Goal: Transaction & Acquisition: Purchase product/service

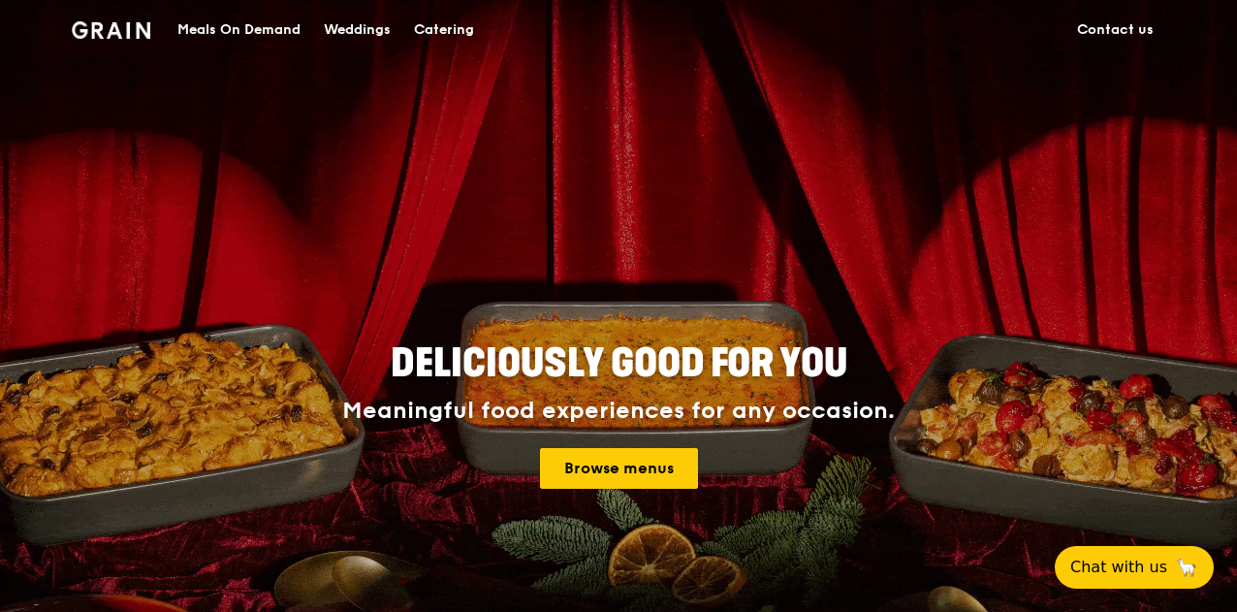
click at [658, 458] on link "Browse menus" at bounding box center [619, 468] width 158 height 41
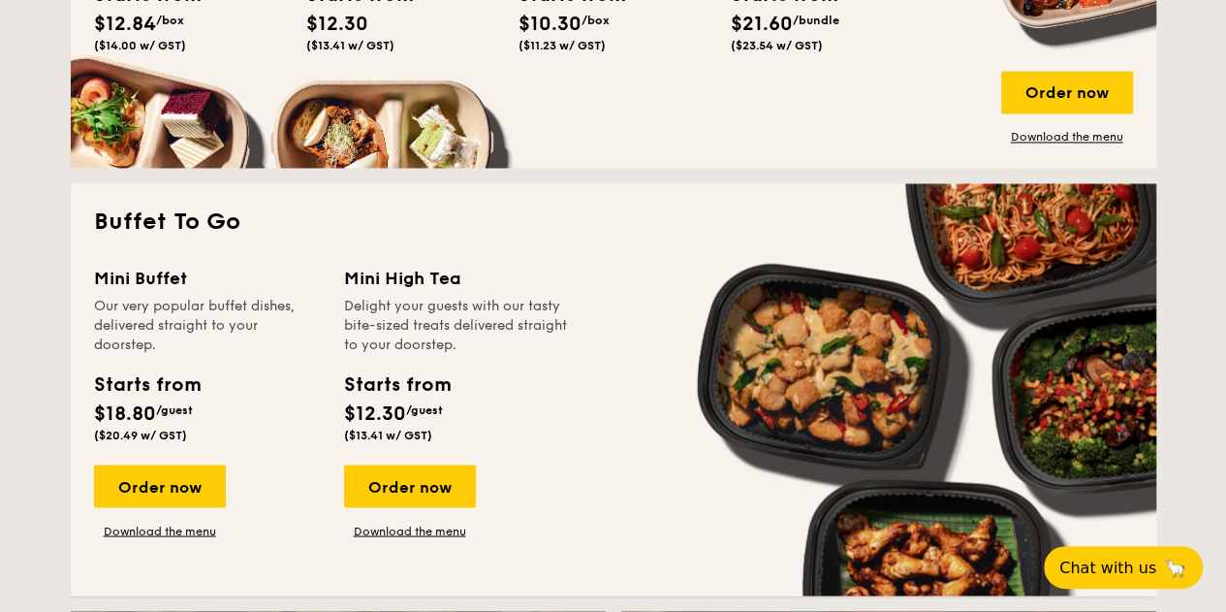
scroll to position [1357, 0]
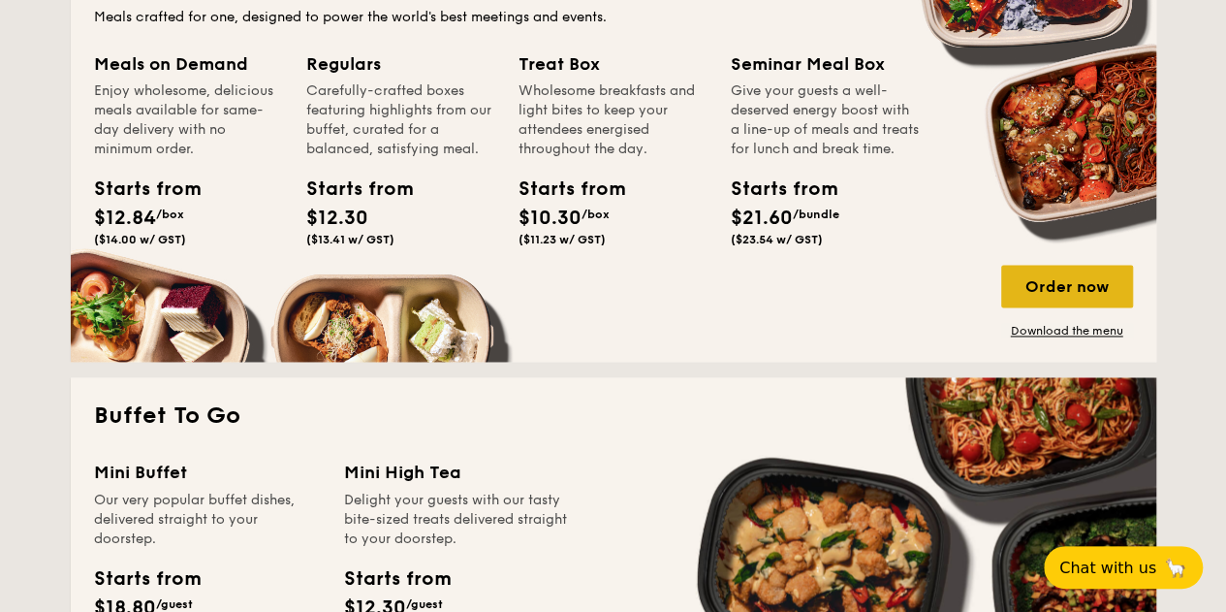
click at [1068, 284] on div "Order now" at bounding box center [1067, 286] width 132 height 43
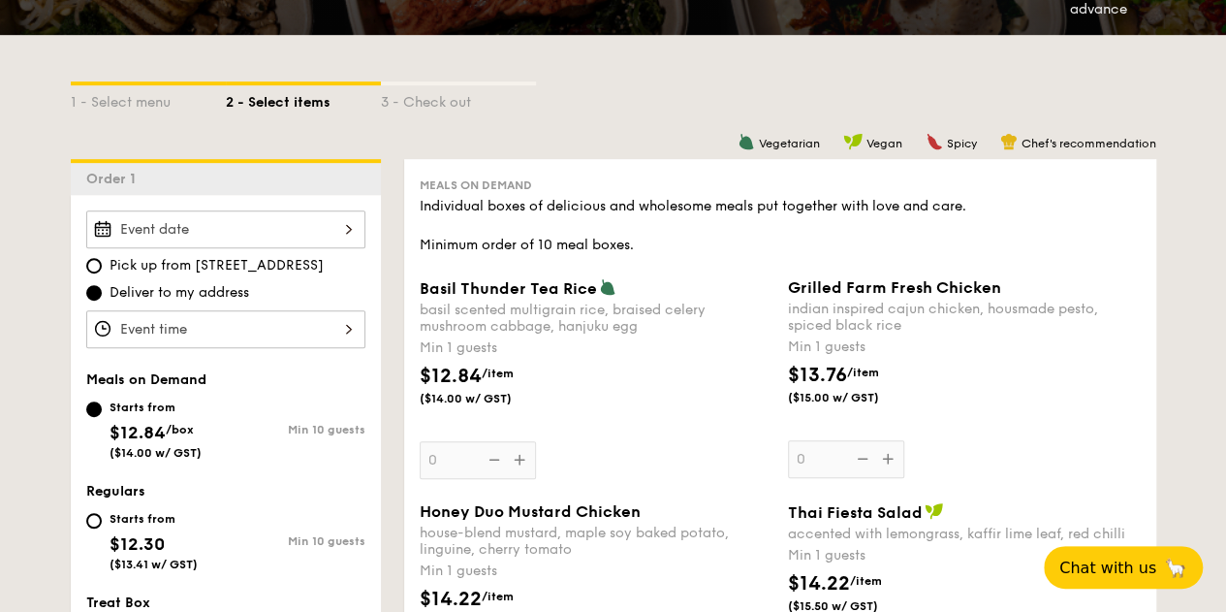
scroll to position [485, 0]
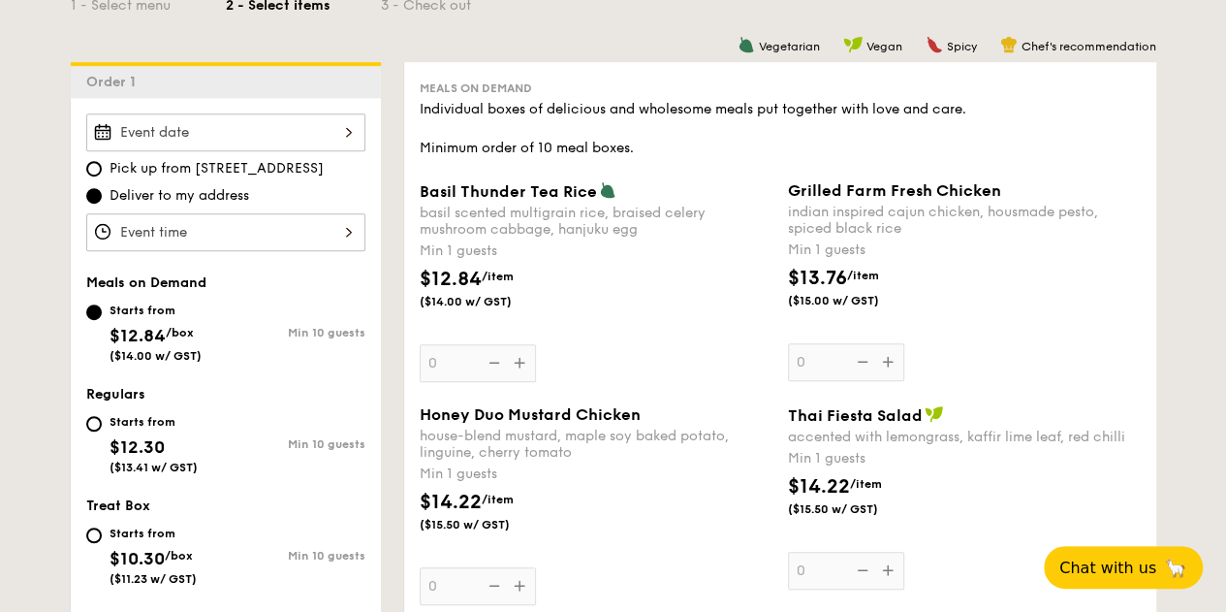
click at [516, 363] on div "Basil Thunder Tea Rice basil scented multigrain rice, braised celery mushroom c…" at bounding box center [596, 281] width 353 height 201
click at [516, 363] on input "0" at bounding box center [478, 363] width 116 height 38
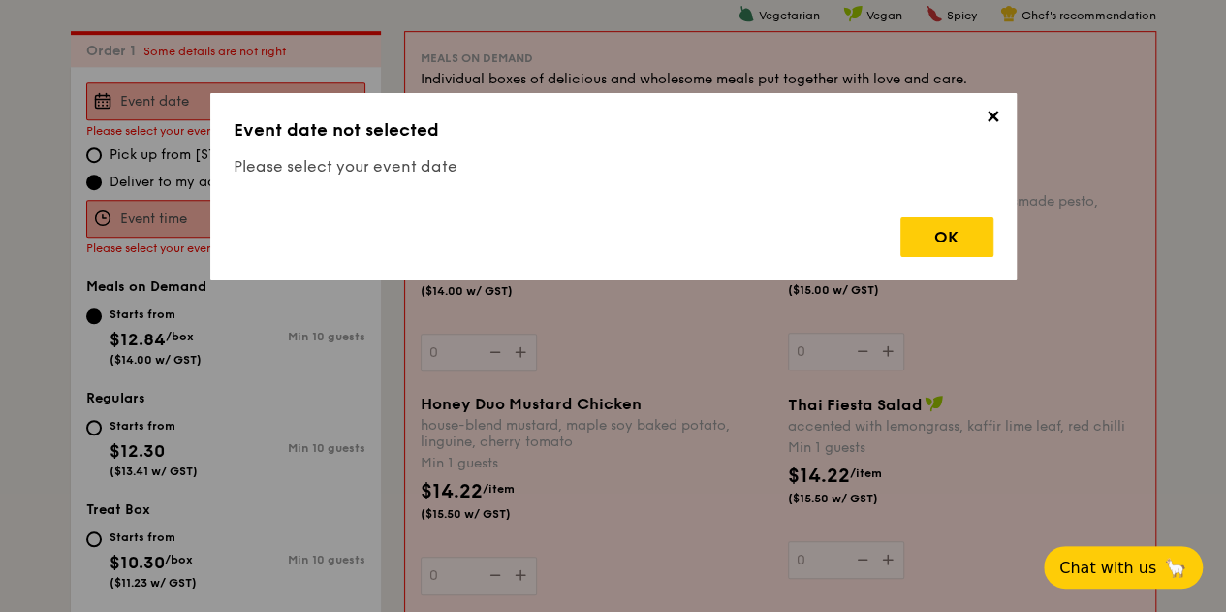
scroll to position [518, 0]
click at [946, 228] on div "OK" at bounding box center [946, 237] width 93 height 40
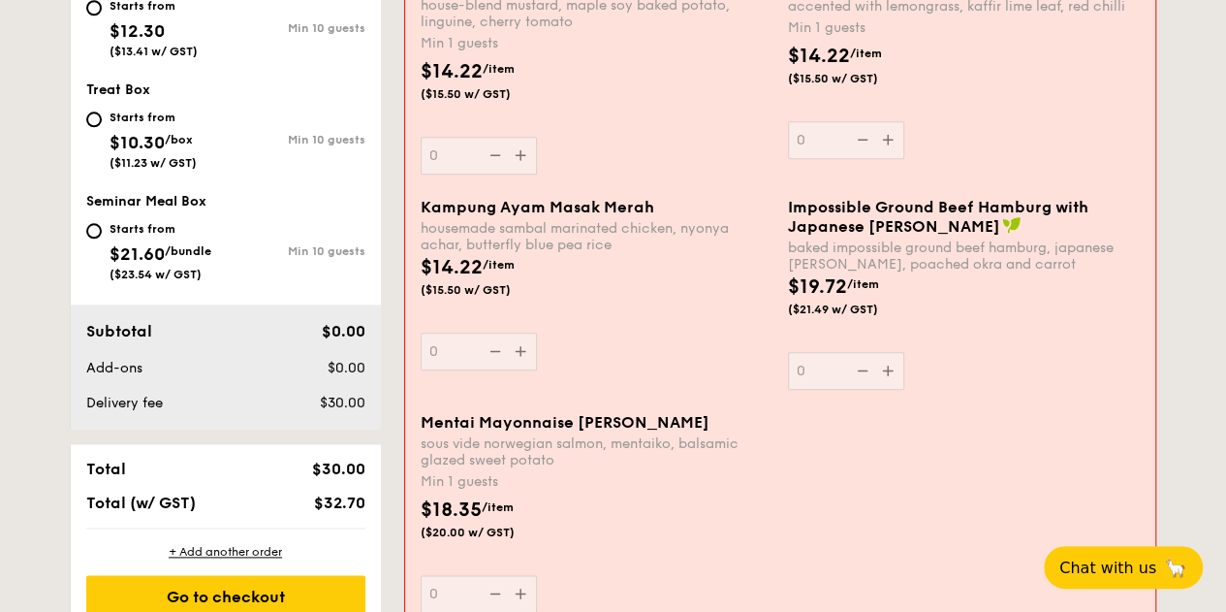
scroll to position [1099, 0]
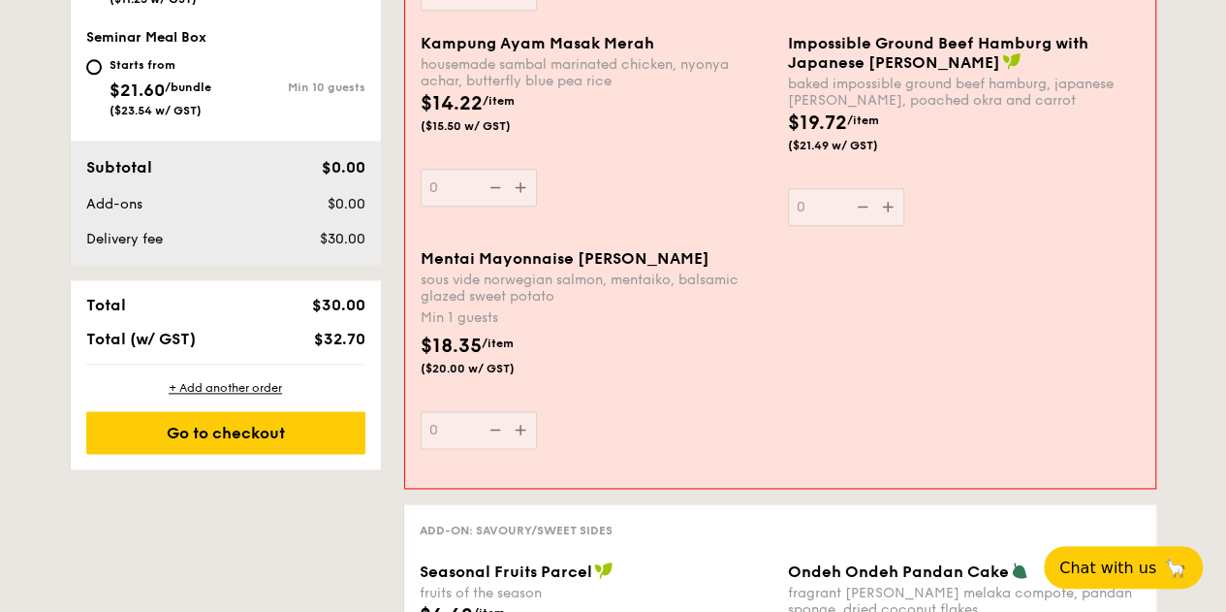
click at [557, 157] on div "Kampung Ayam Masak Merah housemade sambal marinated chicken, nyonya achar, butt…" at bounding box center [597, 120] width 352 height 173
click at [537, 169] on input "0" at bounding box center [479, 188] width 116 height 38
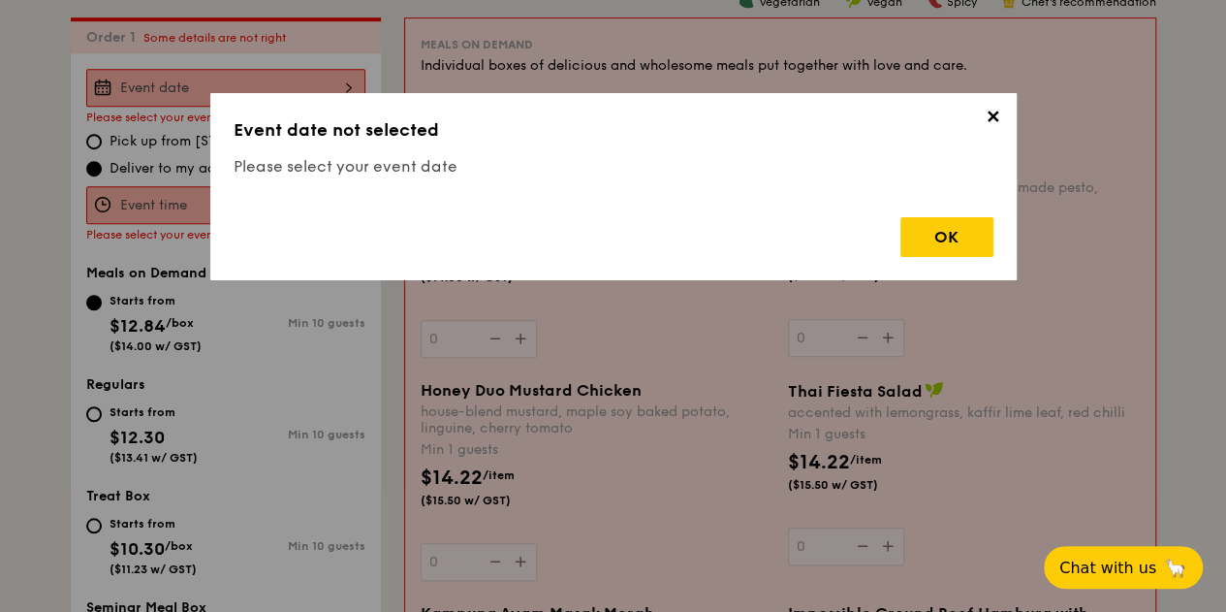
scroll to position [518, 0]
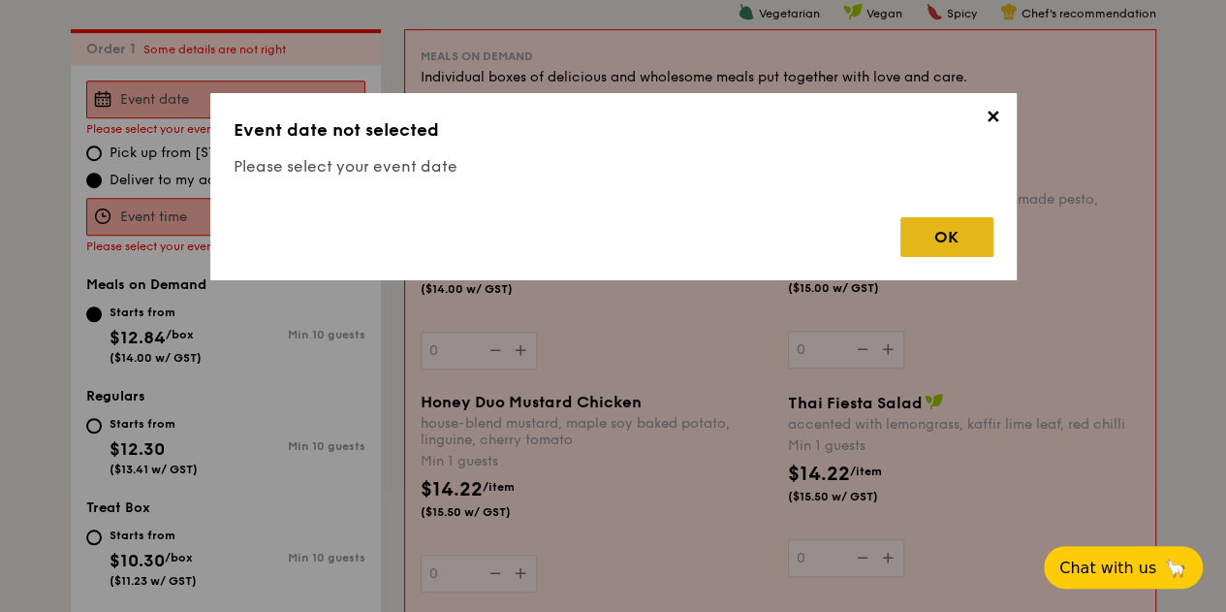
click at [943, 234] on div "OK" at bounding box center [946, 237] width 93 height 40
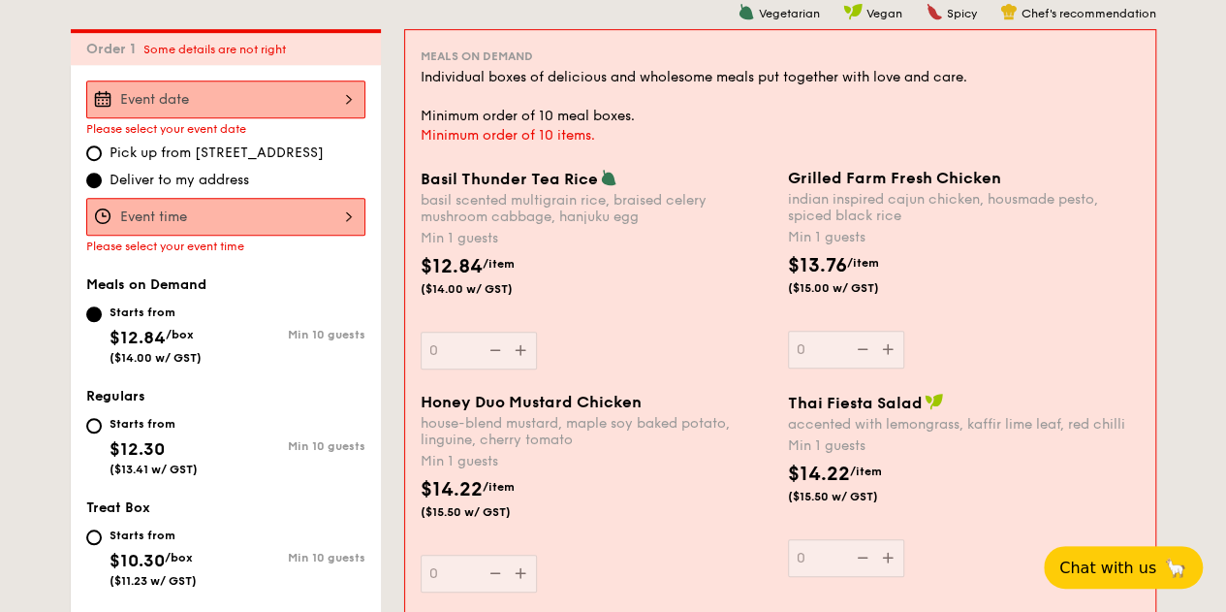
click at [204, 102] on div at bounding box center [225, 99] width 279 height 38
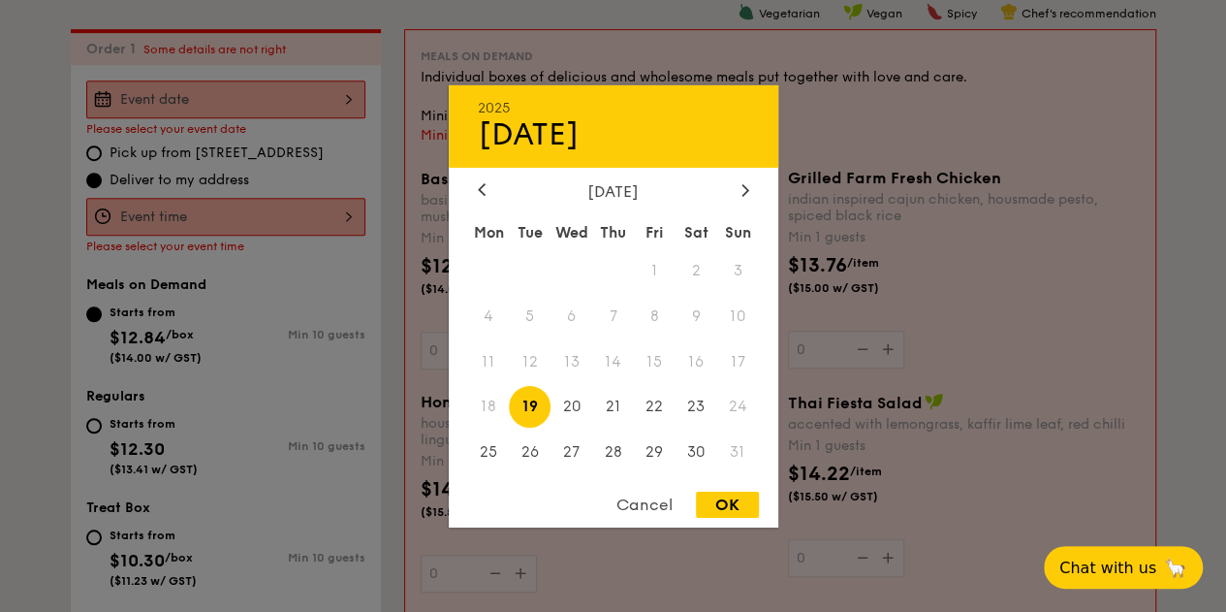
click at [204, 102] on div at bounding box center [613, 306] width 1226 height 612
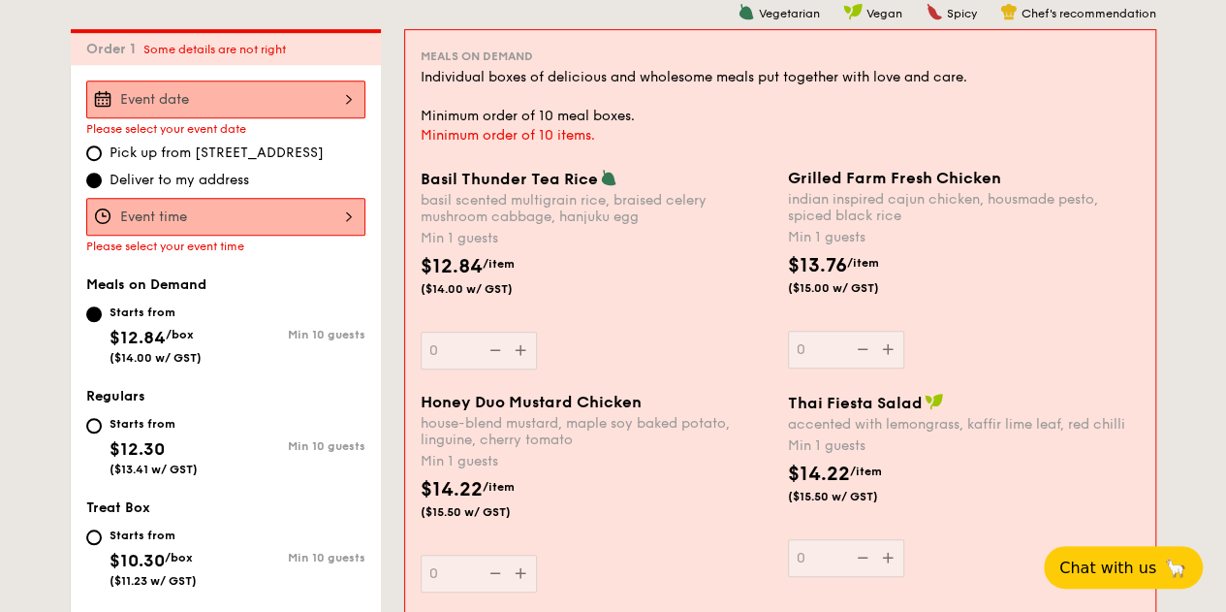
click at [140, 99] on div at bounding box center [225, 99] width 279 height 38
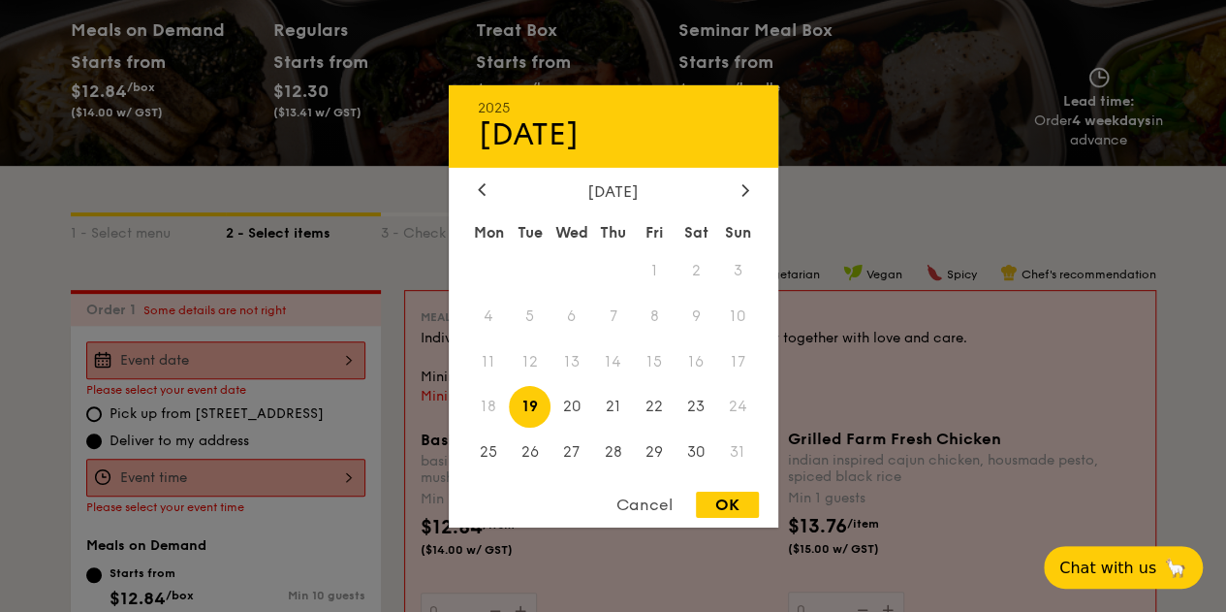
scroll to position [227, 0]
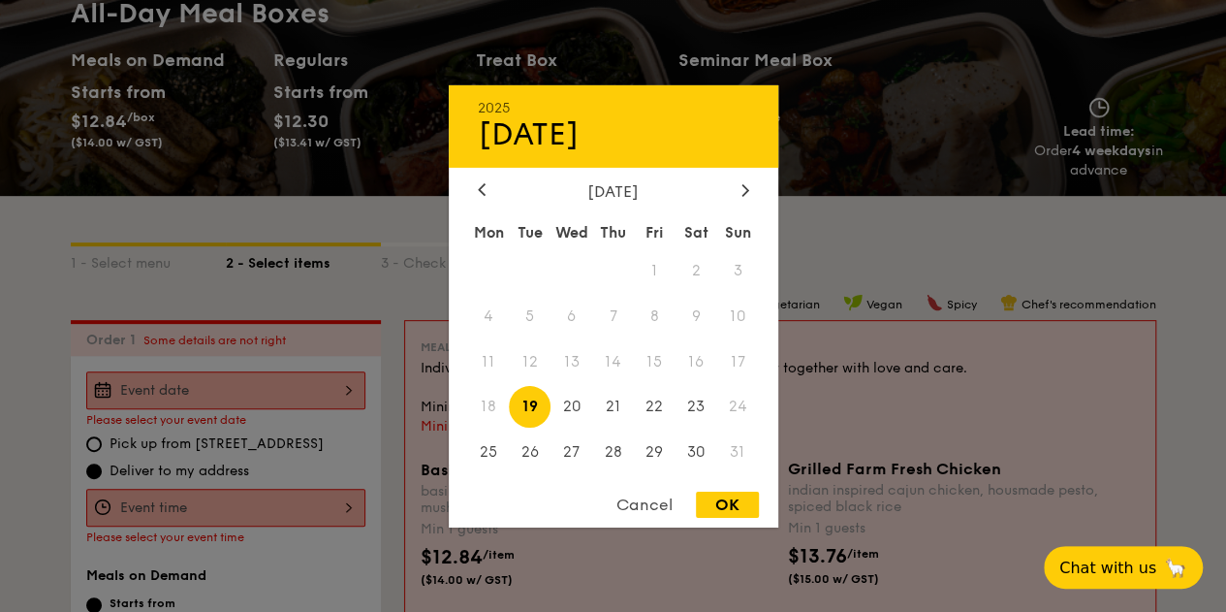
click at [655, 502] on div "Cancel" at bounding box center [644, 504] width 95 height 26
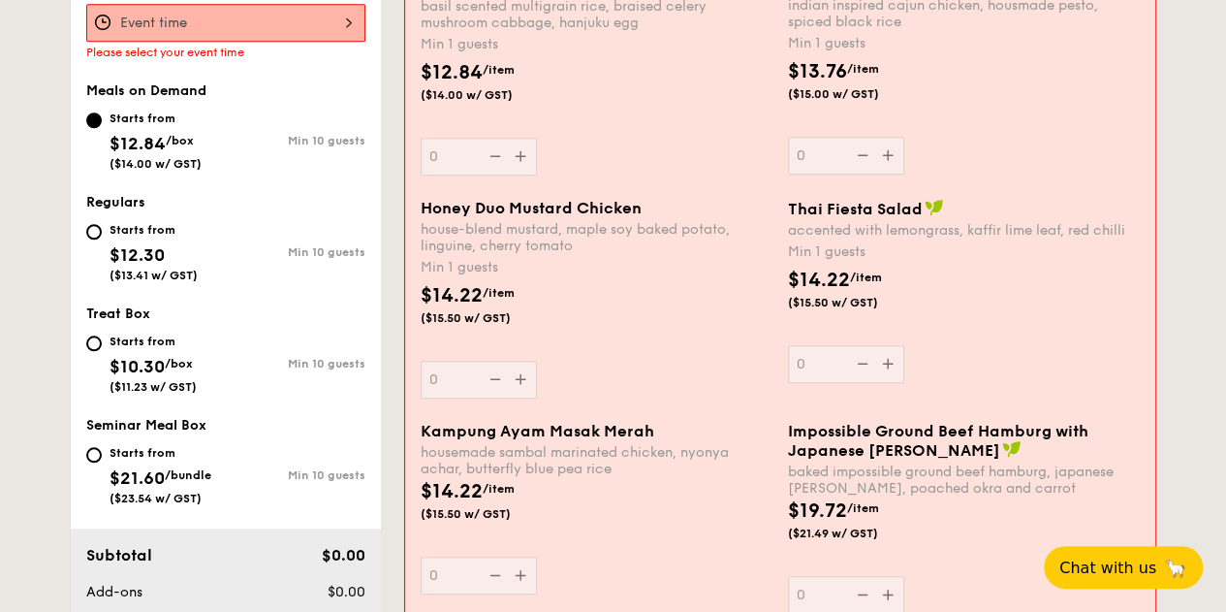
click at [619, 112] on div "$12.84 /item ($14.00 w/ GST)" at bounding box center [596, 92] width 367 height 68
click at [537, 138] on input "0" at bounding box center [479, 157] width 116 height 38
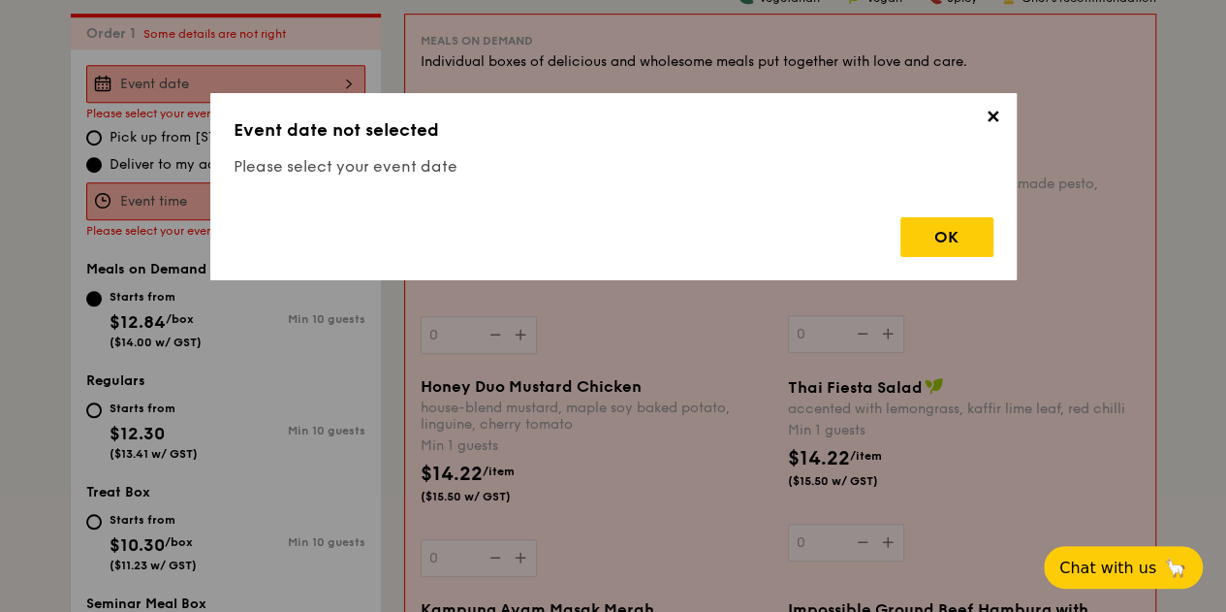
scroll to position [434, 0]
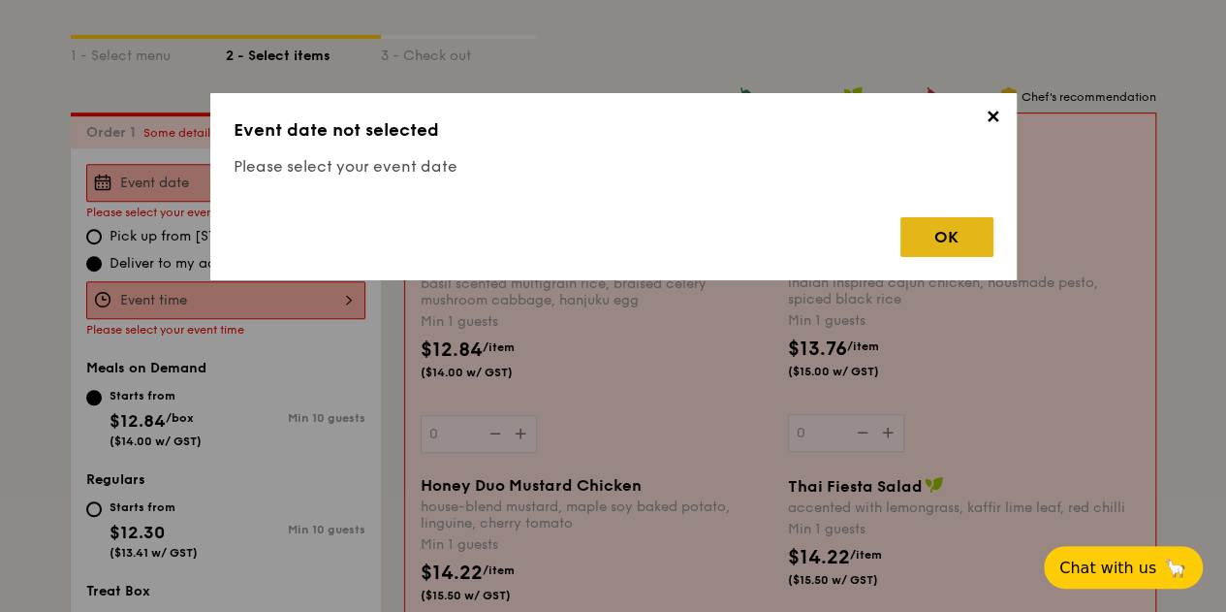
click at [925, 239] on div "OK" at bounding box center [946, 237] width 93 height 40
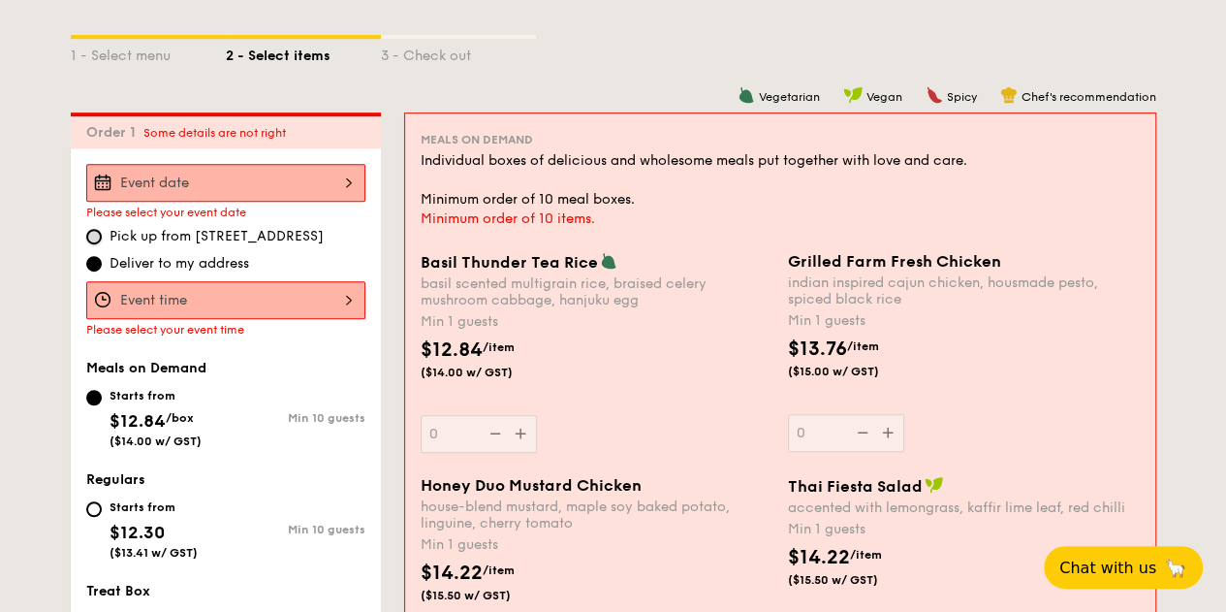
click at [97, 232] on input "Pick up from 5 Burn Road #05-01" at bounding box center [94, 237] width 16 height 16
radio input "true"
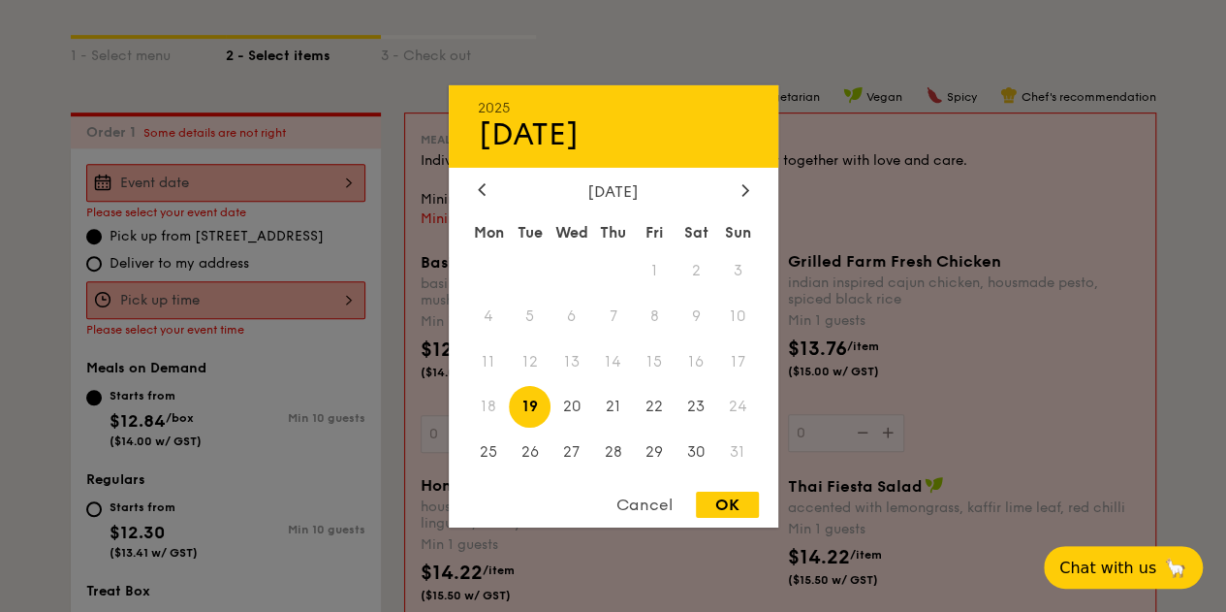
click at [148, 183] on div "2025 Aug 19 August 2025 Mon Tue Wed Thu Fri Sat Sun 1 2 3 4 5 6 7 8 9 10 11 12 …" at bounding box center [225, 183] width 279 height 38
click at [146, 183] on div at bounding box center [613, 306] width 1226 height 612
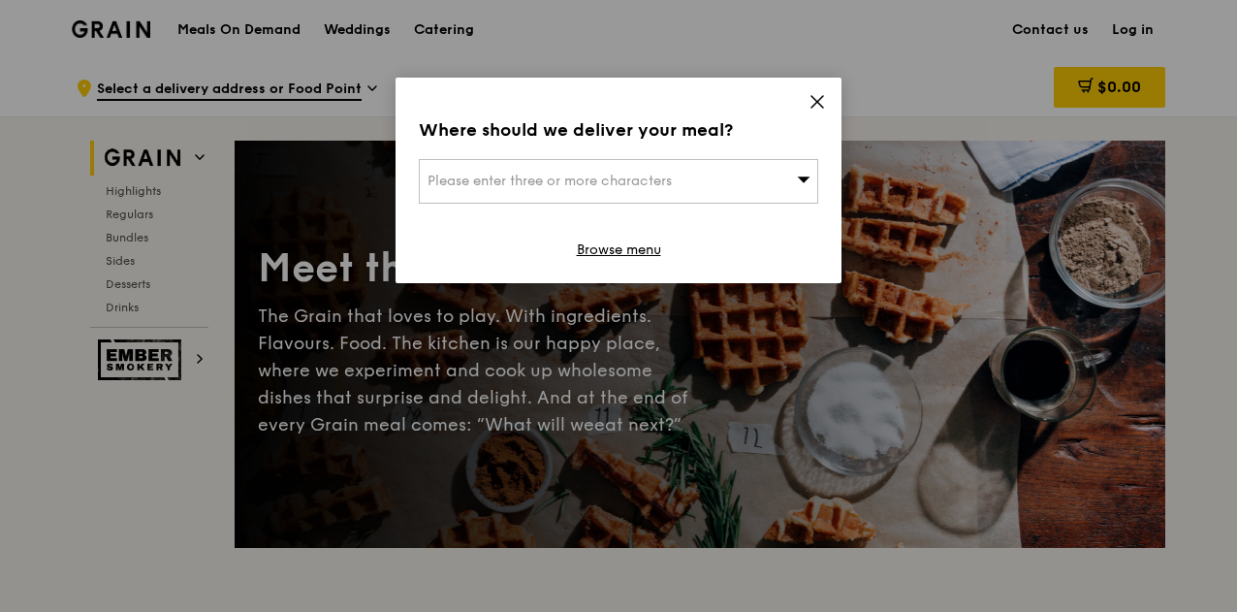
click at [817, 98] on icon at bounding box center [816, 101] width 17 height 17
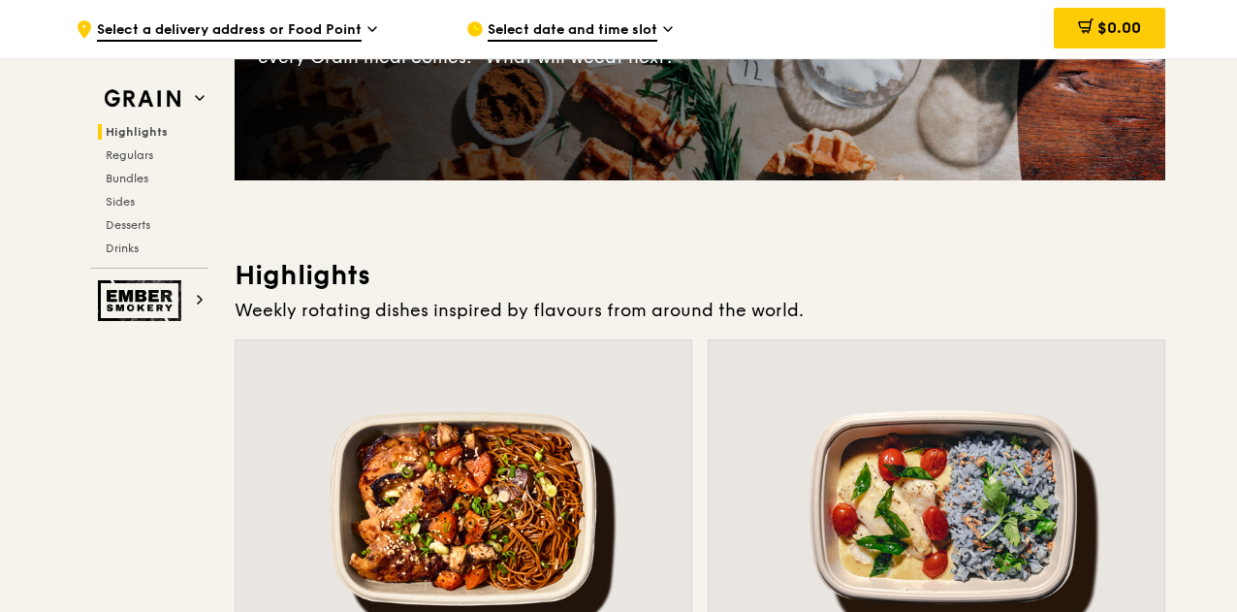
scroll to position [678, 0]
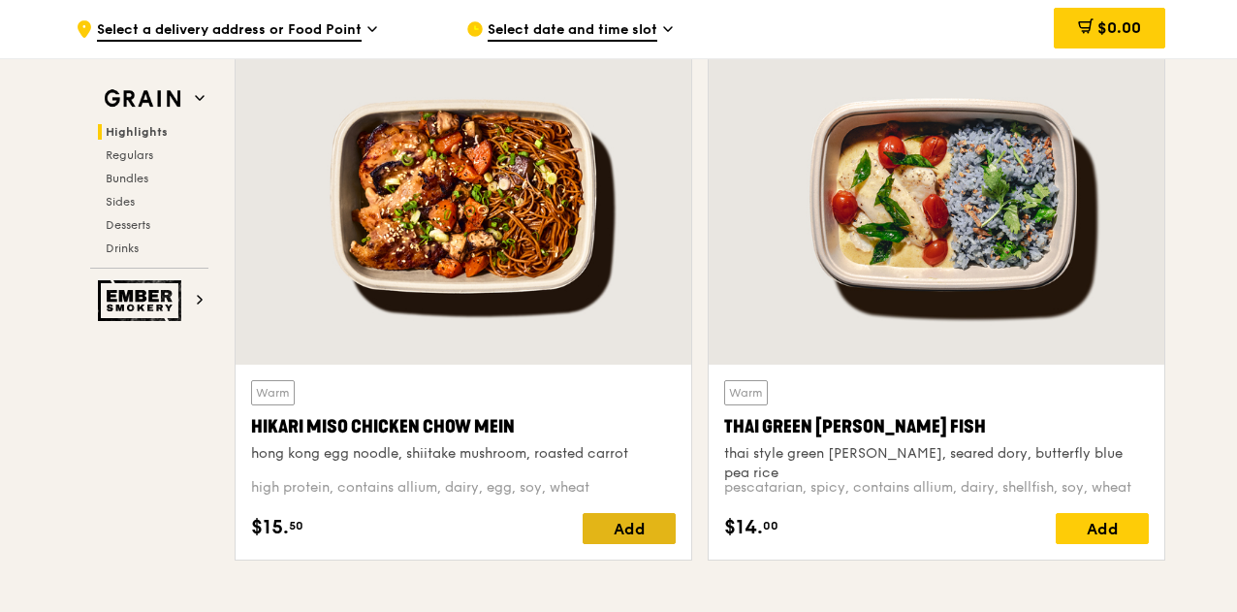
click at [632, 526] on div "Add" at bounding box center [628, 528] width 93 height 31
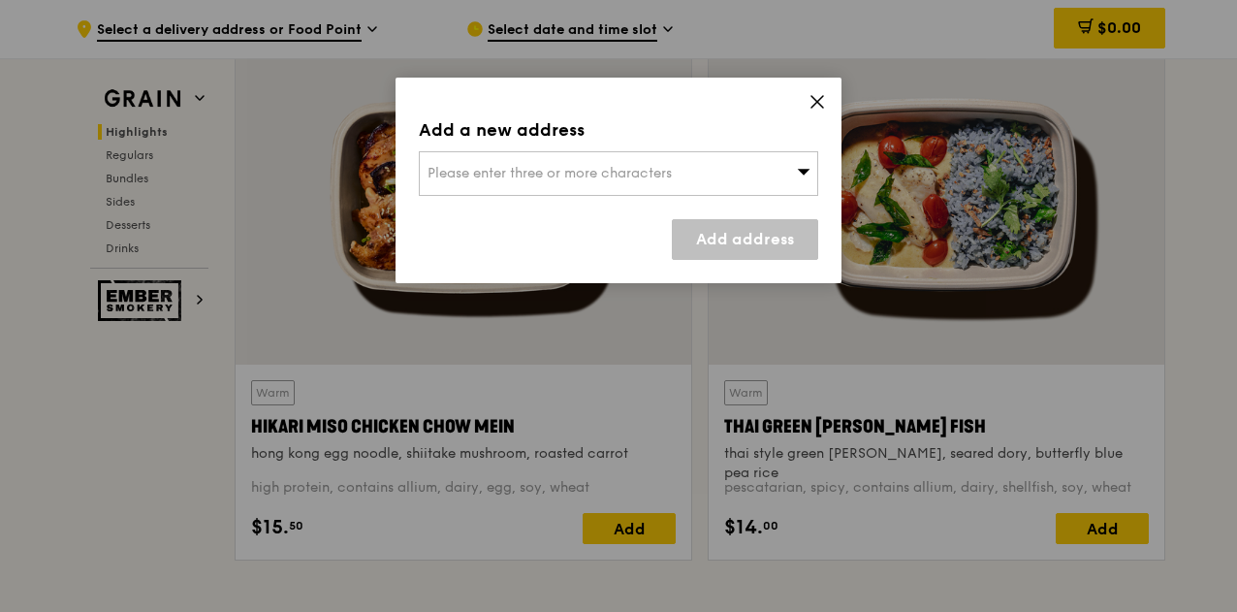
click at [552, 177] on span "Please enter three or more characters" at bounding box center [549, 173] width 244 height 16
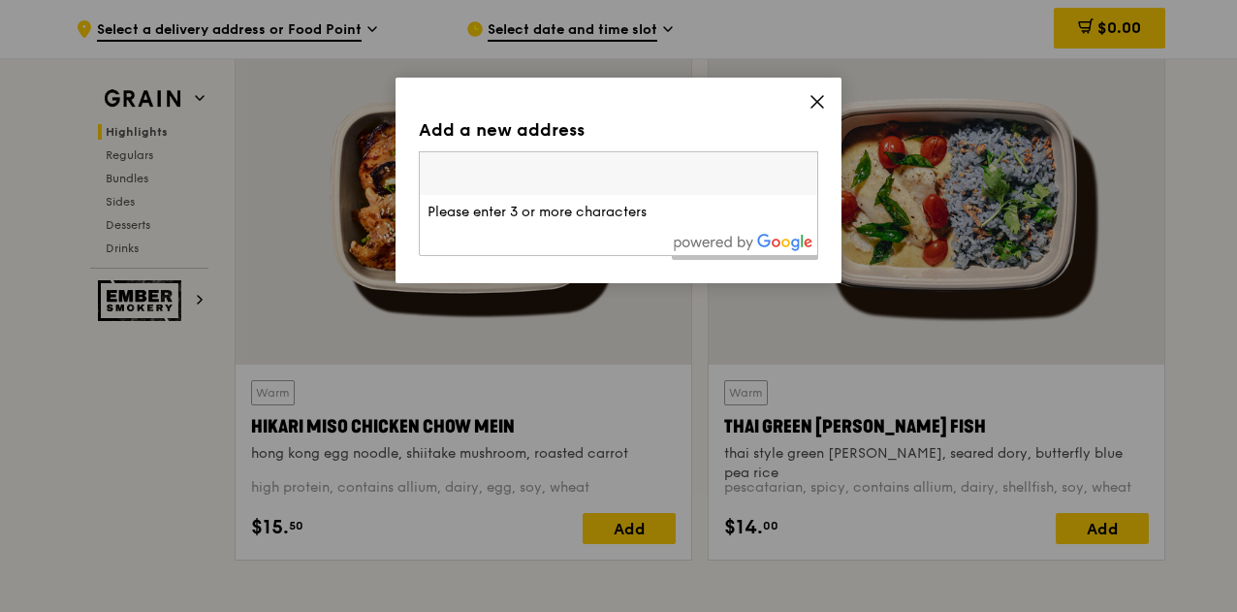
click at [642, 167] on input "search" at bounding box center [618, 173] width 397 height 43
click at [553, 175] on input "search" at bounding box center [618, 173] width 397 height 43
click at [553, 173] on input "search" at bounding box center [618, 173] width 397 height 43
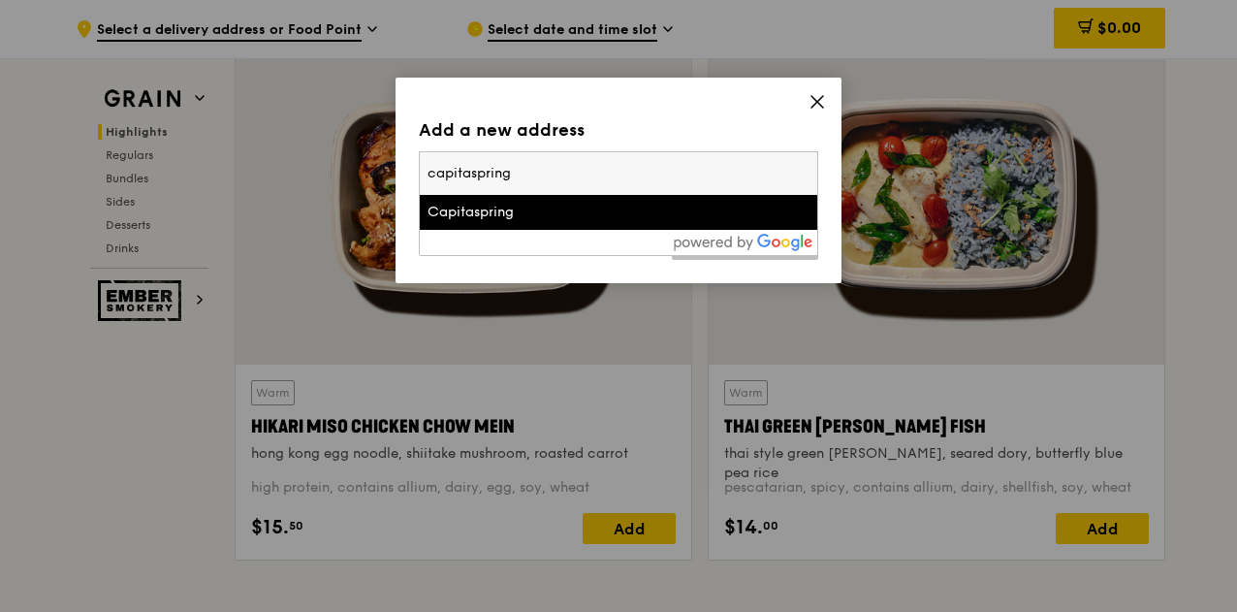
type input "capitaspring"
click at [519, 215] on div "Capitaspring" at bounding box center [570, 212] width 287 height 19
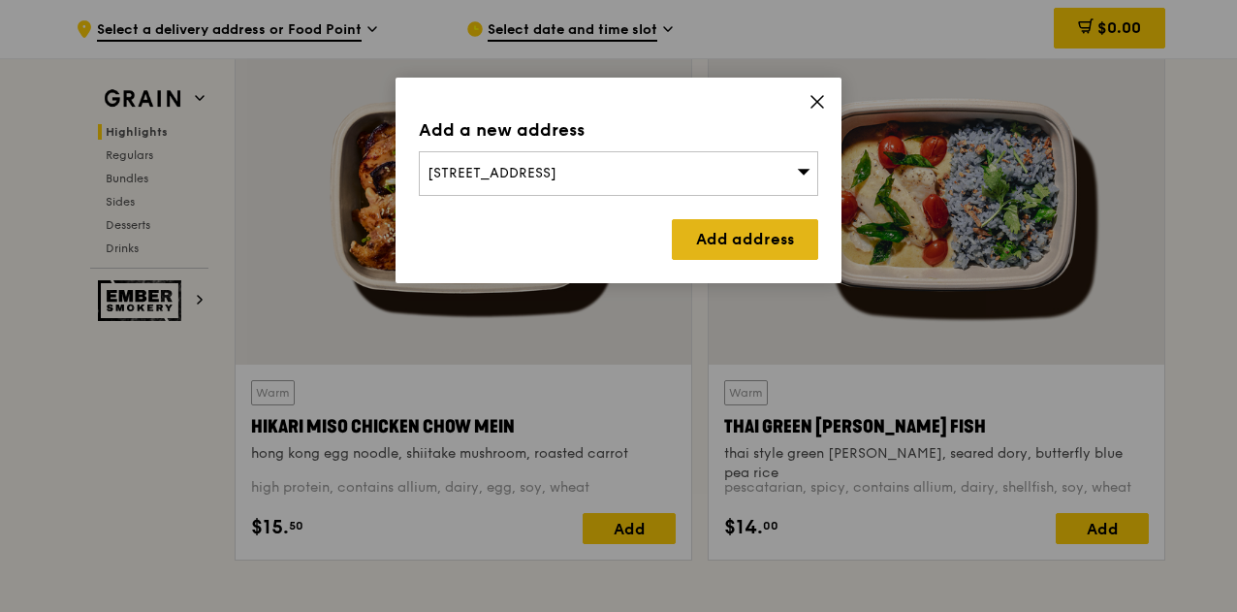
click at [733, 238] on link "Add address" at bounding box center [745, 239] width 146 height 41
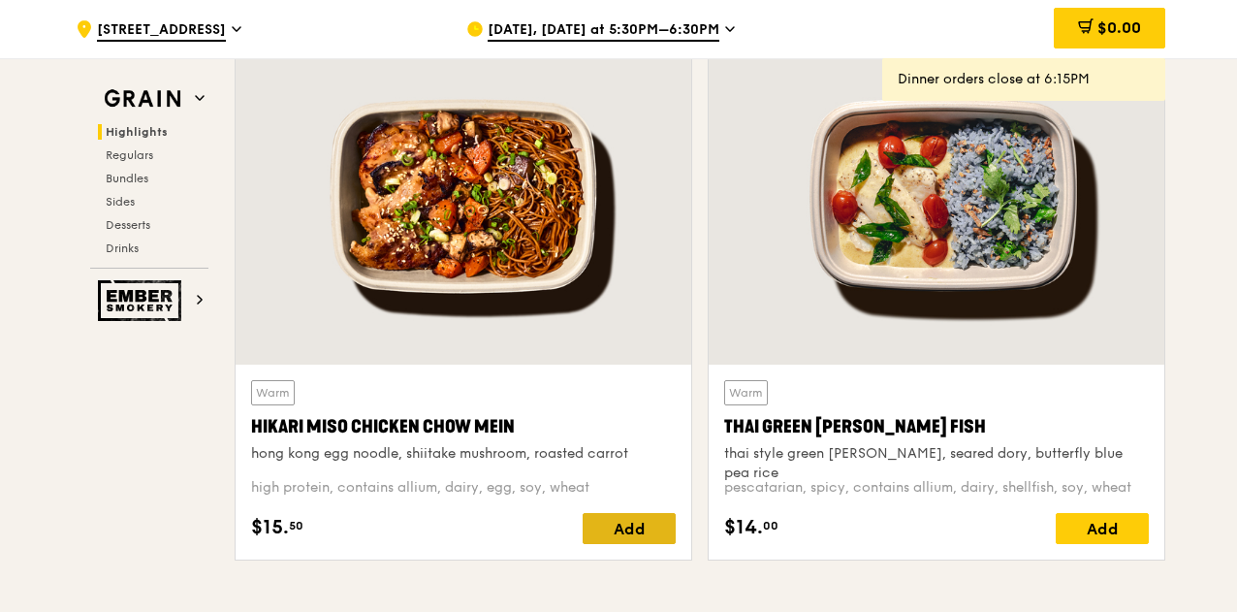
click at [626, 532] on div "Add" at bounding box center [628, 528] width 93 height 31
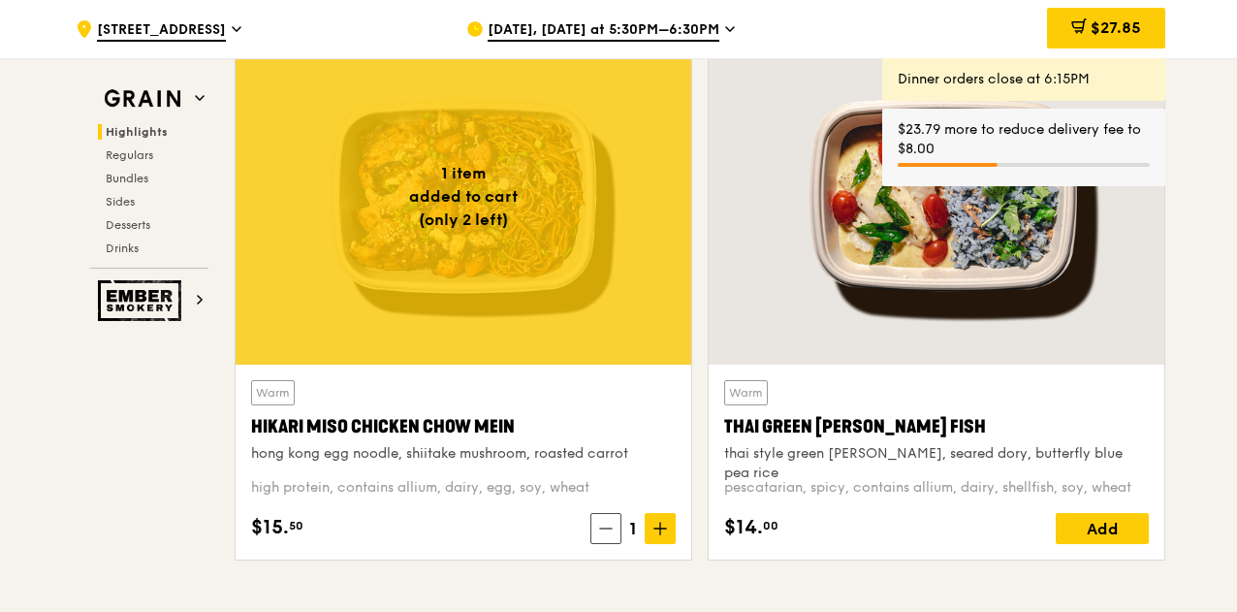
click at [632, 528] on span "1" at bounding box center [632, 528] width 23 height 27
click at [589, 16] on div "Aug 13, Today at 5:30PM–6:30PM" at bounding box center [646, 29] width 360 height 58
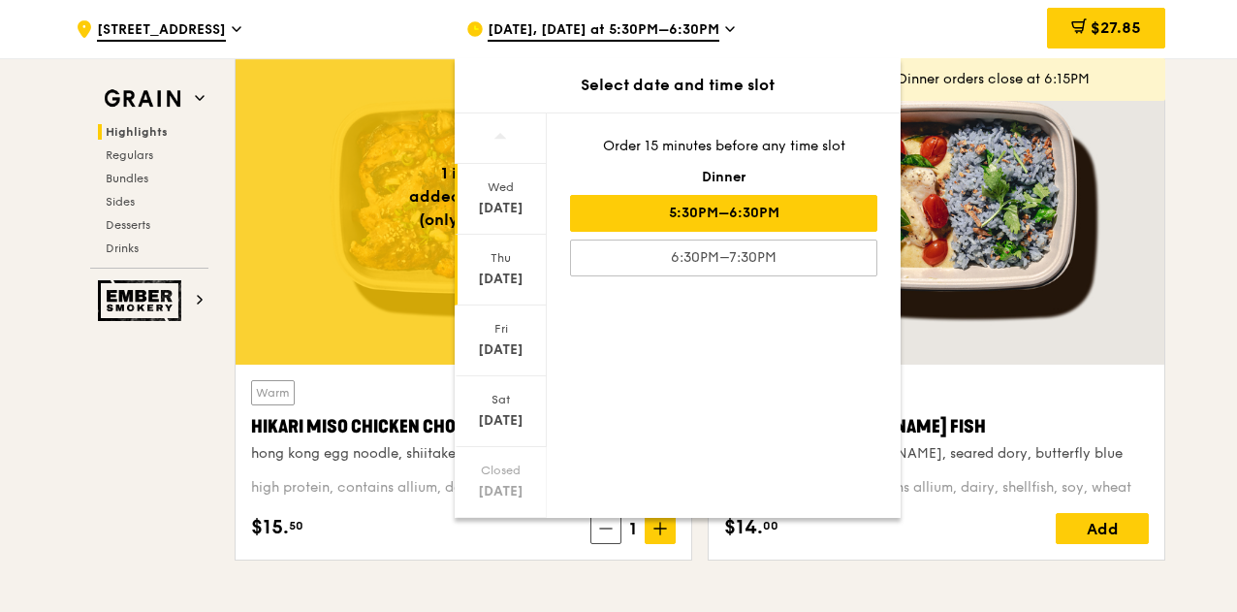
click at [492, 273] on div "Aug 14" at bounding box center [500, 278] width 86 height 19
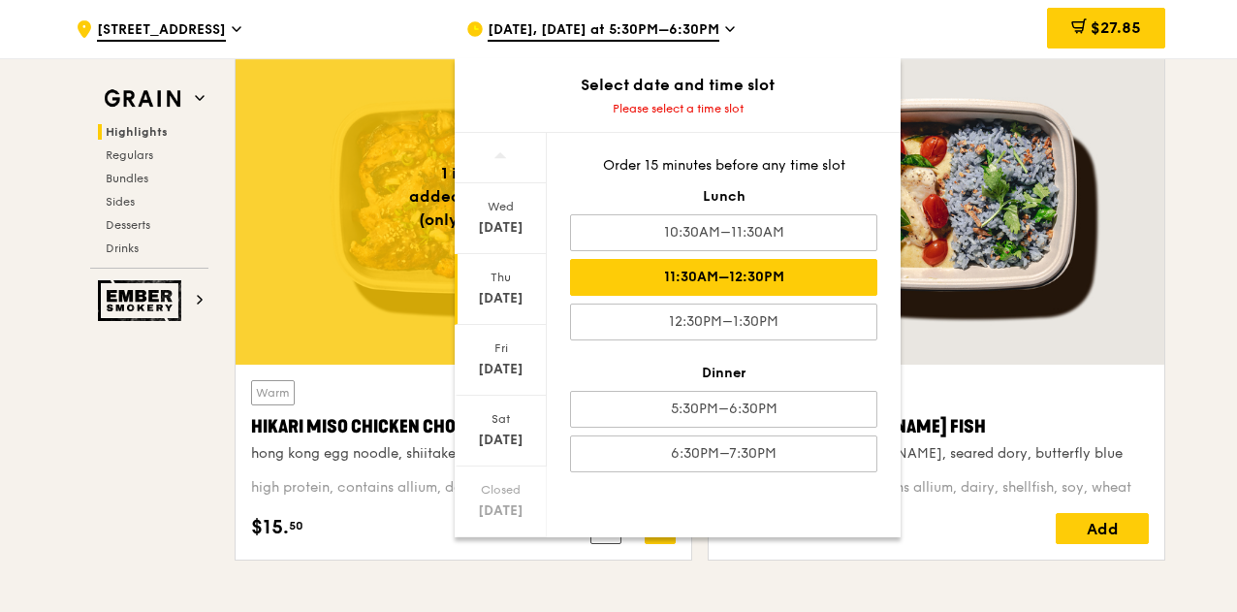
click at [776, 280] on div "11:30AM–12:30PM" at bounding box center [723, 277] width 307 height 37
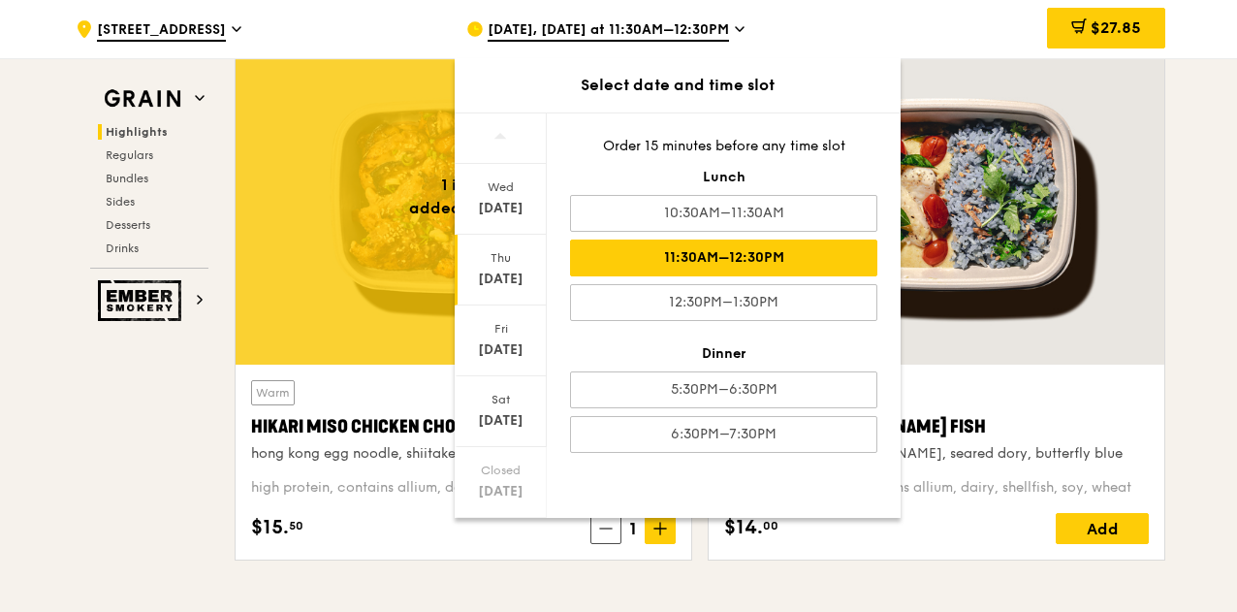
click at [390, 24] on div ".cls-1 { fill: none; stroke: #fff; stroke-linecap: round; stroke-linejoin: roun…" at bounding box center [256, 29] width 360 height 58
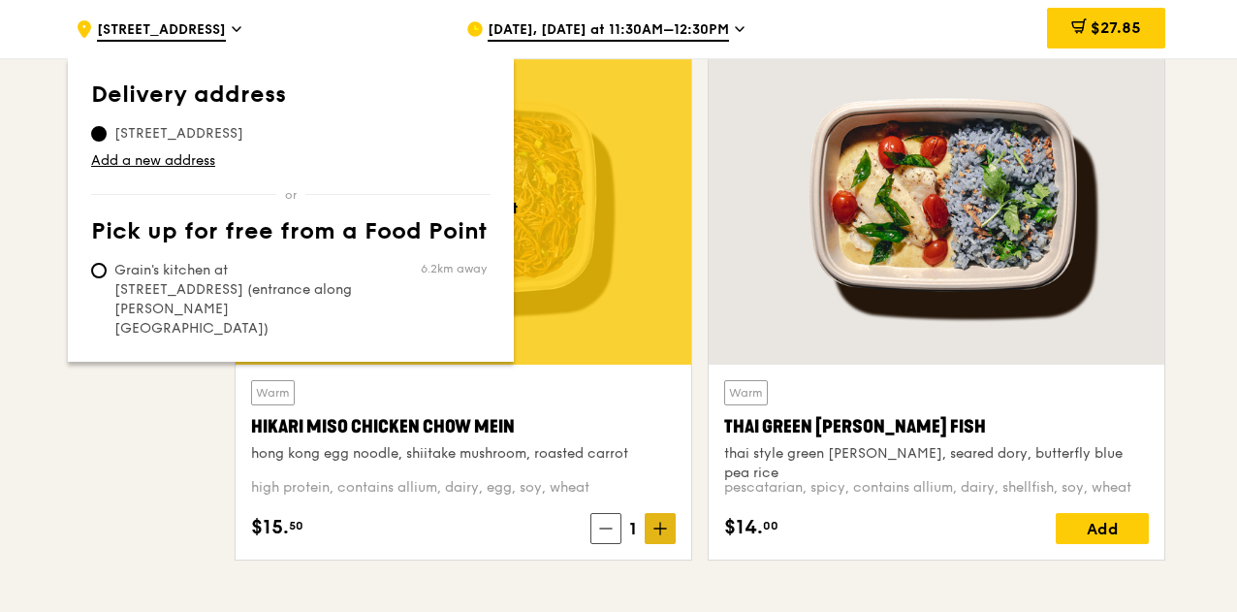
click at [660, 524] on icon at bounding box center [660, 528] width 0 height 12
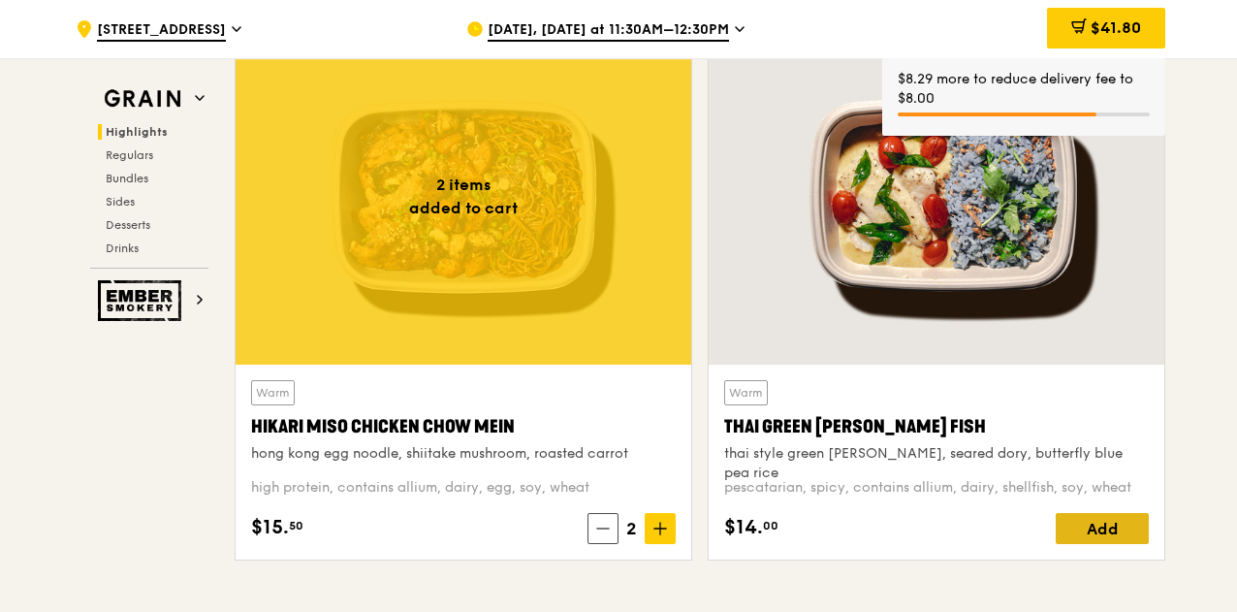
click at [1114, 532] on div "Add" at bounding box center [1101, 528] width 93 height 31
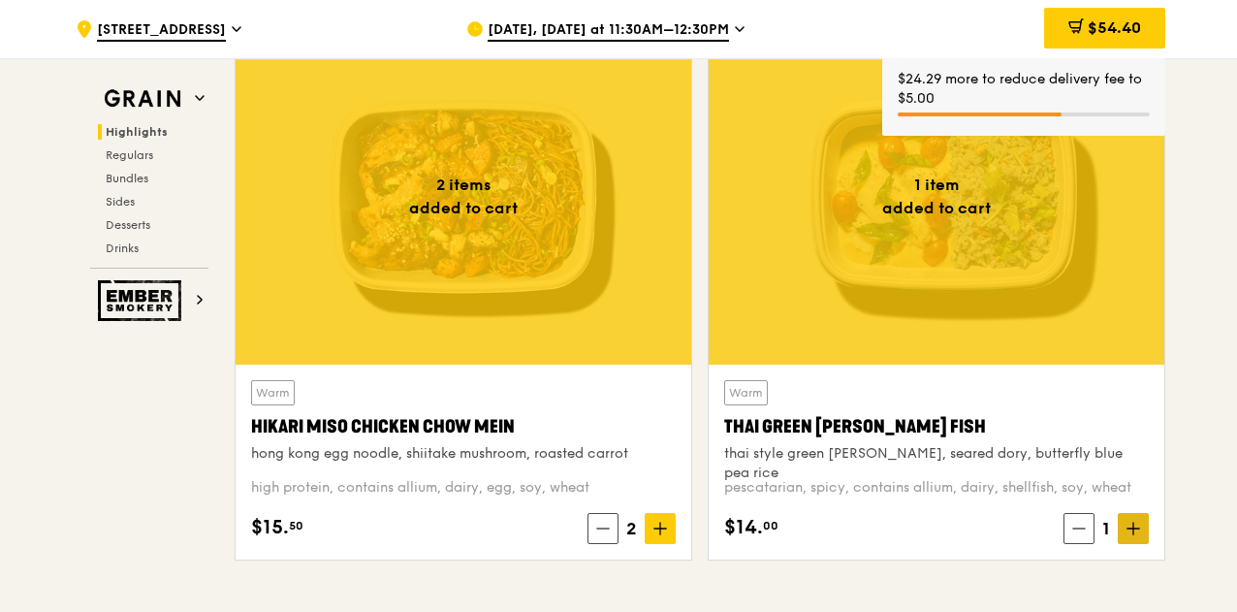
click at [1135, 526] on icon at bounding box center [1133, 528] width 14 height 14
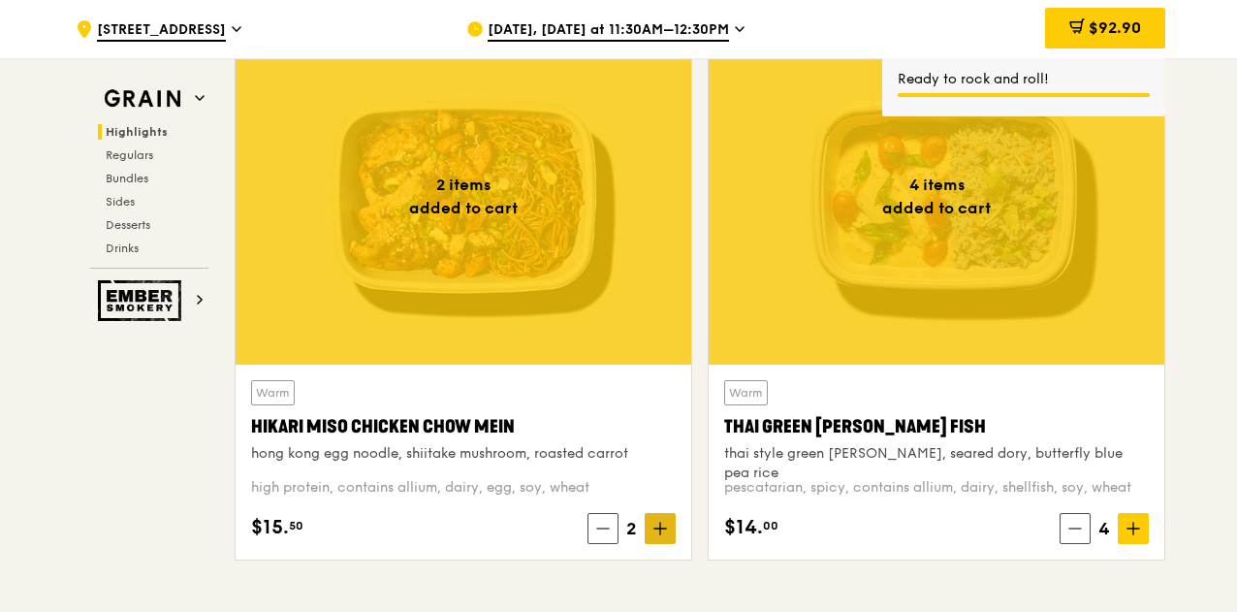
click at [660, 522] on icon at bounding box center [660, 528] width 0 height 12
click at [664, 529] on icon at bounding box center [660, 528] width 14 height 14
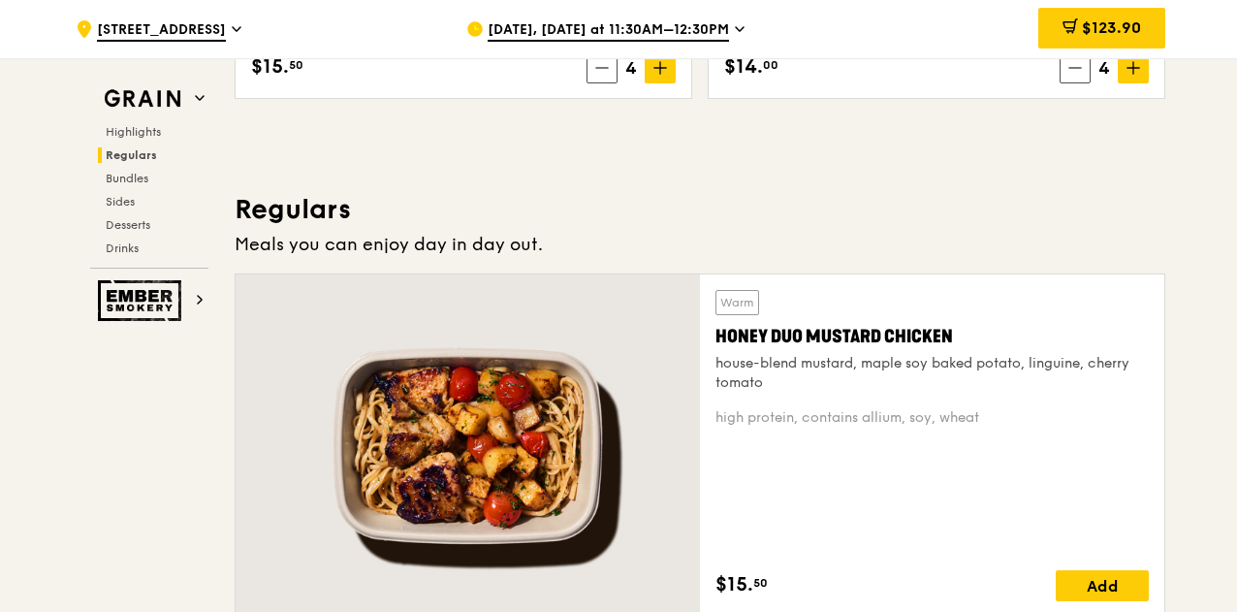
scroll to position [1357, 0]
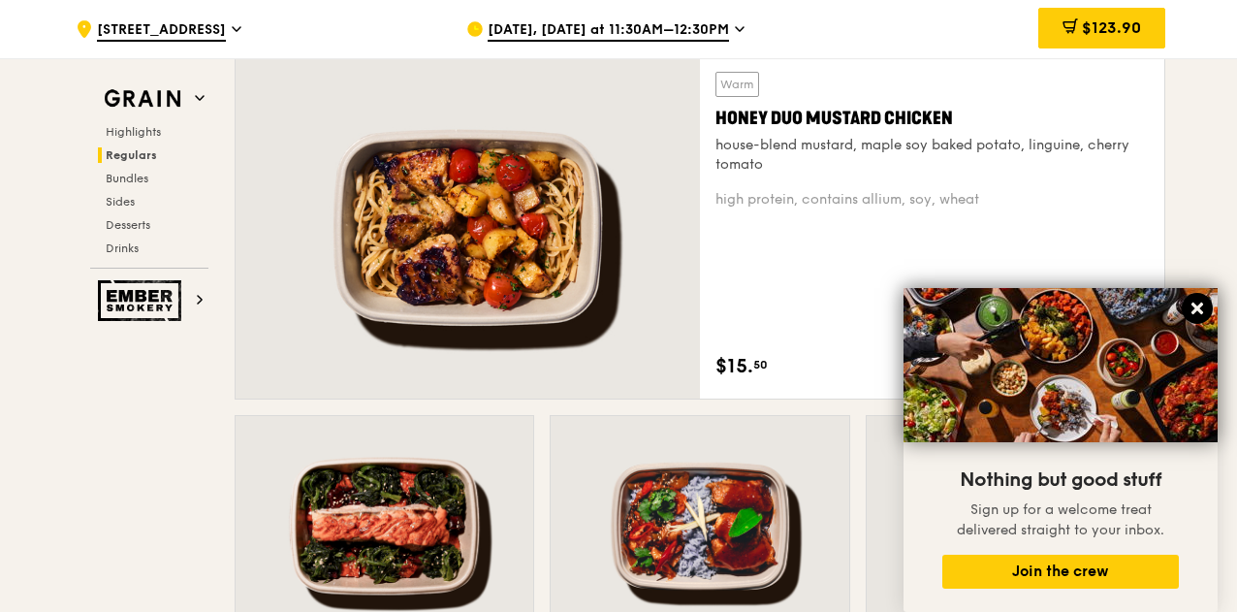
click at [1202, 305] on icon at bounding box center [1197, 308] width 12 height 12
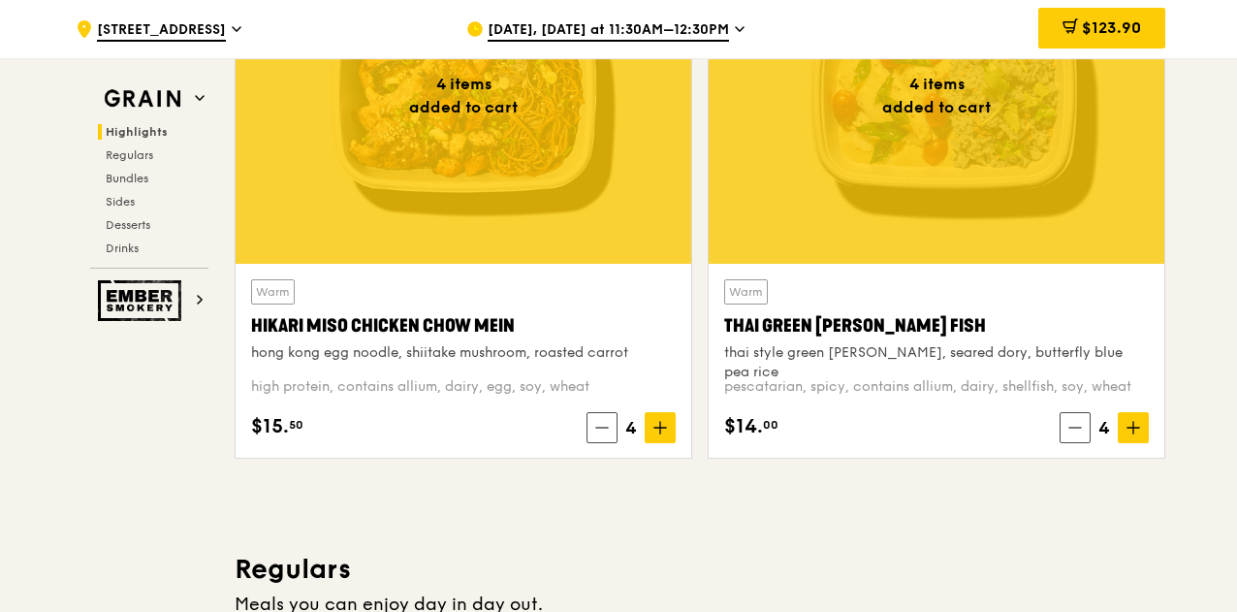
scroll to position [775, 0]
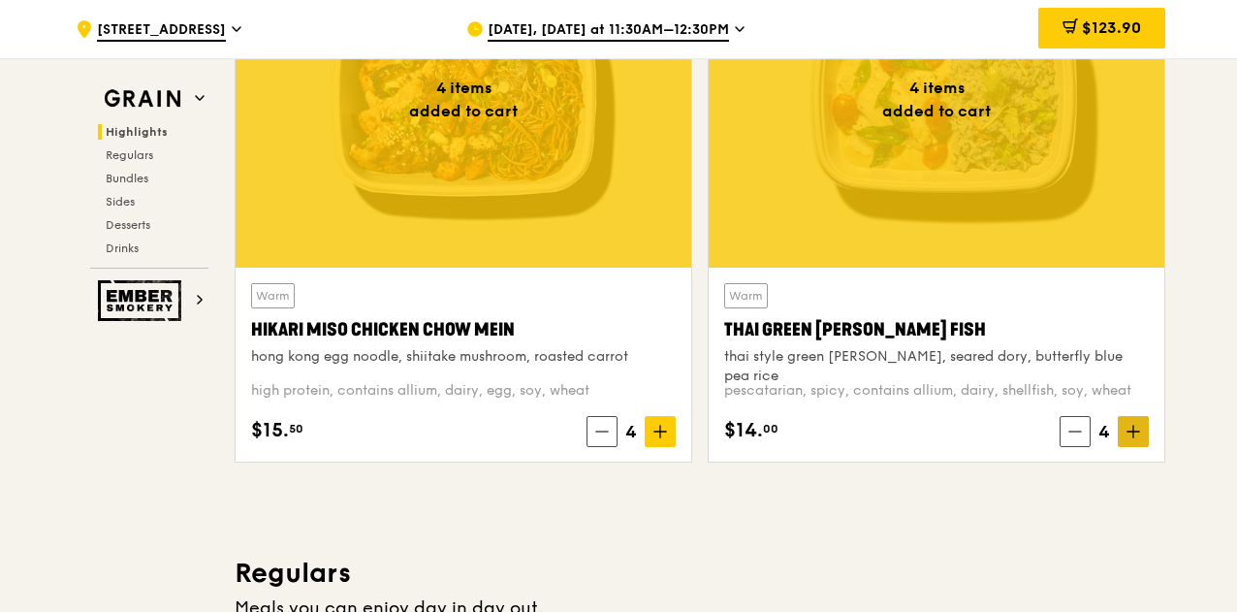
click at [1133, 433] on icon at bounding box center [1133, 432] width 14 height 14
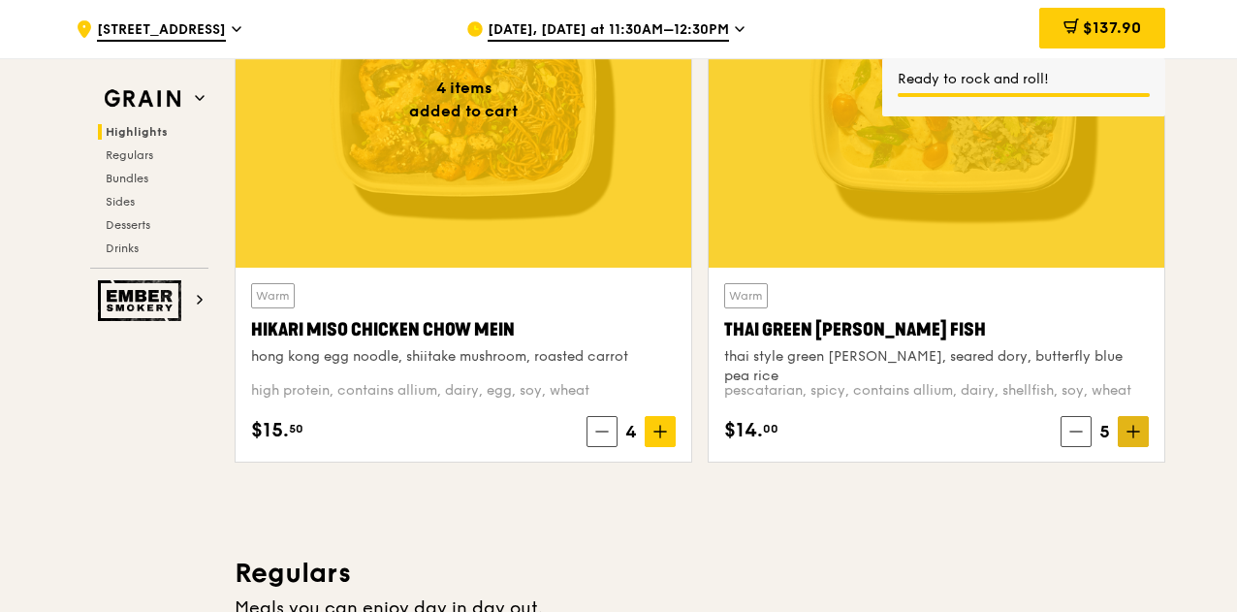
click at [1141, 433] on span at bounding box center [1132, 431] width 31 height 31
click at [1142, 433] on span at bounding box center [1132, 431] width 31 height 31
click at [660, 425] on icon at bounding box center [660, 431] width 0 height 12
click at [666, 429] on icon at bounding box center [660, 432] width 14 height 14
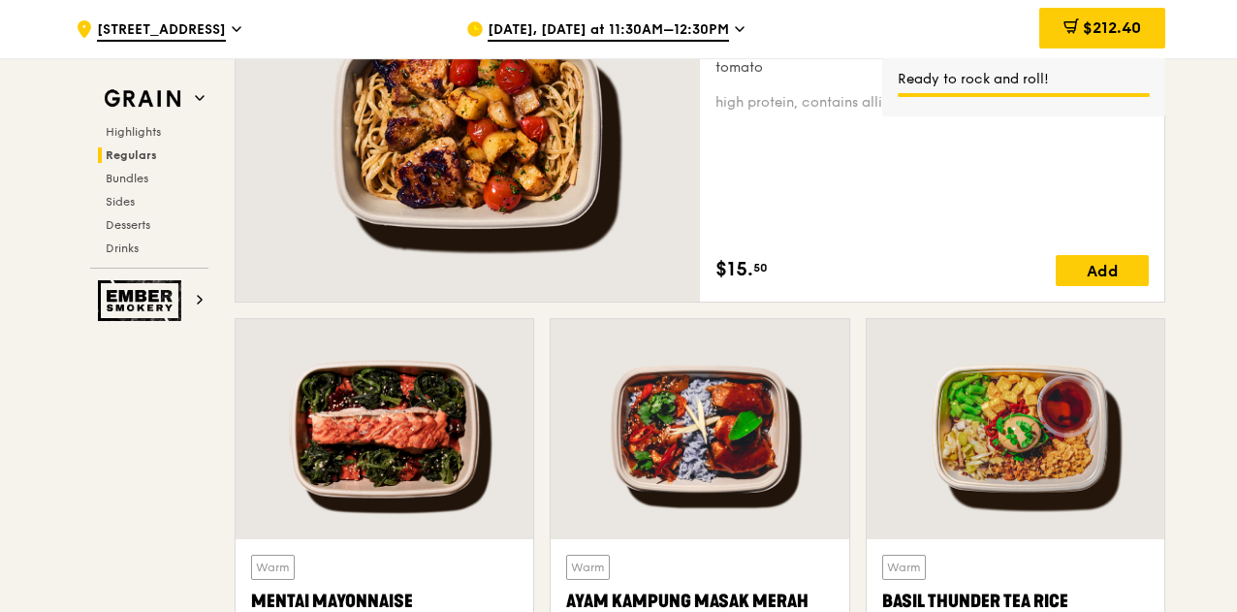
scroll to position [969, 0]
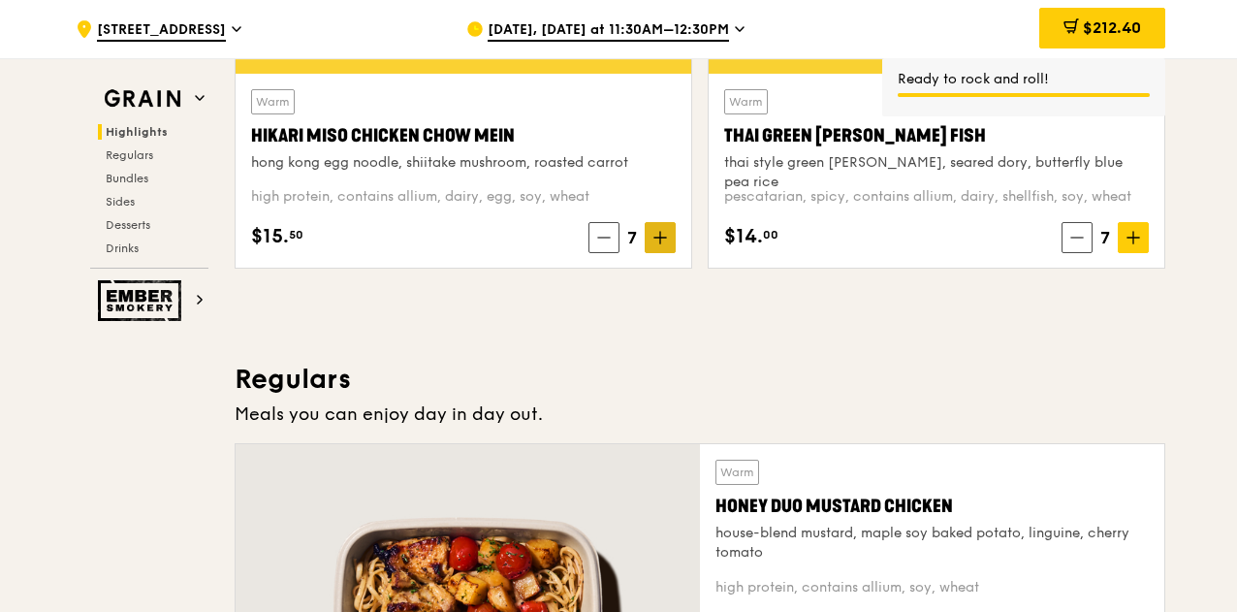
click at [670, 237] on span at bounding box center [660, 237] width 31 height 31
click at [1142, 237] on span at bounding box center [1132, 237] width 31 height 31
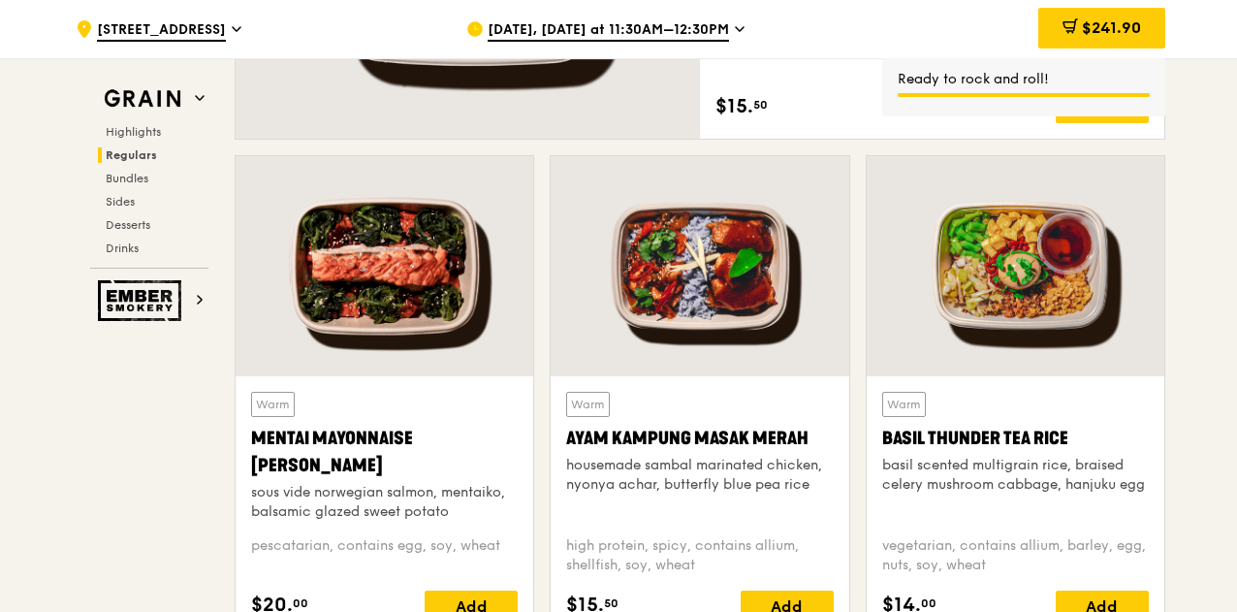
scroll to position [1648, 0]
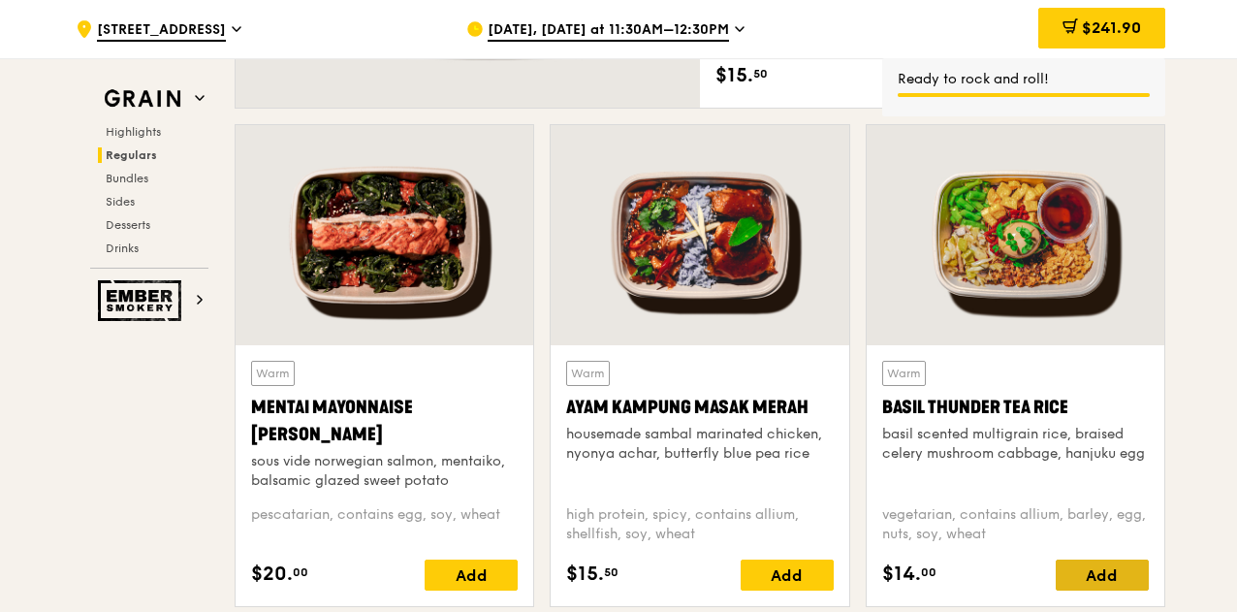
click at [1091, 567] on div "Add" at bounding box center [1101, 574] width 93 height 31
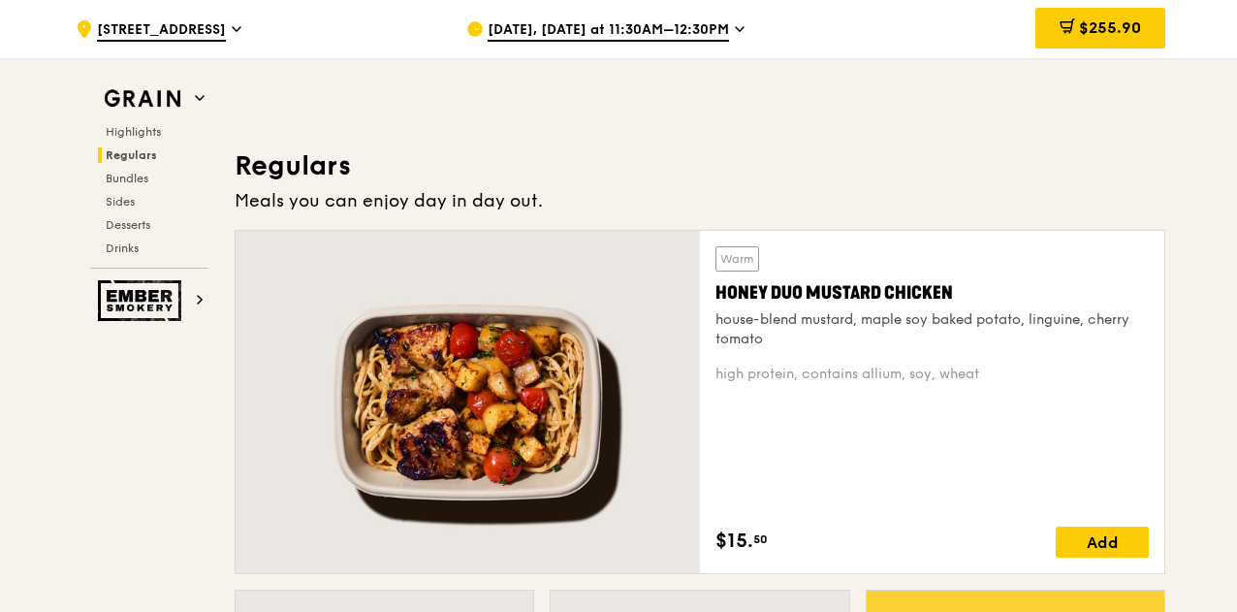
scroll to position [775, 0]
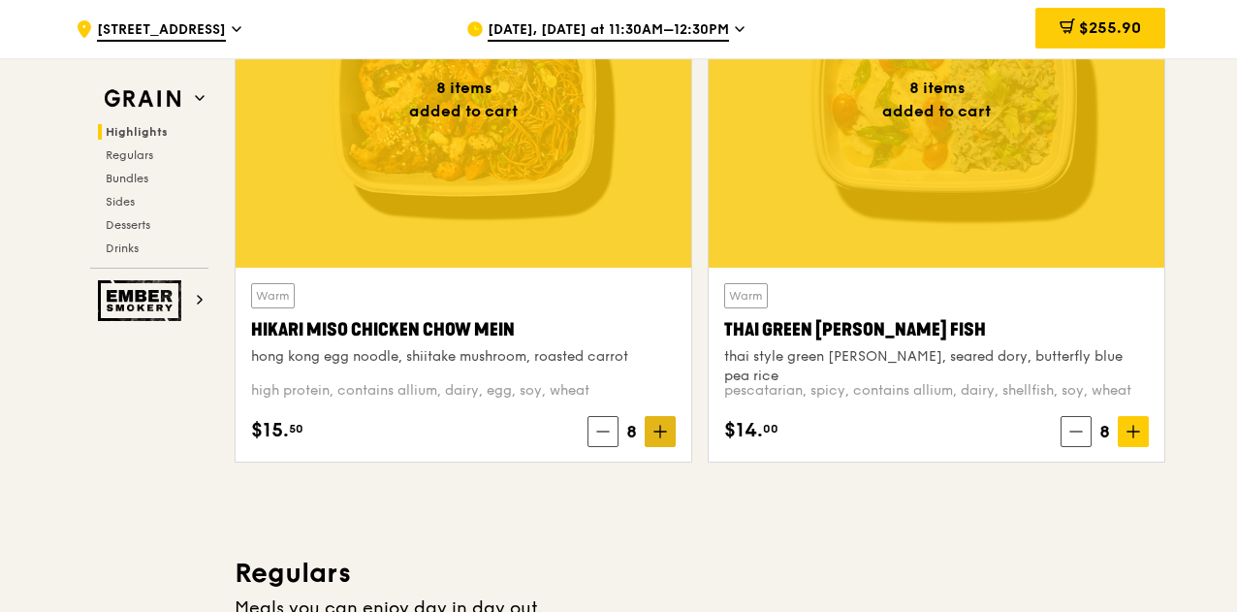
click at [655, 425] on icon at bounding box center [660, 432] width 14 height 14
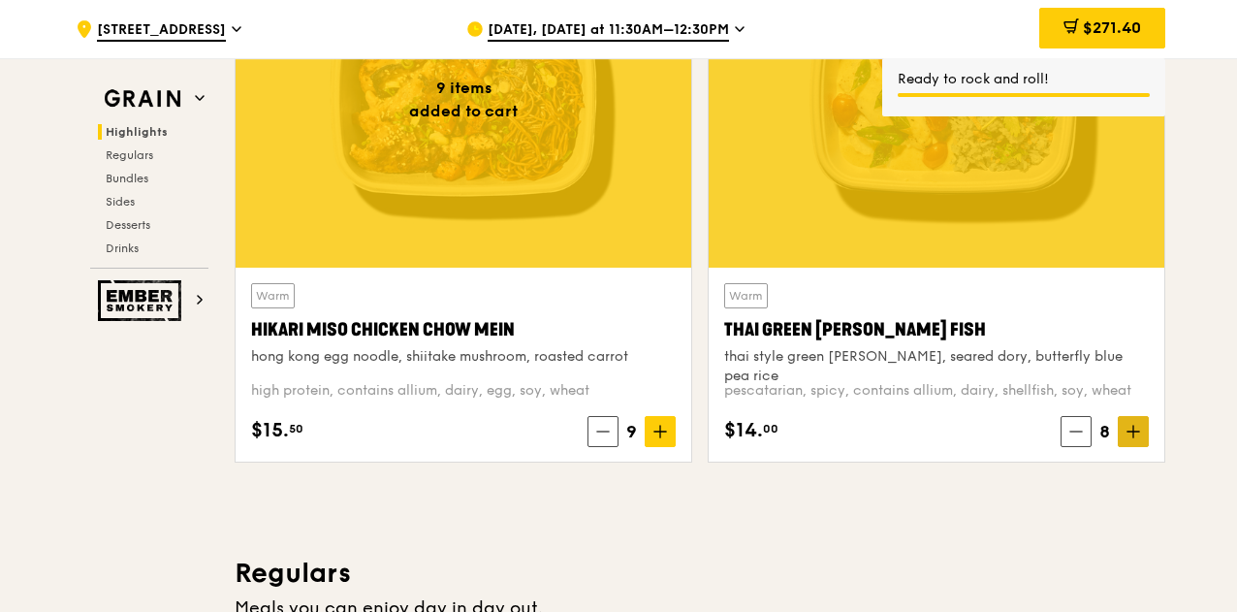
click at [1138, 432] on icon at bounding box center [1133, 432] width 14 height 14
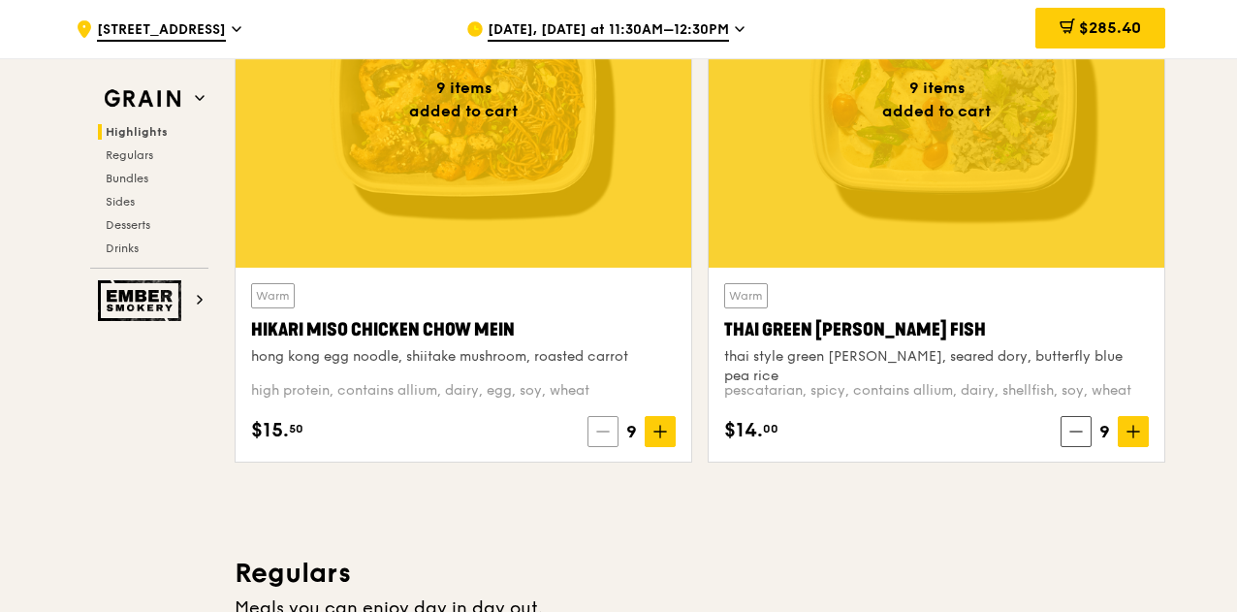
click at [605, 425] on icon at bounding box center [603, 432] width 14 height 14
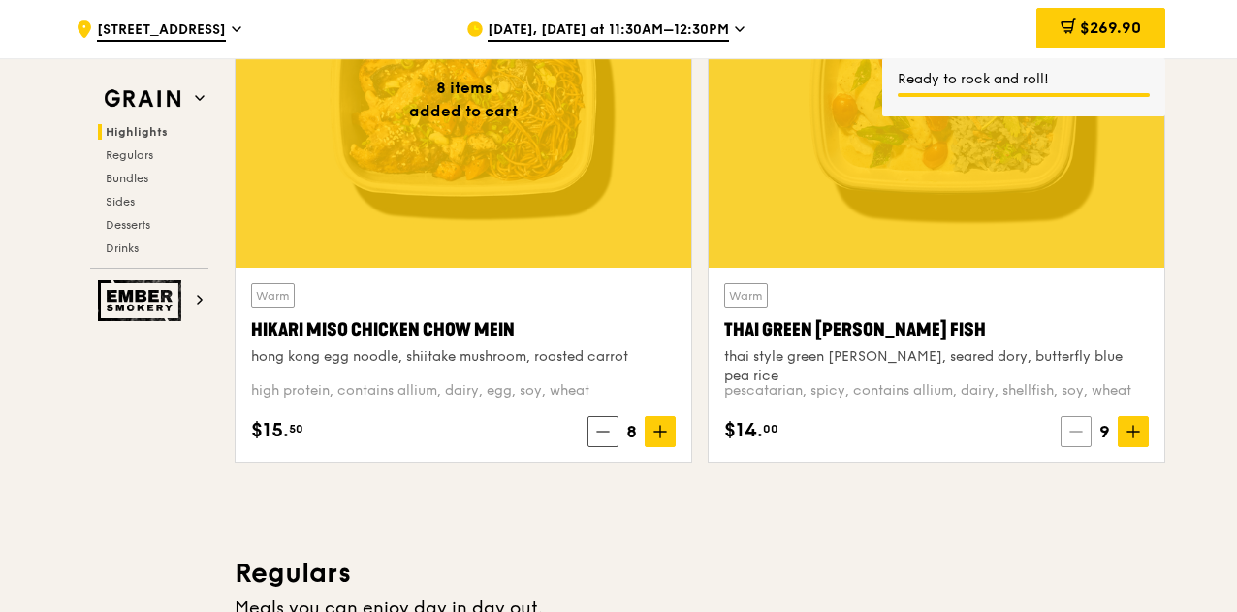
click at [1076, 429] on icon at bounding box center [1076, 432] width 14 height 14
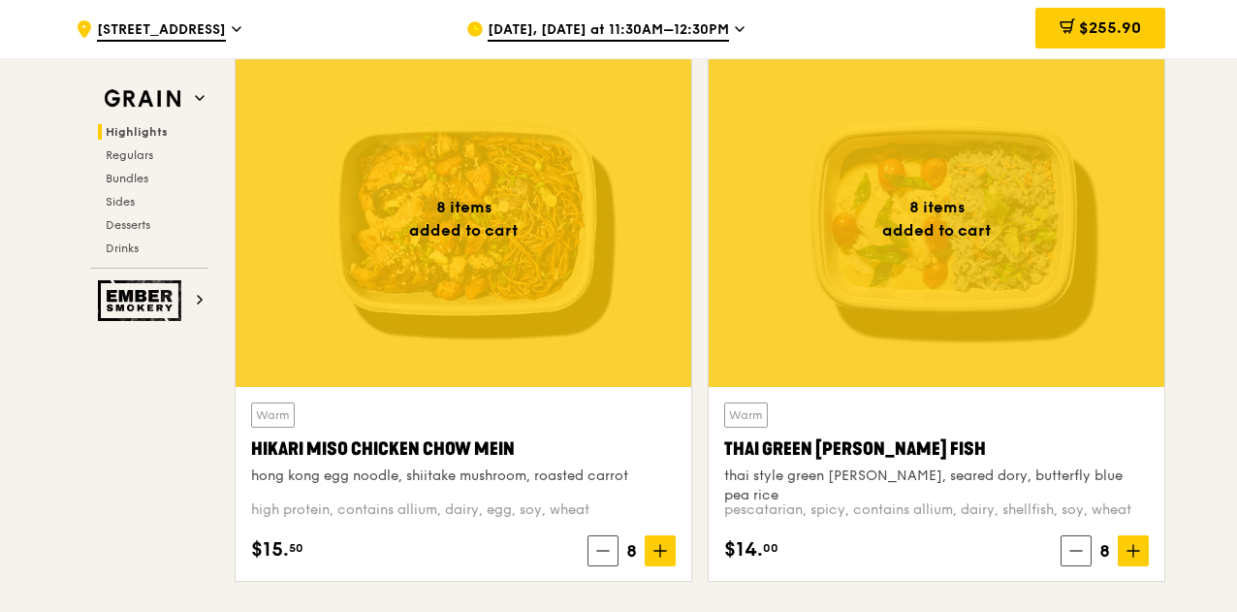
scroll to position [291, 0]
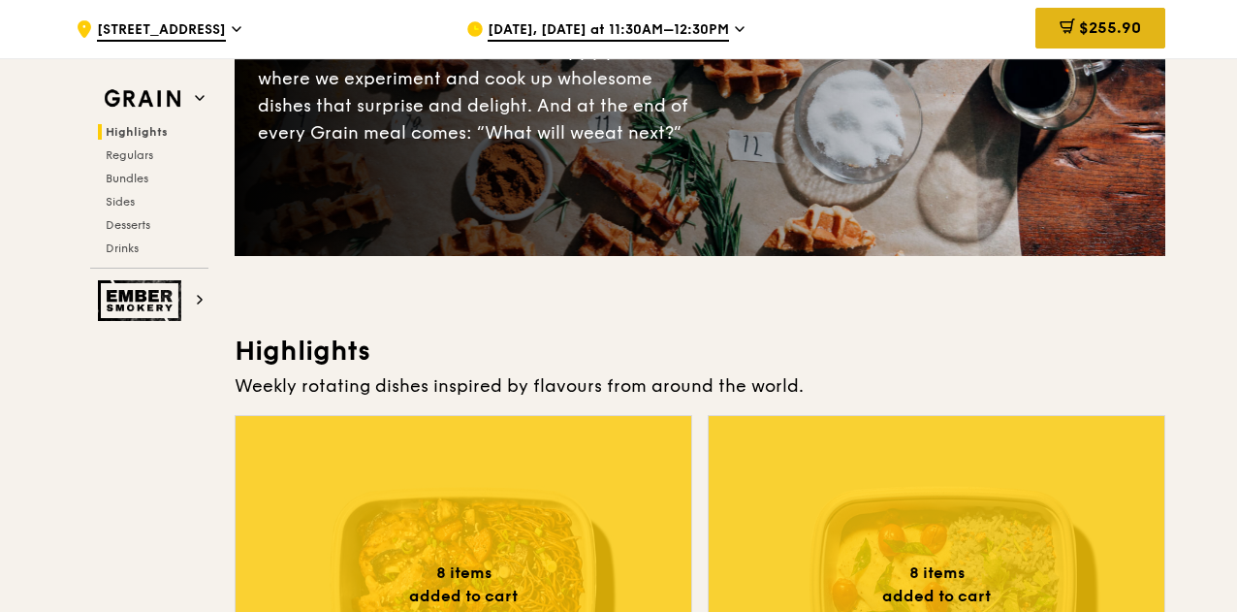
click at [1118, 17] on div "$255.90" at bounding box center [1100, 28] width 130 height 41
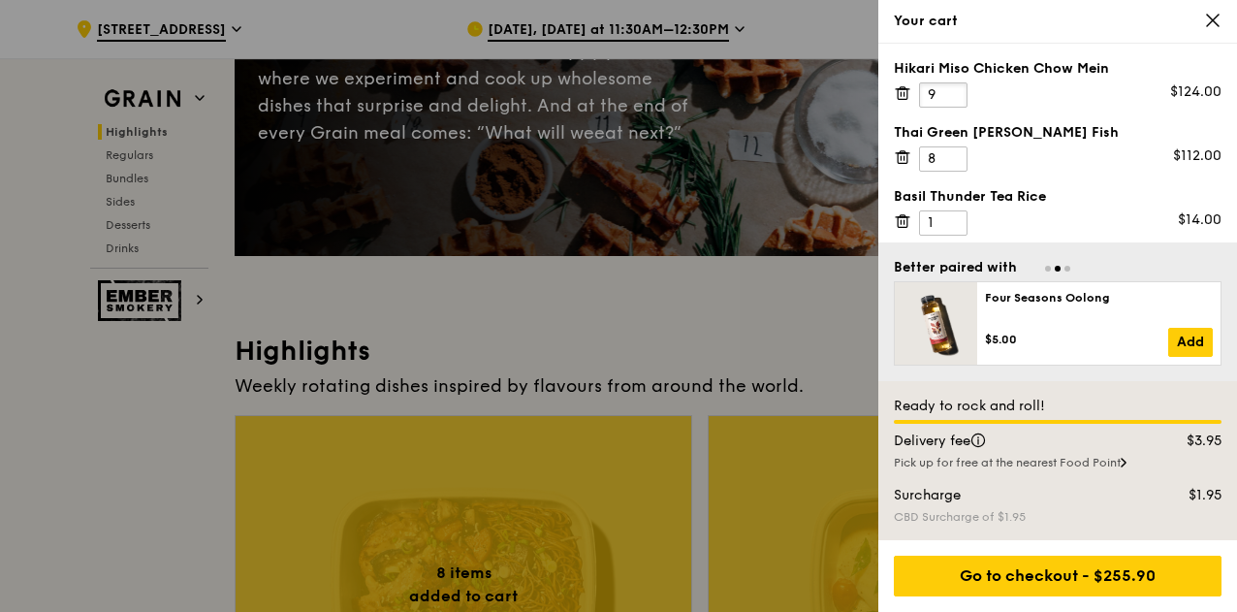
type input "9"
click at [952, 88] on input "9" at bounding box center [943, 94] width 48 height 25
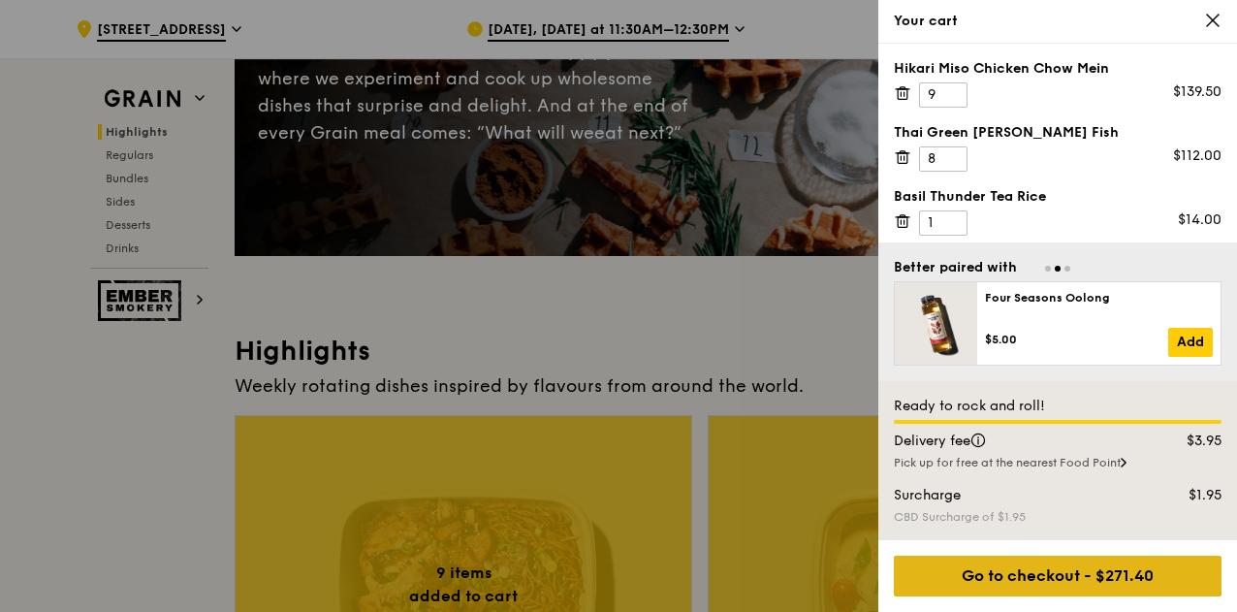
click at [1072, 582] on div "Go to checkout - $271.40" at bounding box center [1058, 575] width 328 height 41
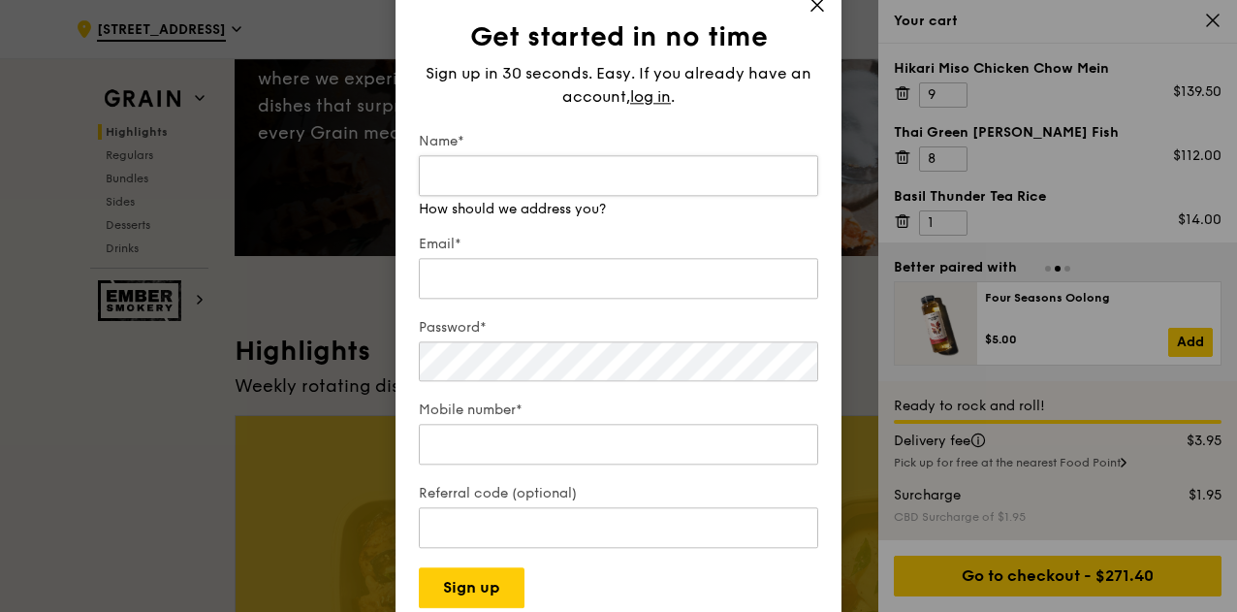
click at [549, 179] on input "Name*" at bounding box center [618, 175] width 399 height 41
type input "Jamie Chua"
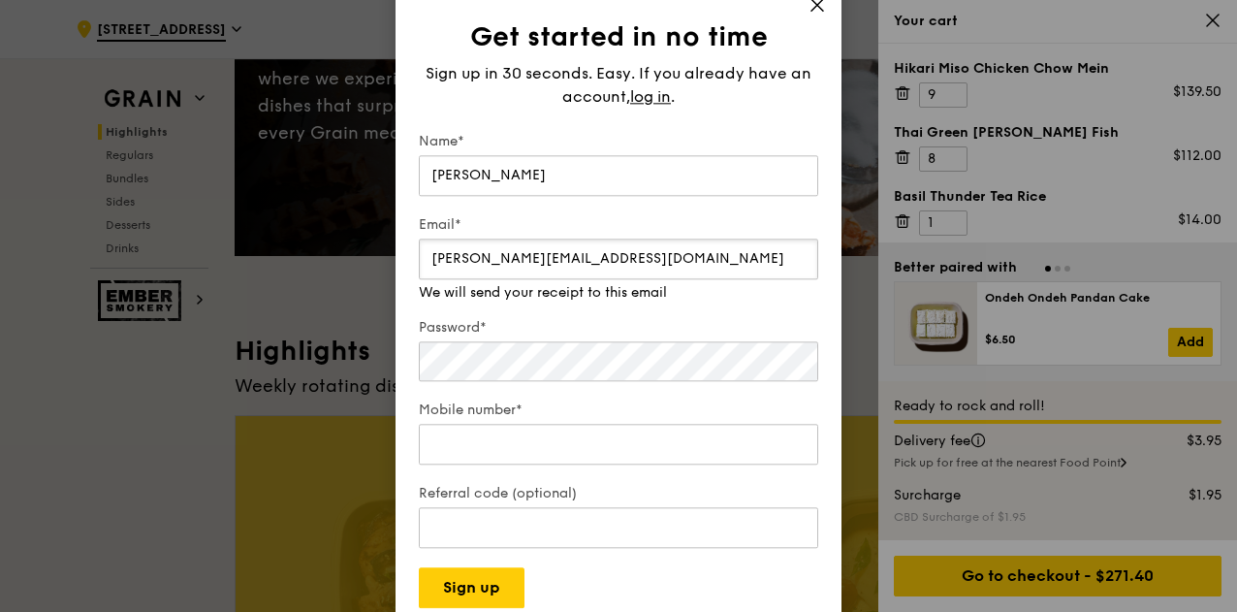
type input "jamie.chua@secretlab.sg"
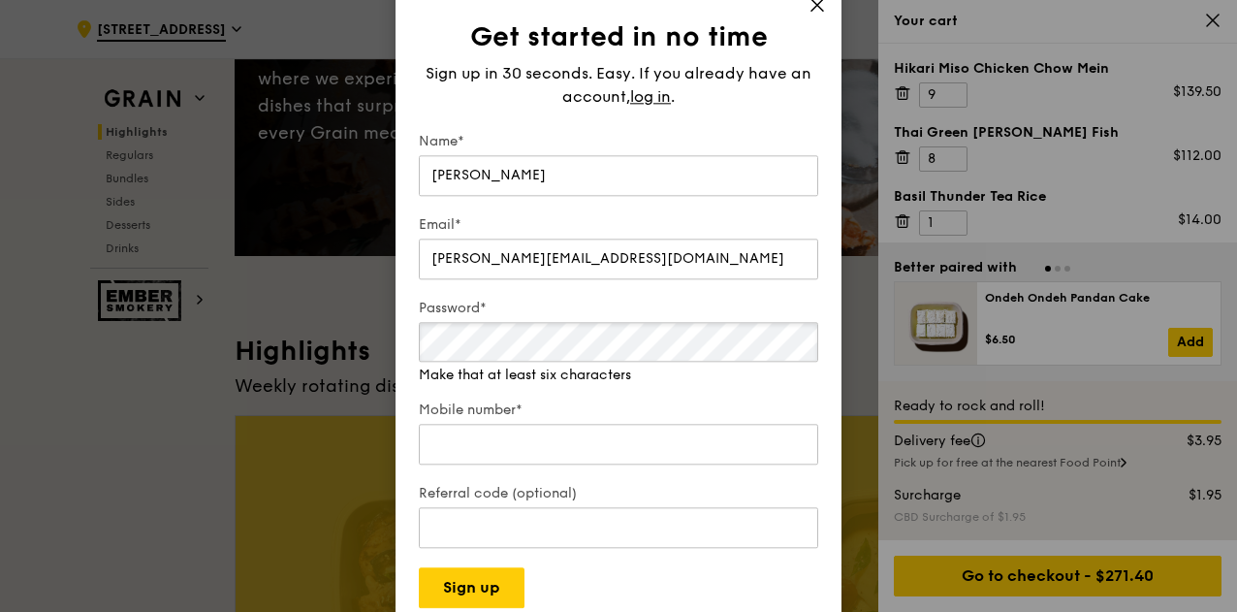
click at [511, 371] on div "Password* Make that at least six characters" at bounding box center [618, 342] width 399 height 86
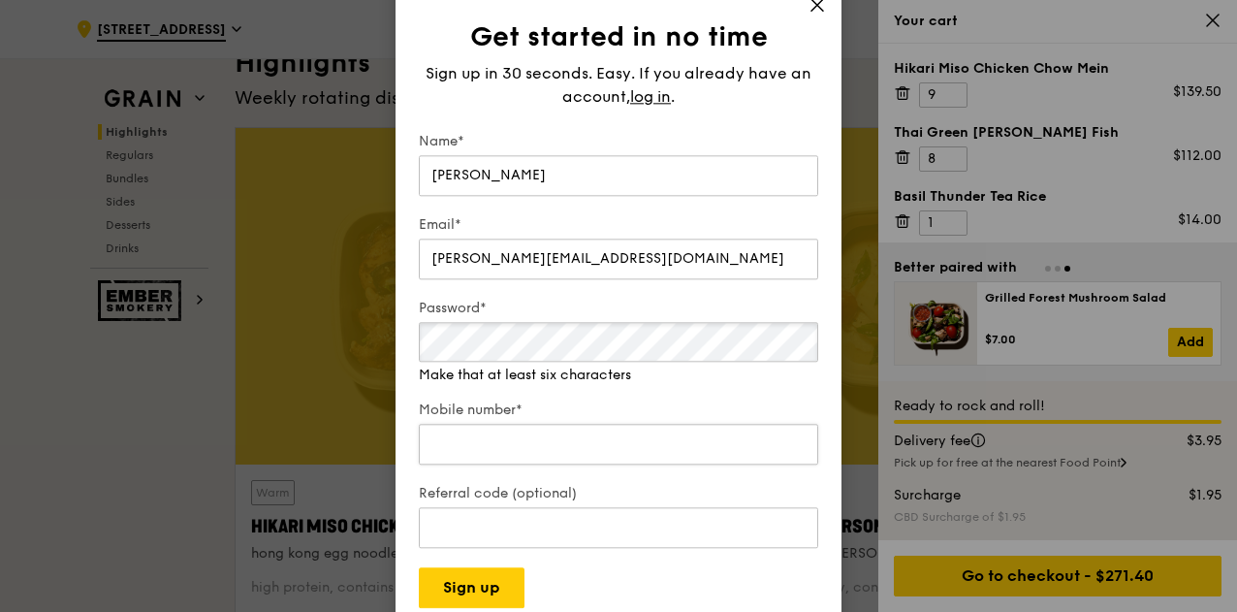
scroll to position [582, 0]
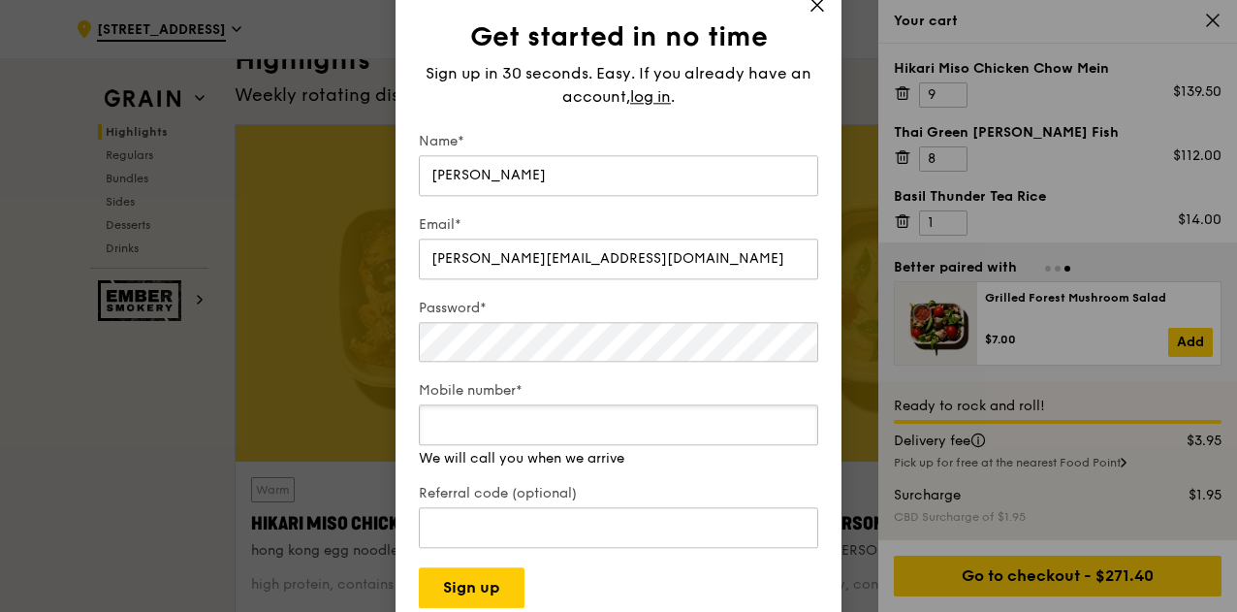
click at [527, 435] on input "Mobile number*" at bounding box center [618, 424] width 399 height 41
type input "83827520"
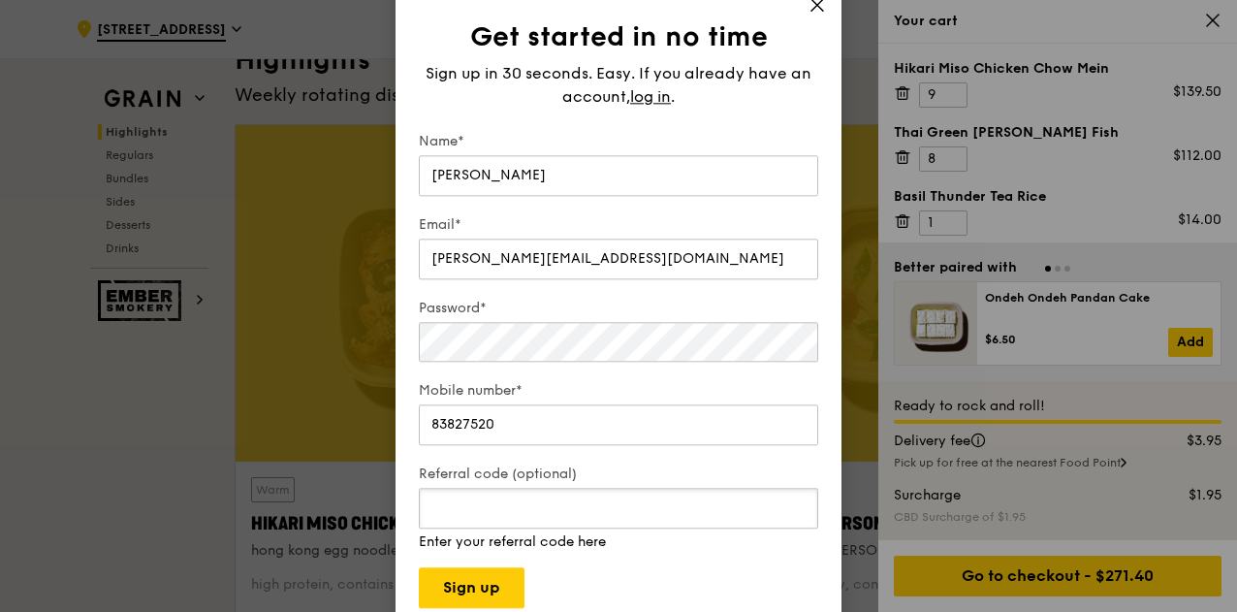
click at [539, 542] on div "Referral code (optional) Enter your referral code here" at bounding box center [618, 507] width 399 height 87
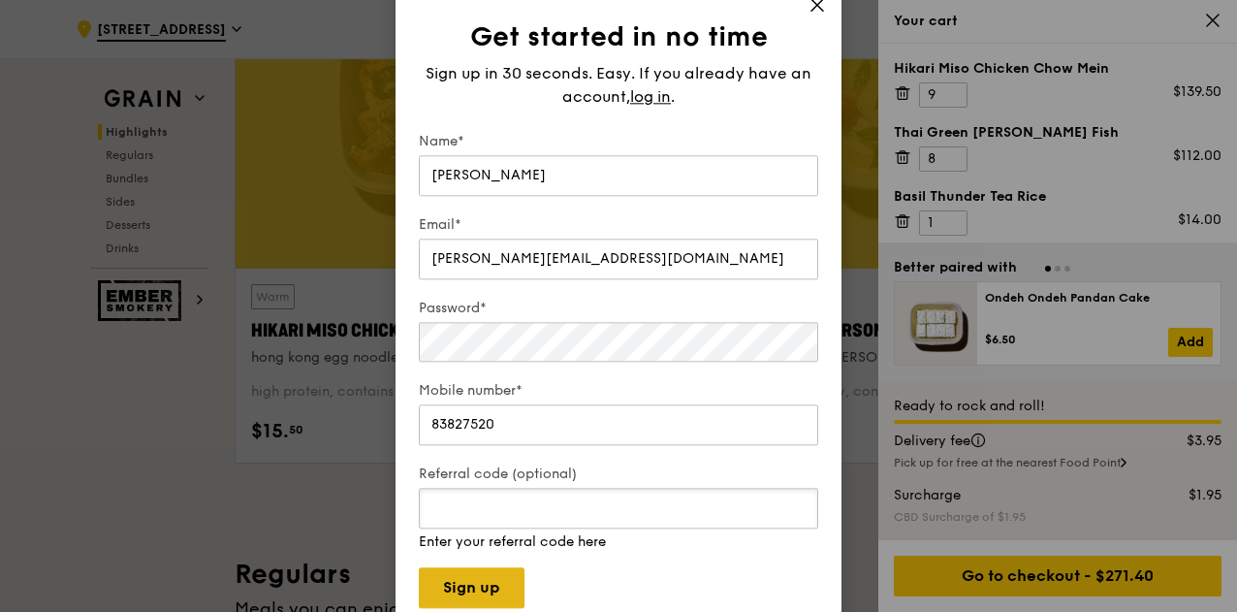
scroll to position [775, 0]
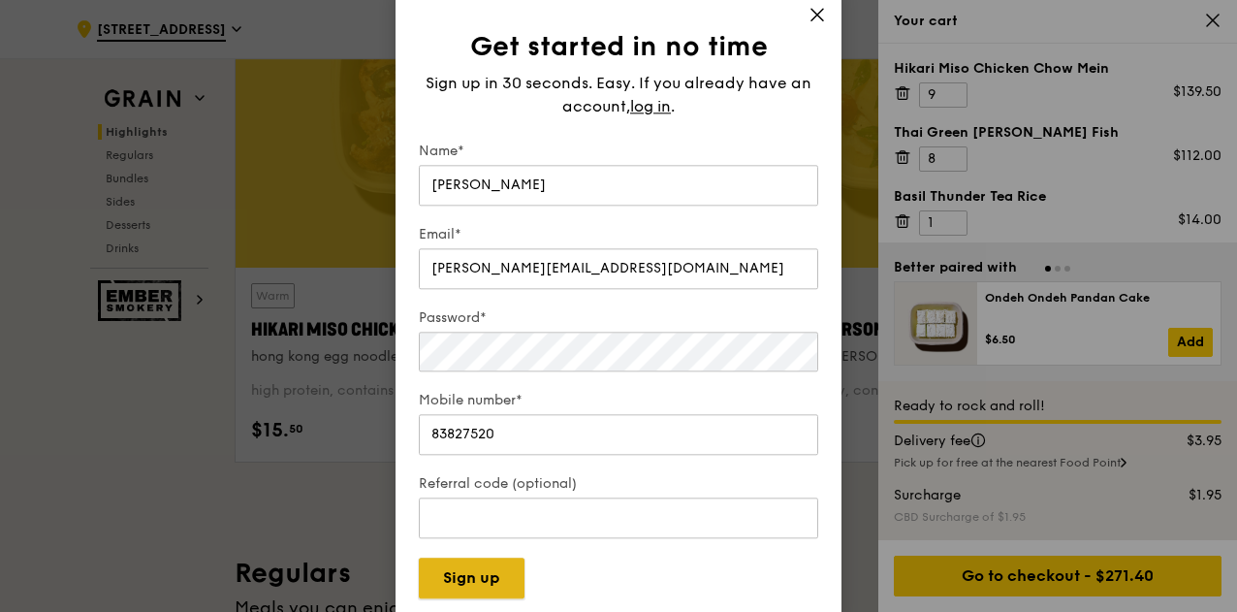
click at [485, 576] on button "Sign up" at bounding box center [472, 577] width 106 height 41
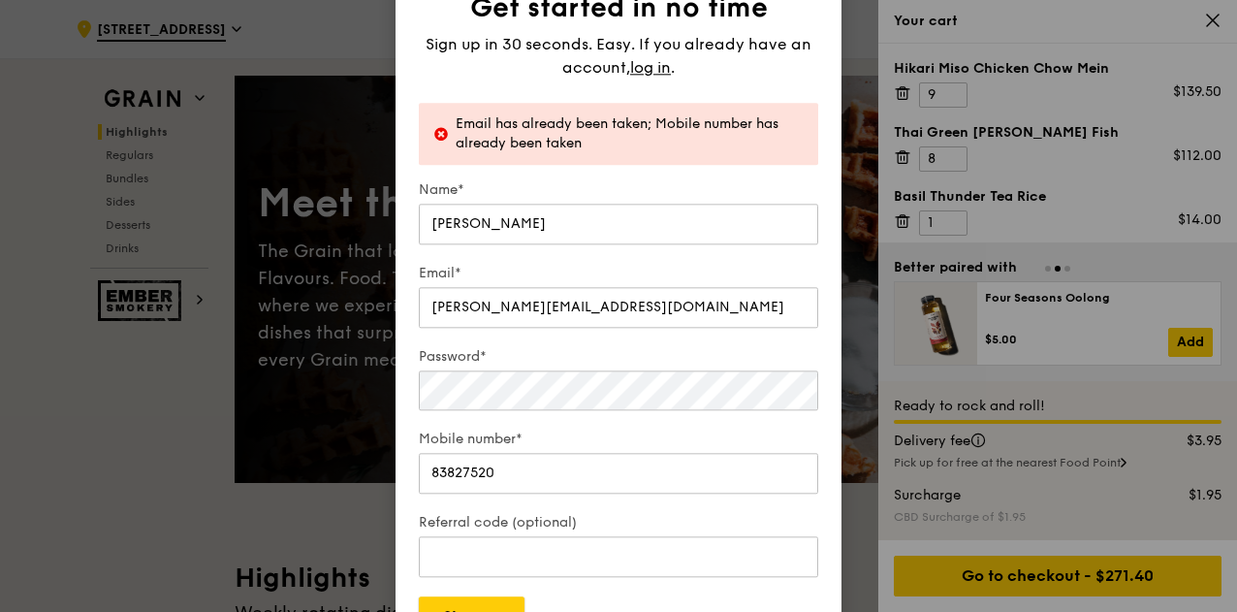
scroll to position [0, 0]
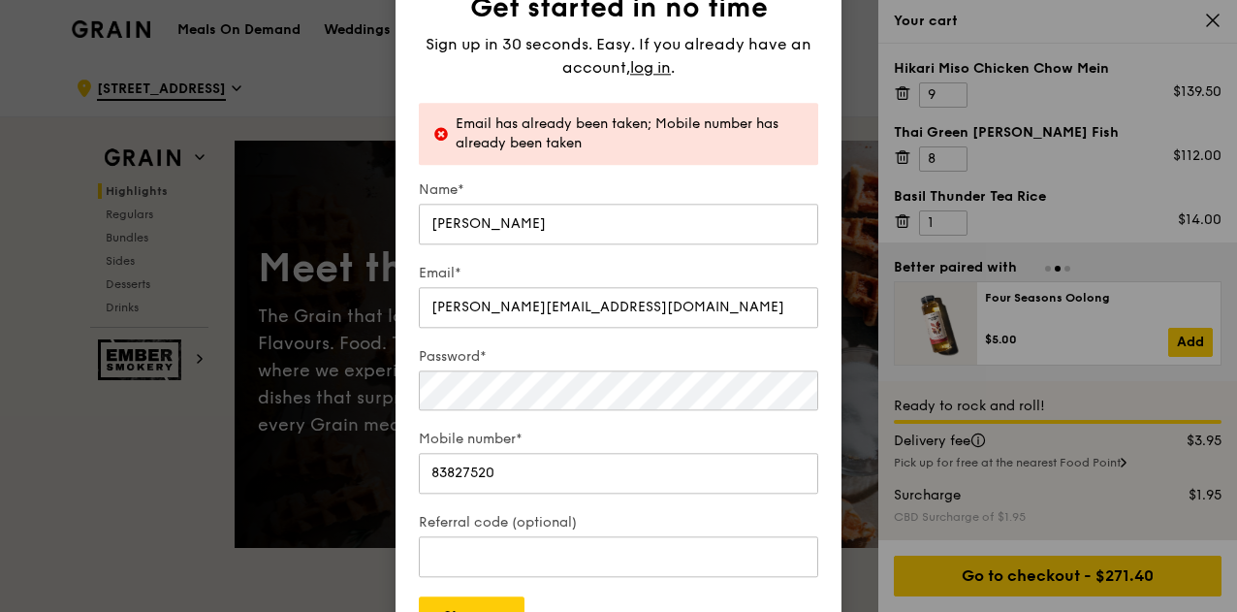
click at [833, 139] on div "Get started in no time Sign up in 30 seconds. Easy. If you already have an acco…" at bounding box center [618, 306] width 446 height 708
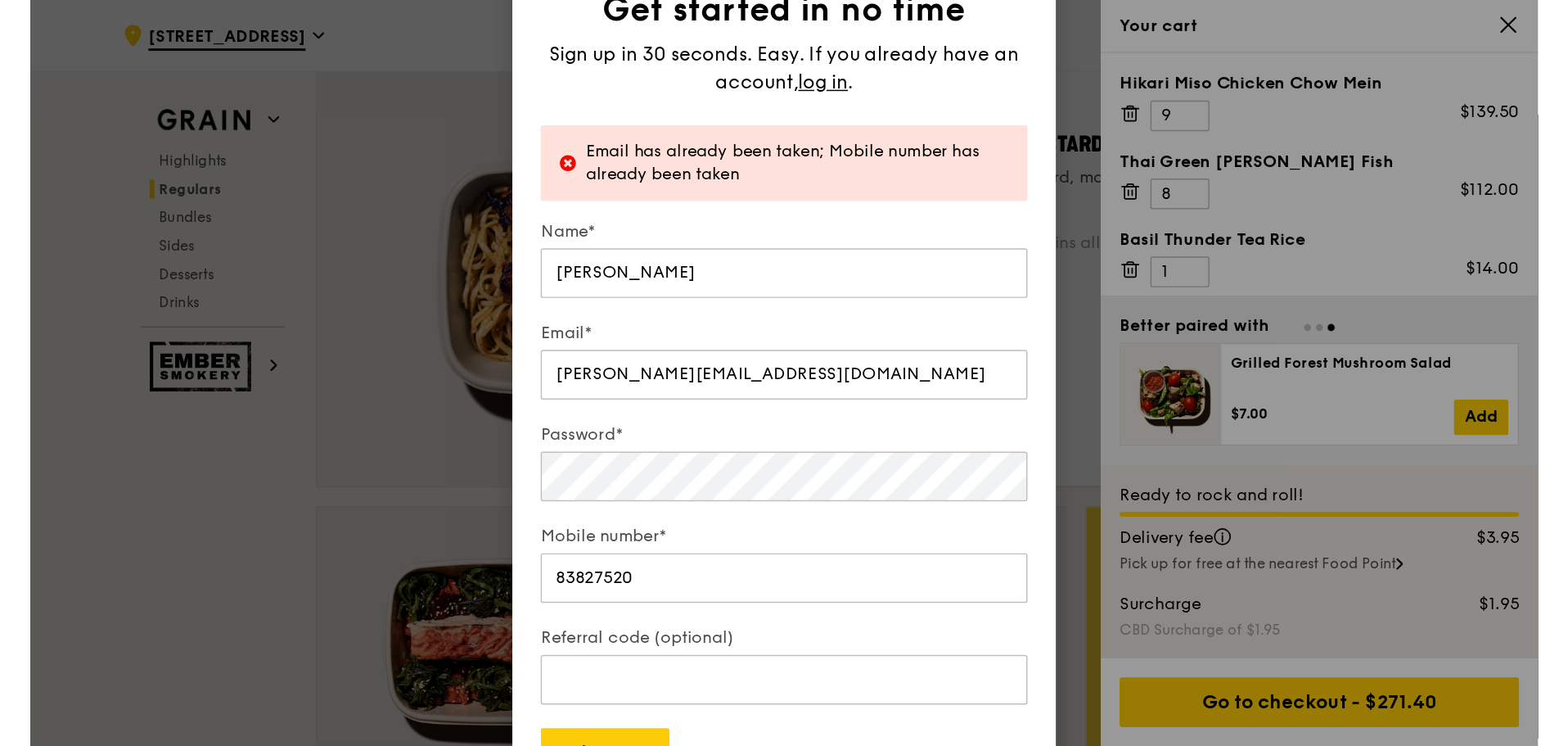
scroll to position [1148, 0]
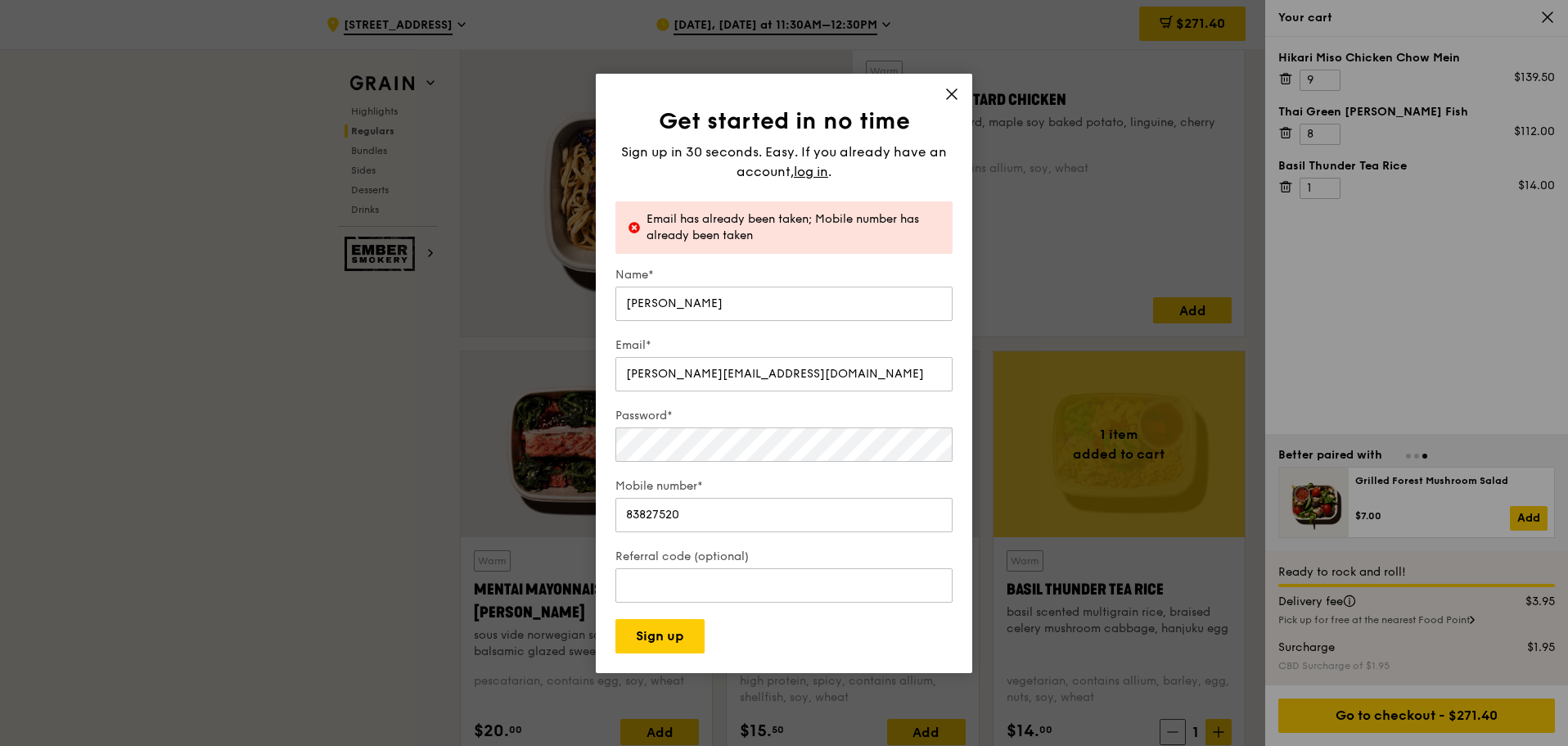
click at [944, 93] on icon at bounding box center [951, 94] width 14 height 14
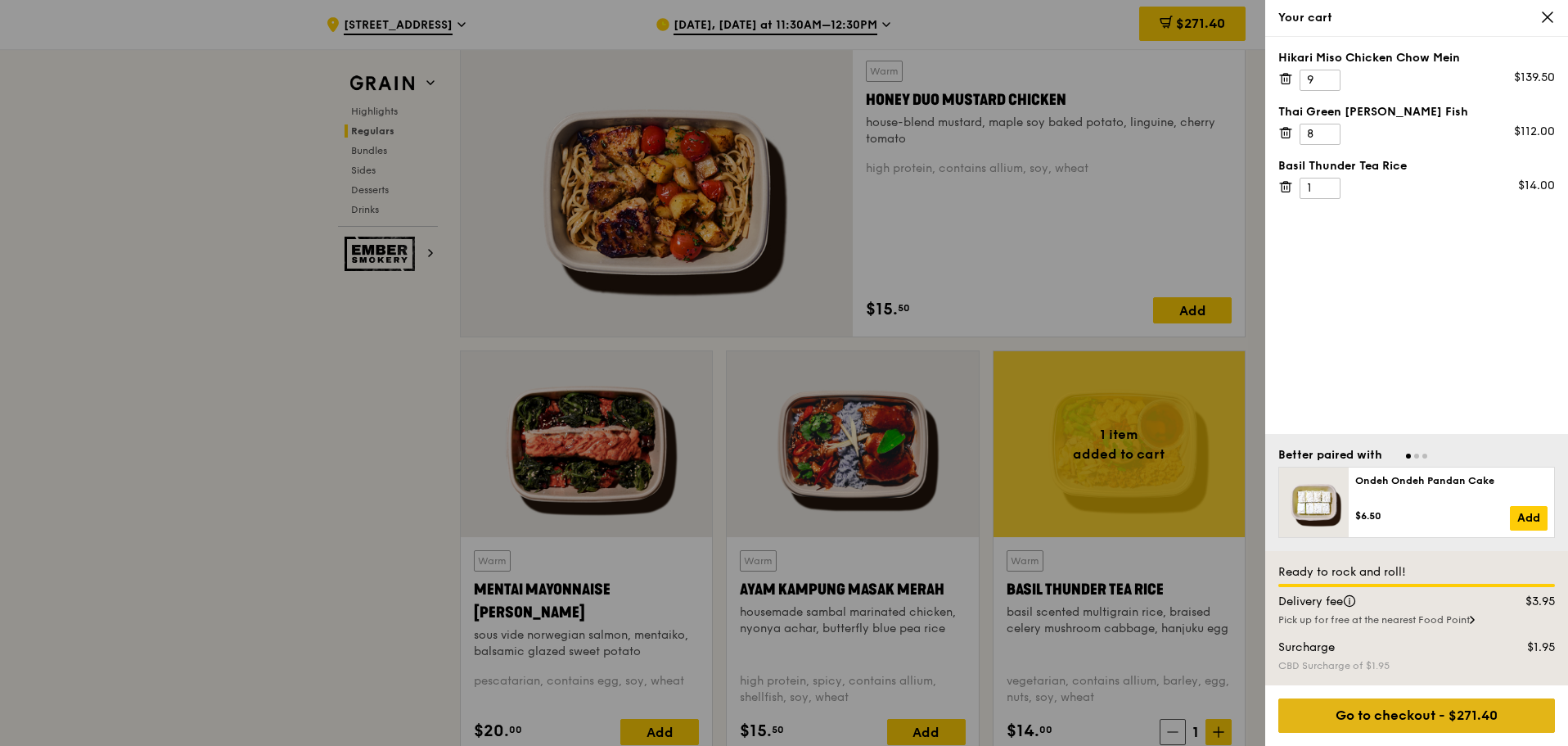
click at [1044, 516] on div "Go to checkout - $271.40" at bounding box center [1417, 716] width 277 height 35
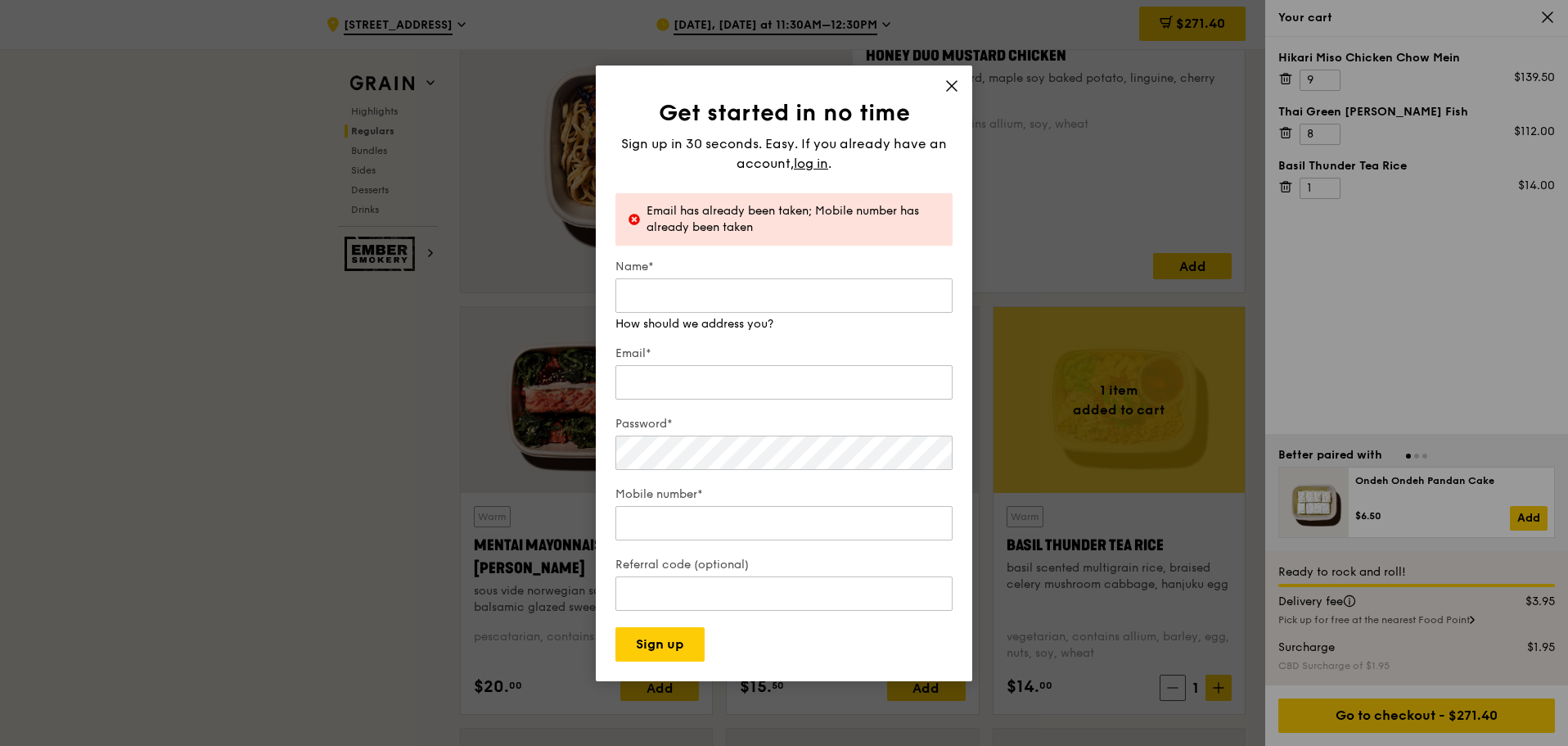
scroll to position [1230, 0]
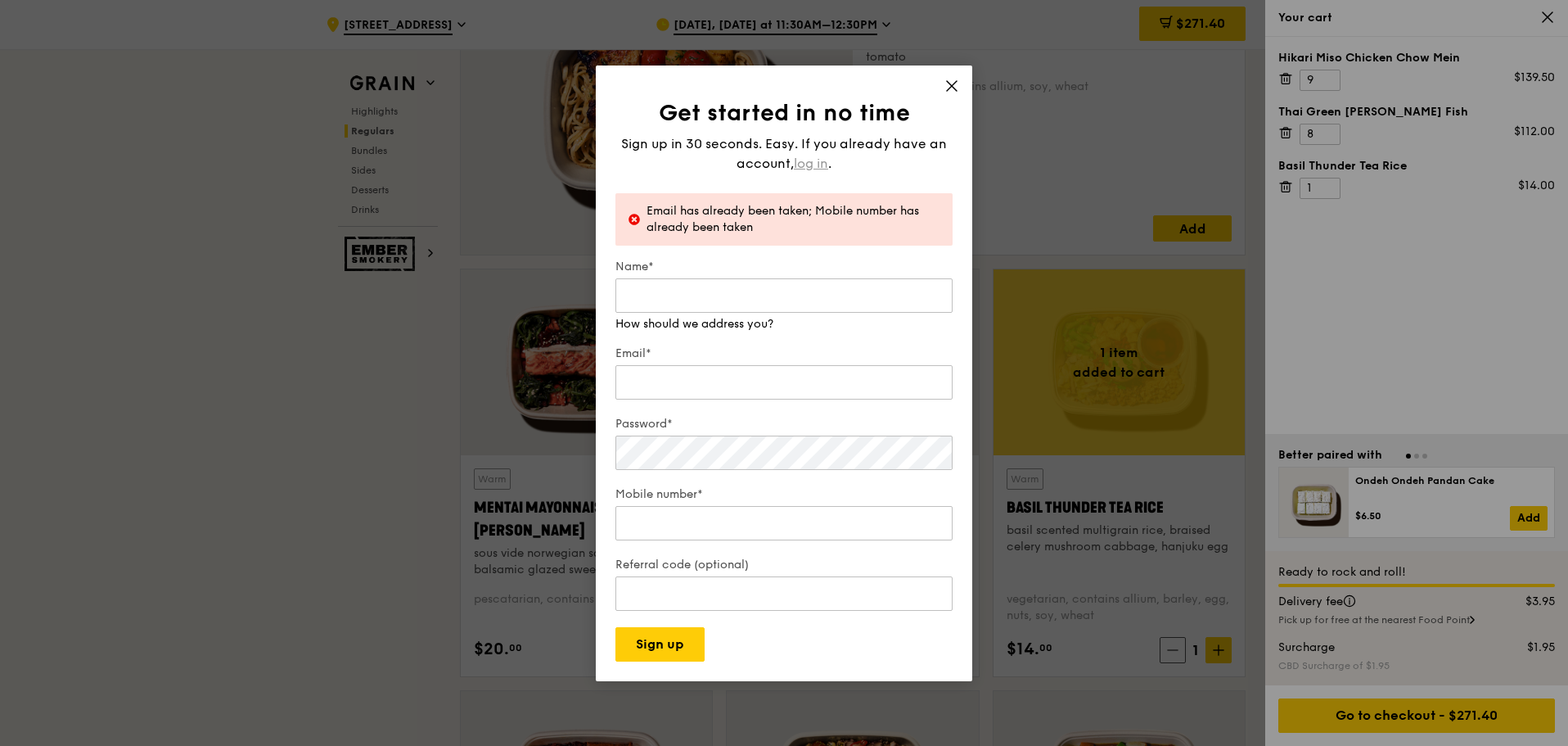
click at [809, 166] on span "log in" at bounding box center [811, 163] width 35 height 19
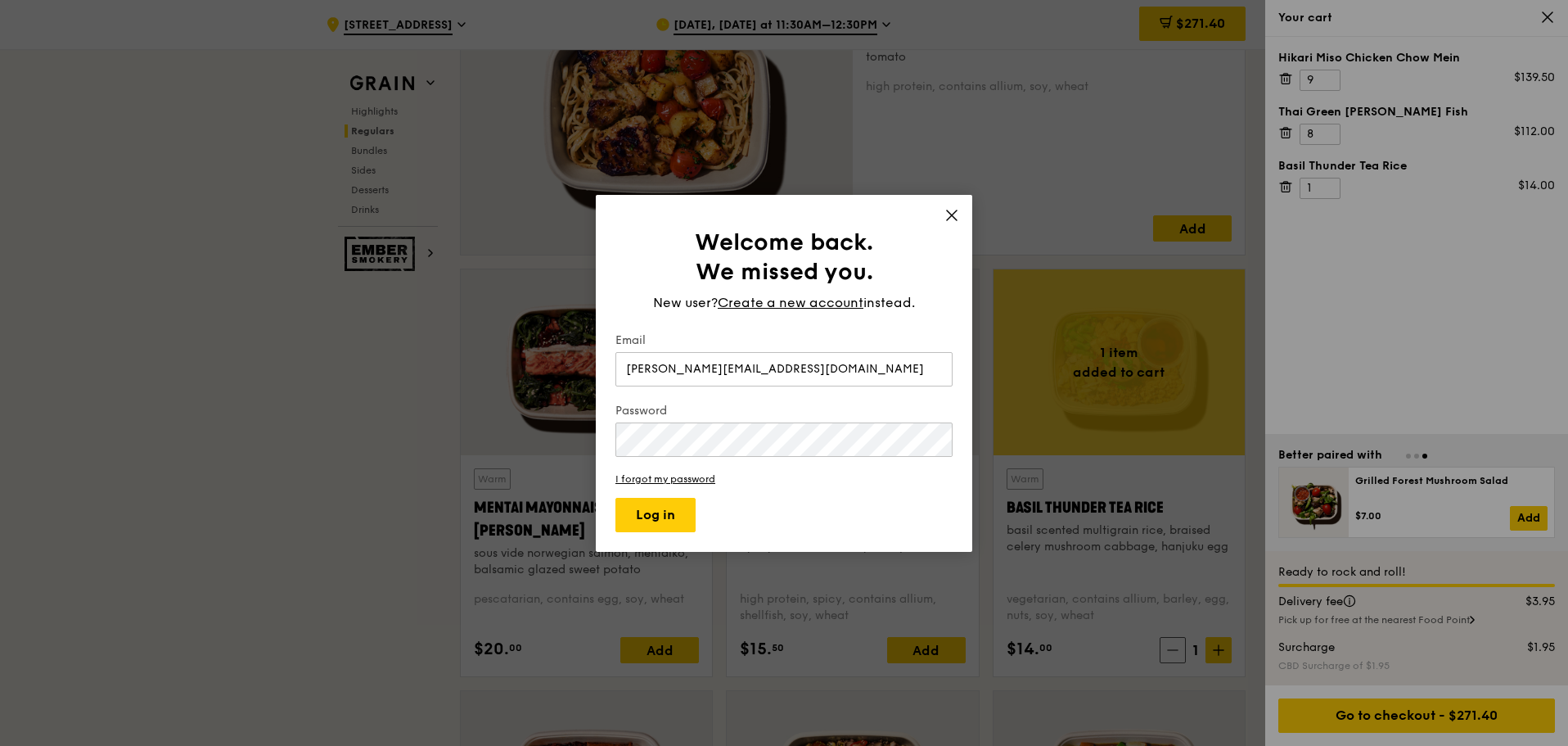
type input "jamie.chua@secretlab.sg"
click at [616, 498] on button "Log in" at bounding box center [655, 515] width 80 height 35
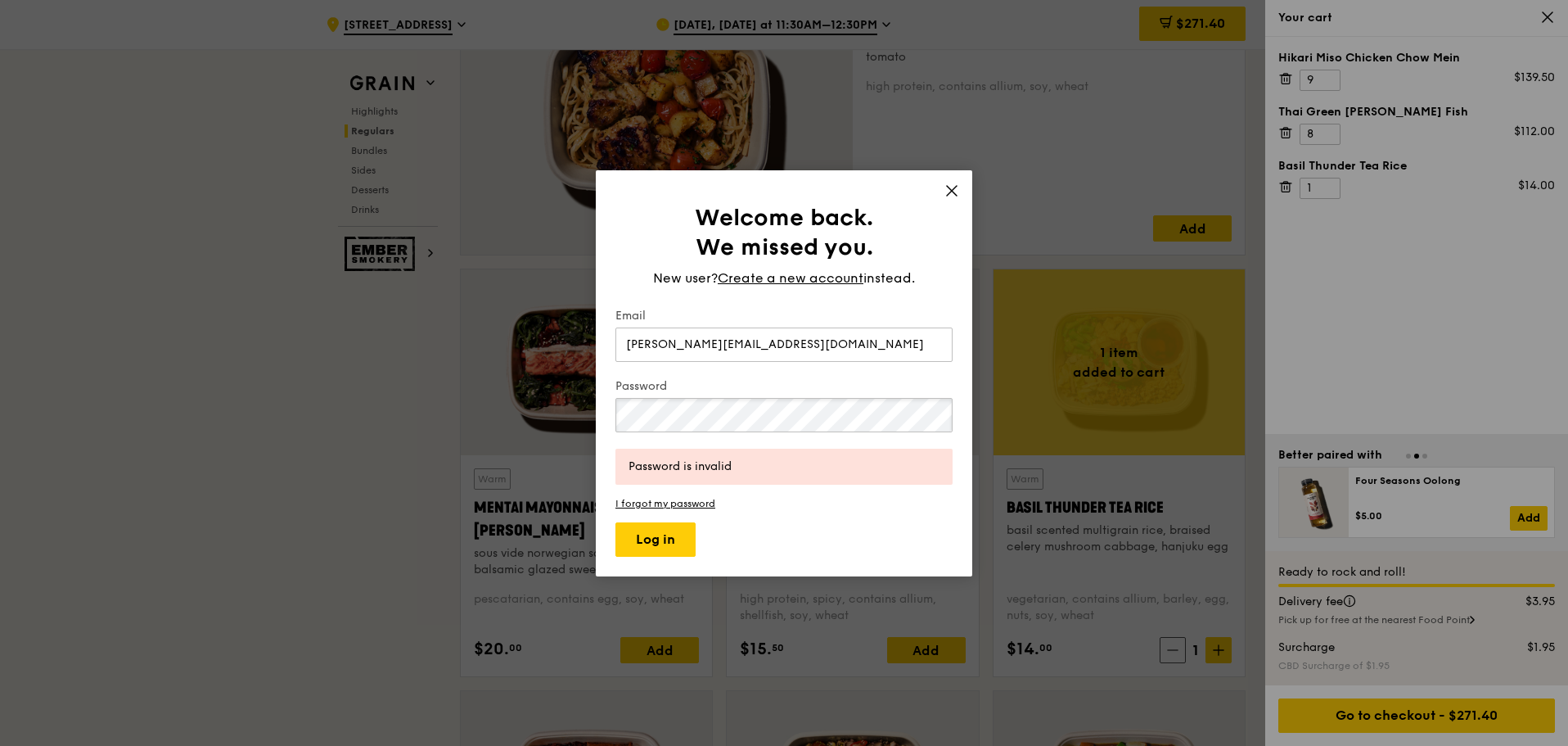
click at [398, 403] on div "Welcome back. We missed you. New user? Create a new account instead. Email jami…" at bounding box center [784, 373] width 1568 height 746
click at [616, 516] on button "Log in" at bounding box center [655, 539] width 80 height 35
click at [225, 417] on div "Welcome back. We missed you. New user? Create a new account instead. Email jami…" at bounding box center [784, 373] width 1568 height 746
click at [616, 516] on button "Log in" at bounding box center [655, 539] width 80 height 35
click at [655, 505] on link "I forgot my password" at bounding box center [784, 504] width 337 height 12
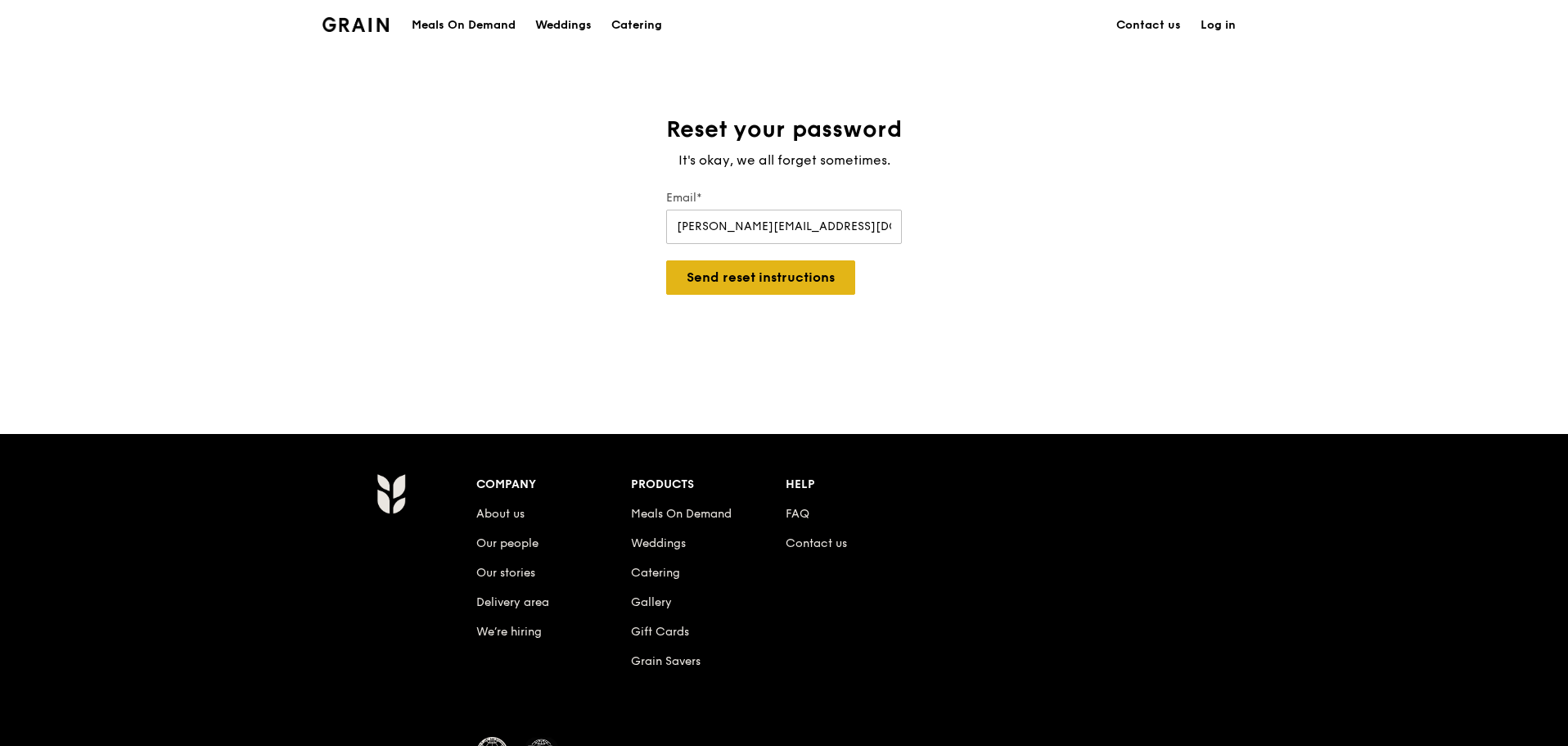
type input "jamie.chua@secretlab.sg"
click at [703, 281] on button "Send reset instructions" at bounding box center [761, 277] width 189 height 35
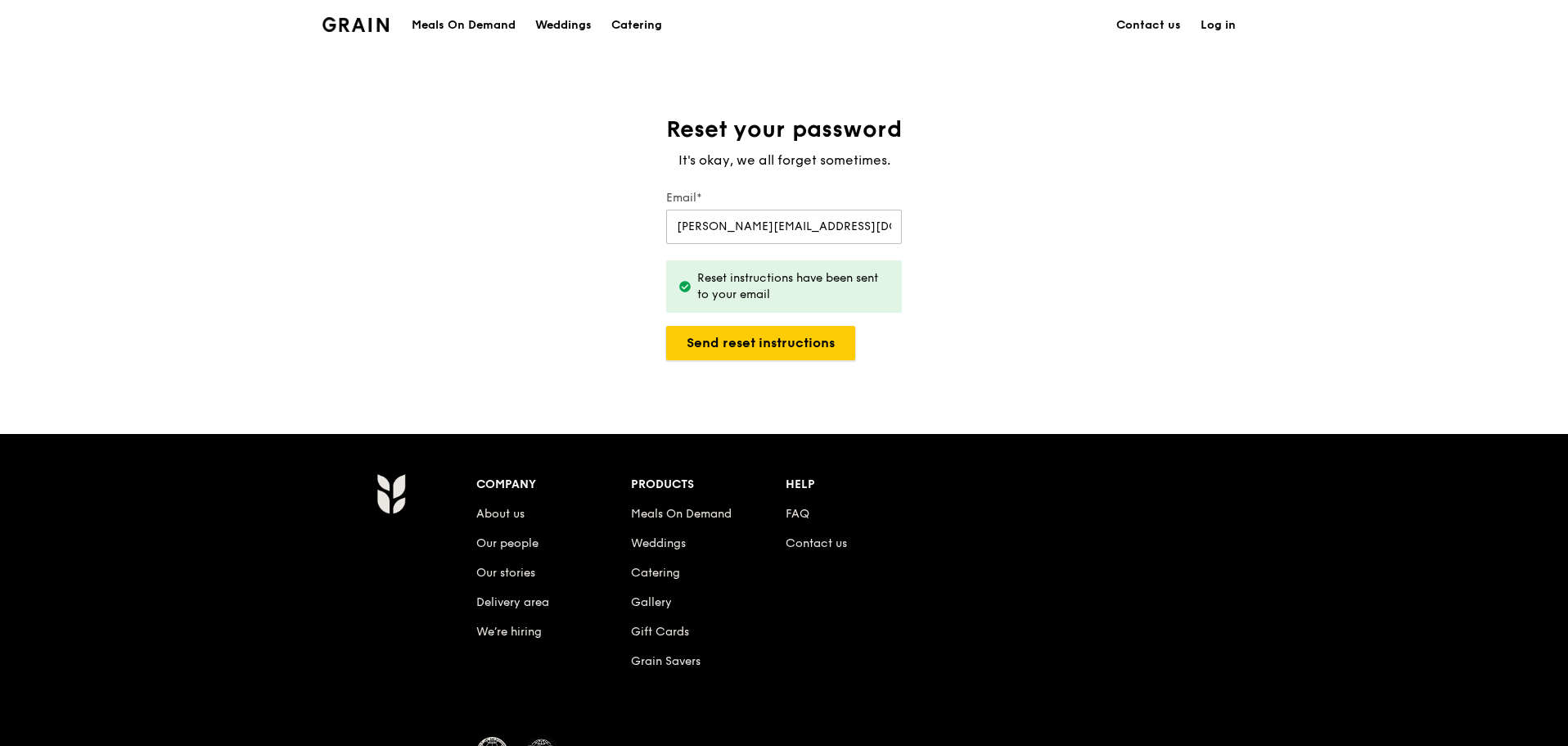
click at [772, 339] on button "Send reset instructions" at bounding box center [761, 343] width 189 height 35
click at [736, 231] on input "jamie.chua@secretlab.sg" at bounding box center [784, 226] width 236 height 35
click at [1044, 202] on div "Reset your password It's okay, we all forget sometimes. Email* jamie.chua@secre…" at bounding box center [784, 242] width 1568 height 253
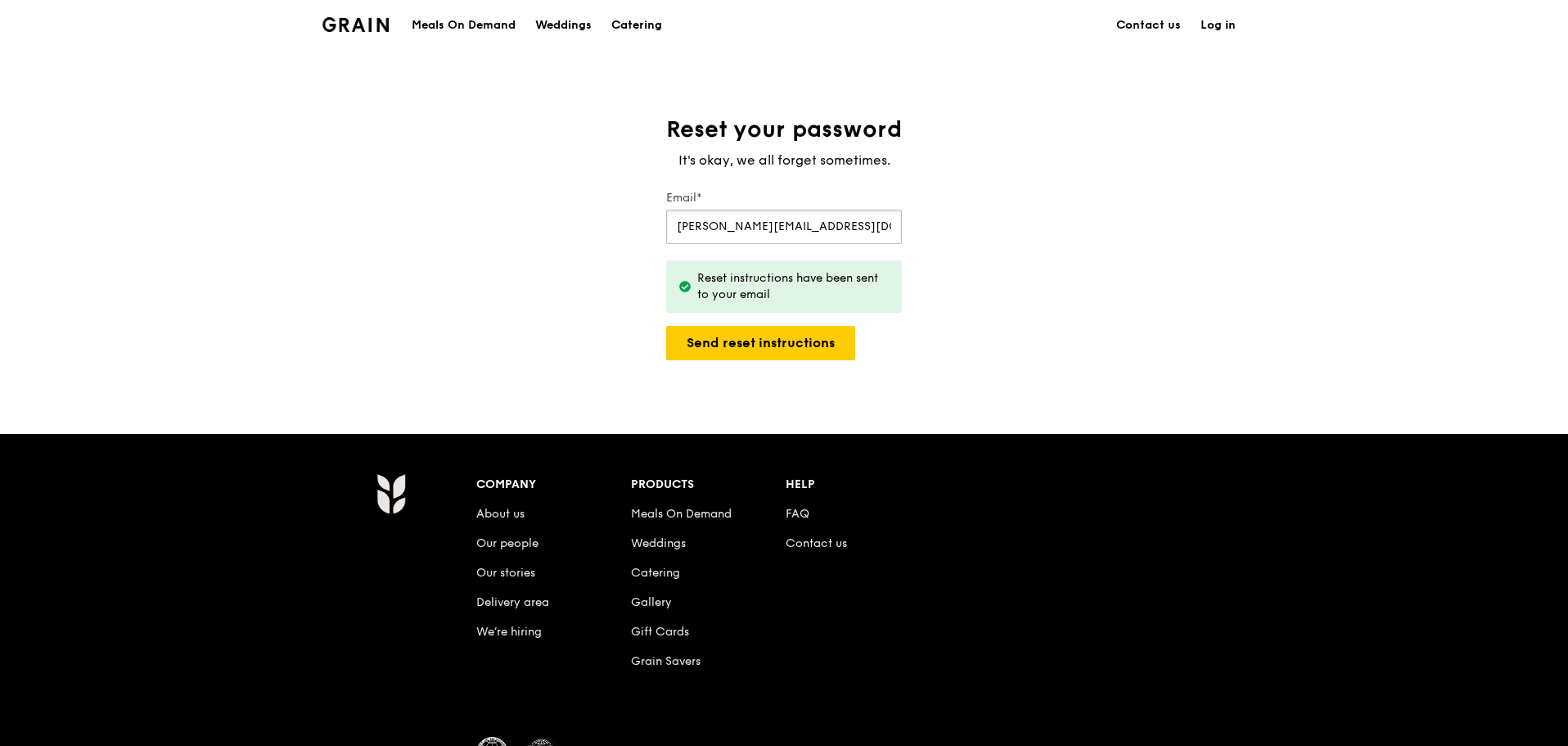
click at [746, 224] on input "jamie.chua@secretlab.sg" at bounding box center [784, 226] width 236 height 35
click at [851, 232] on input "jamie.chua@secretlab.sg" at bounding box center [784, 226] width 236 height 35
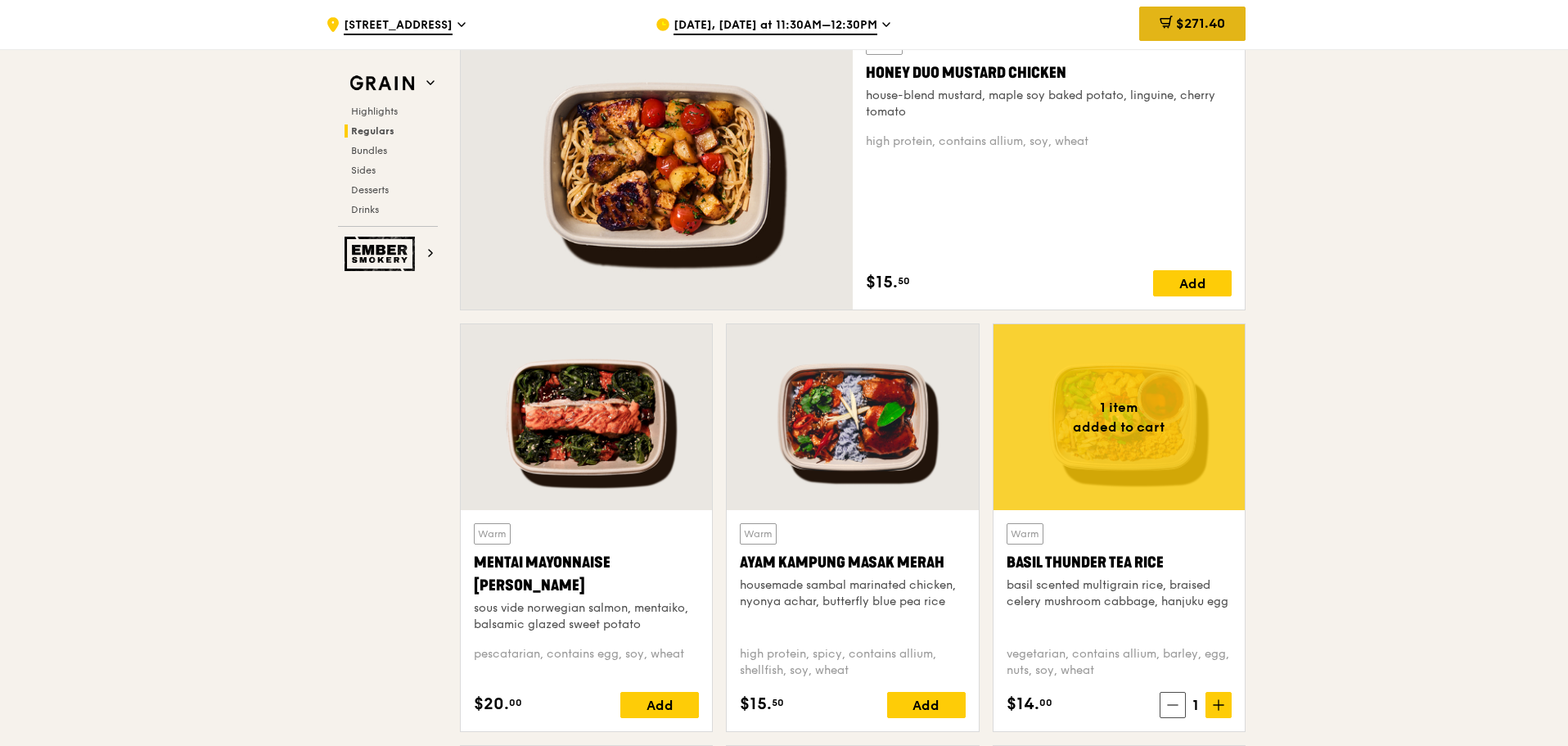
scroll to position [1150, 0]
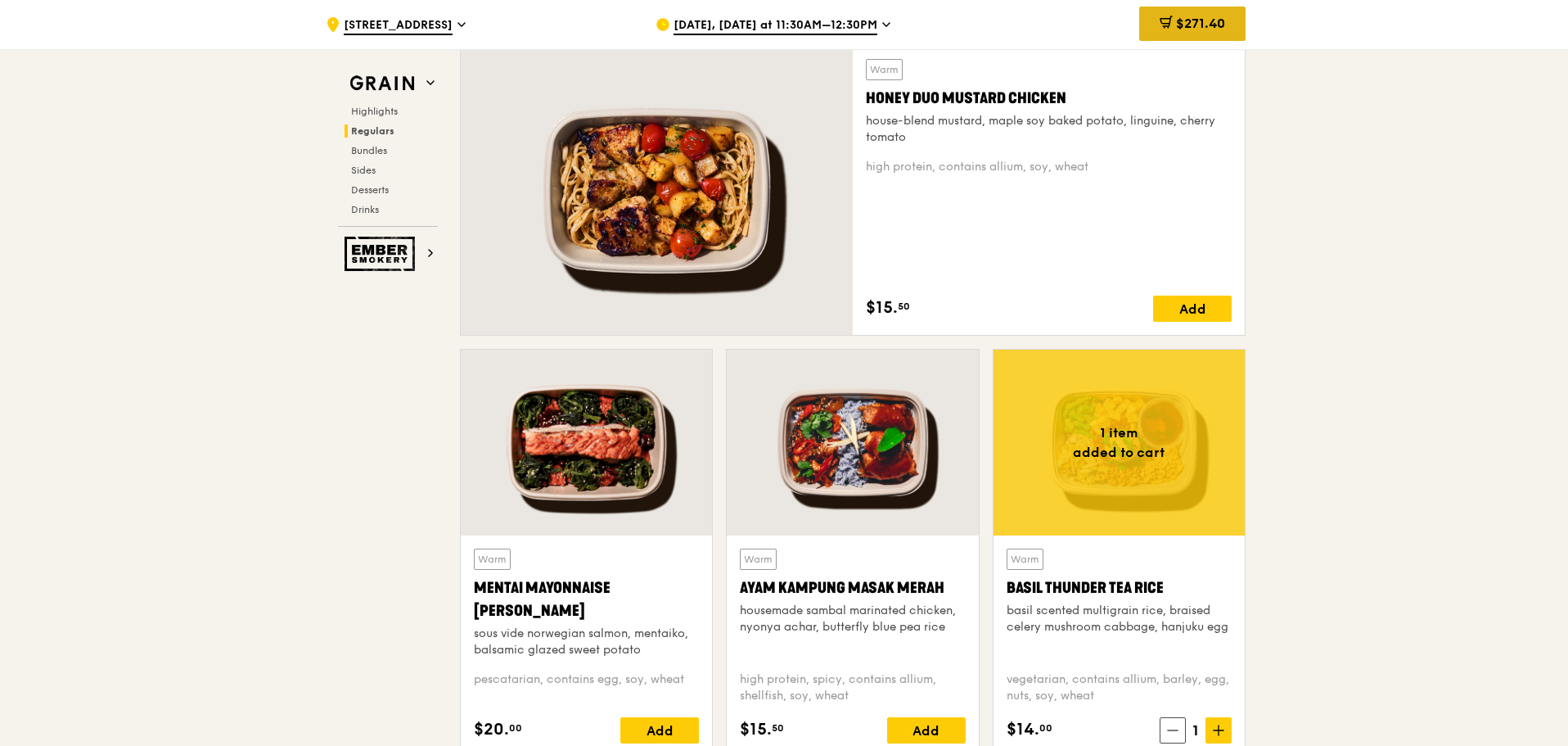
click at [1044, 14] on div "$271.40" at bounding box center [1192, 24] width 106 height 35
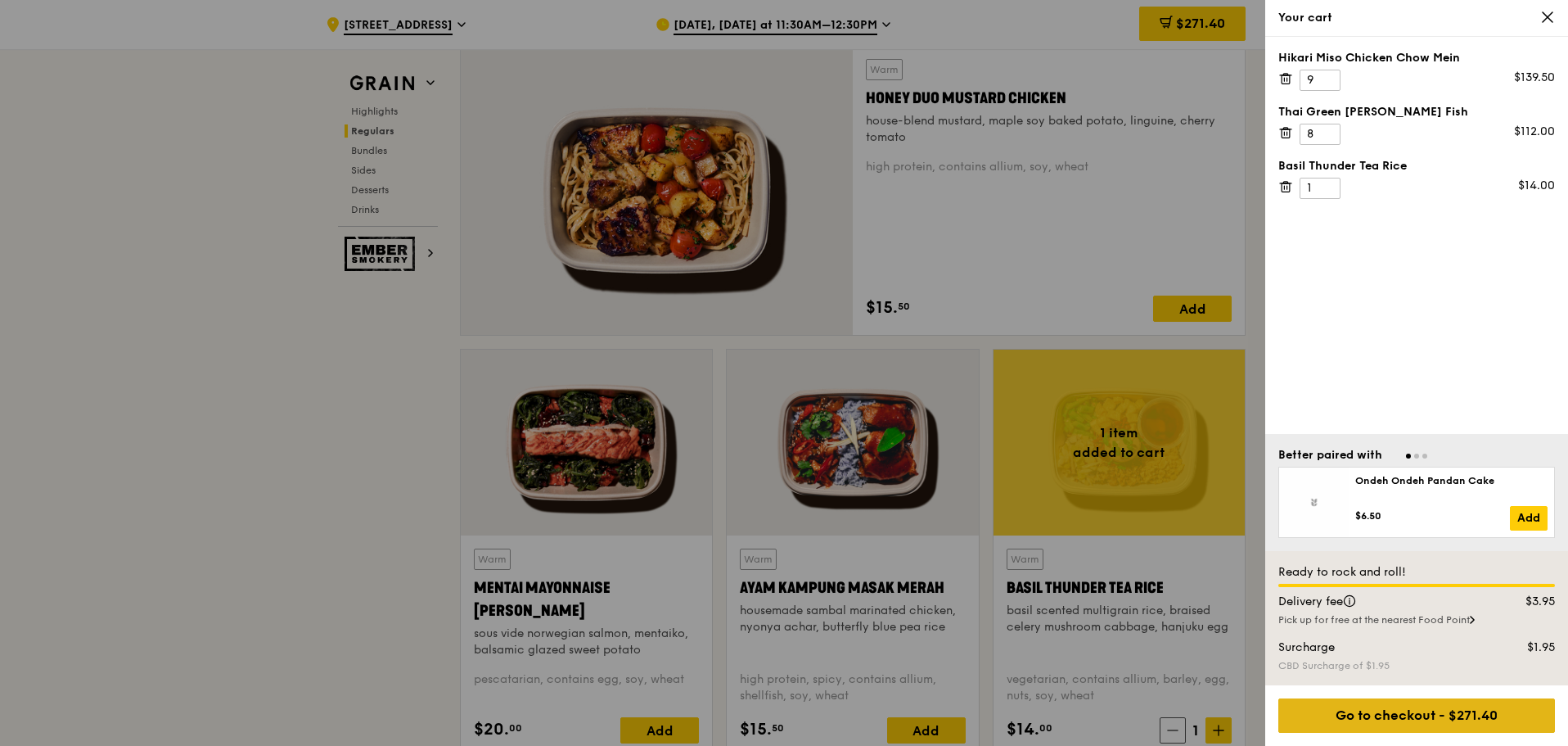
click at [1044, 516] on div "Go to checkout - $271.40" at bounding box center [1417, 716] width 277 height 35
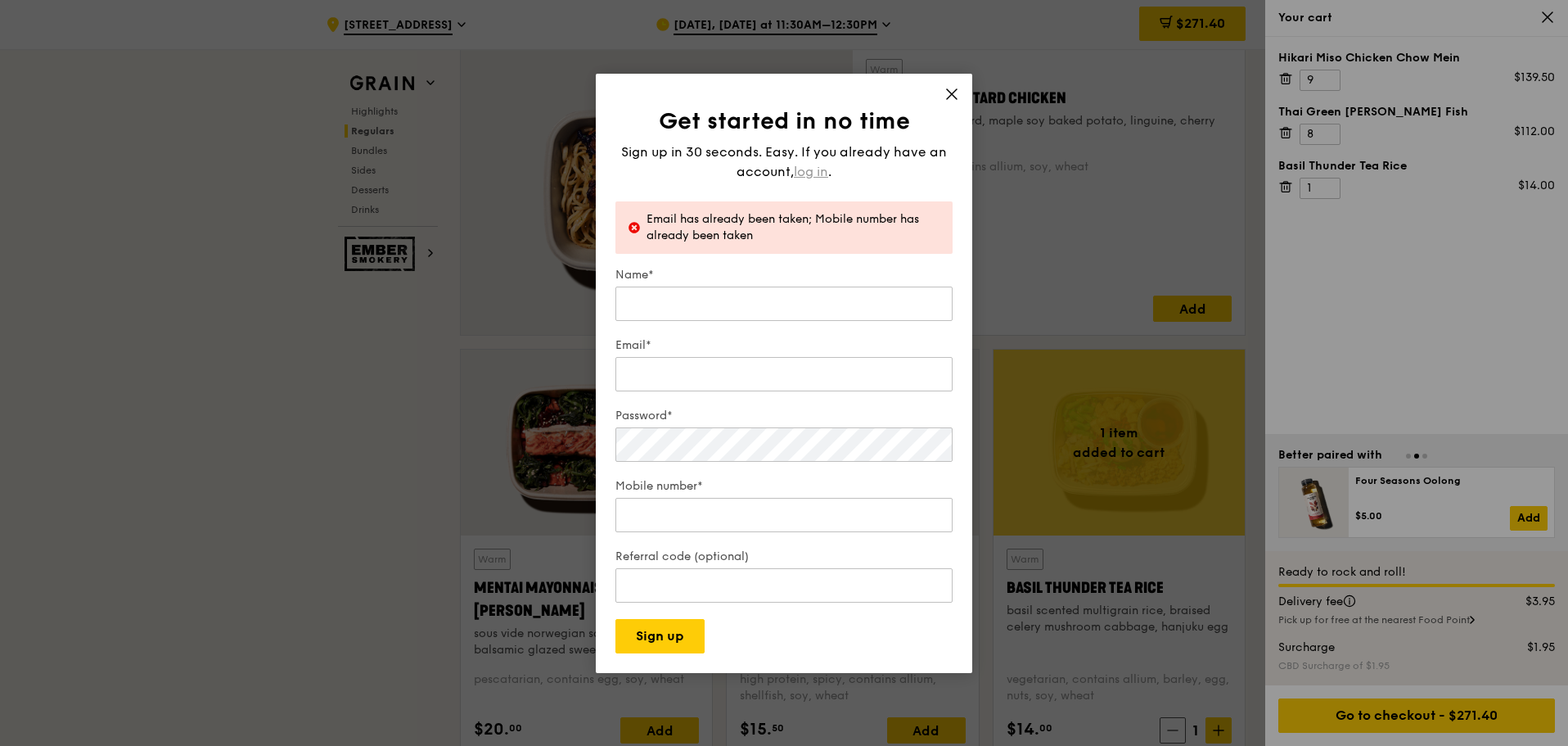
click at [823, 162] on span "log in" at bounding box center [811, 172] width 35 height 19
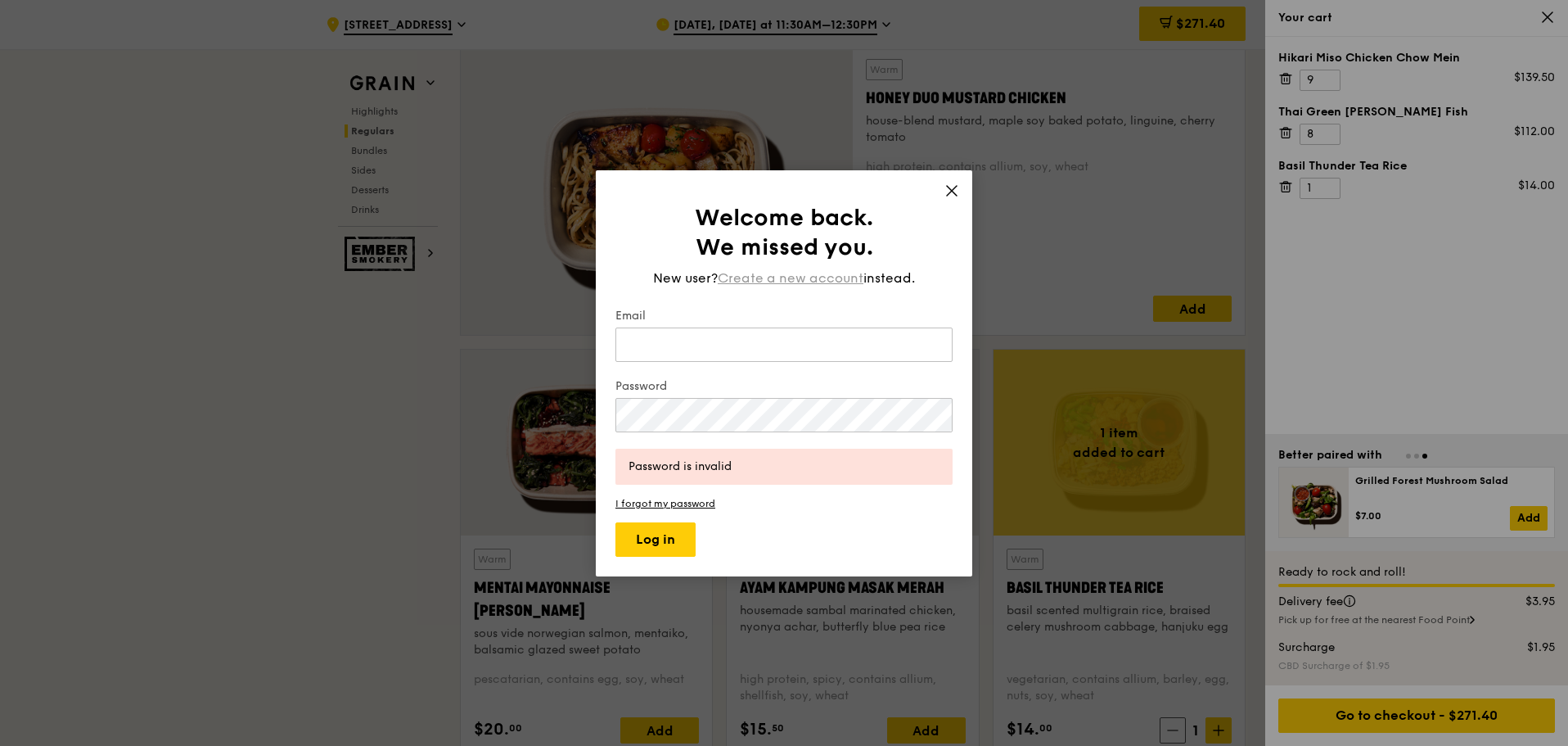
click at [789, 276] on span "Create a new account" at bounding box center [790, 278] width 146 height 19
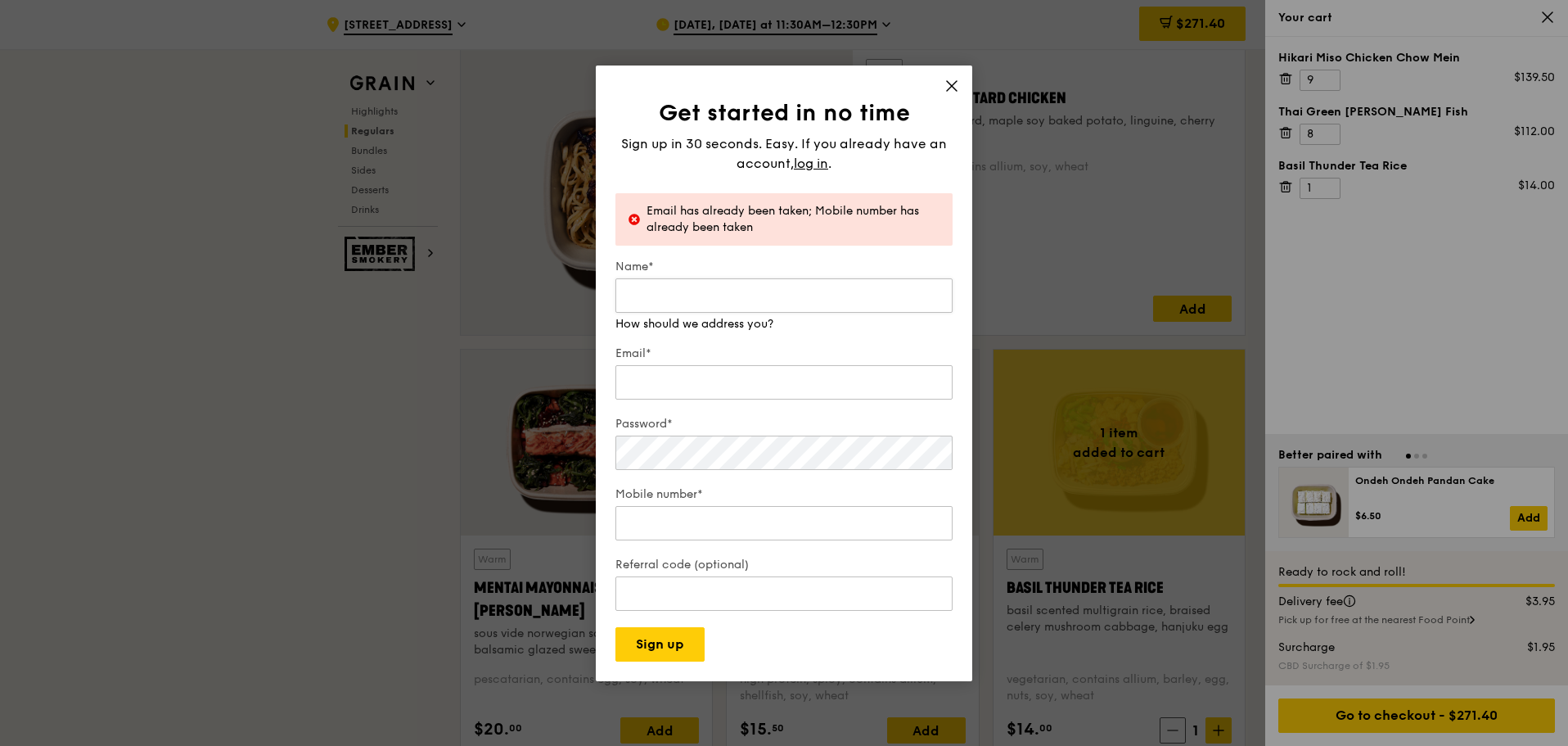
click at [757, 295] on input "Name*" at bounding box center [784, 296] width 337 height 35
type input "j"
type input "Jamie chua"
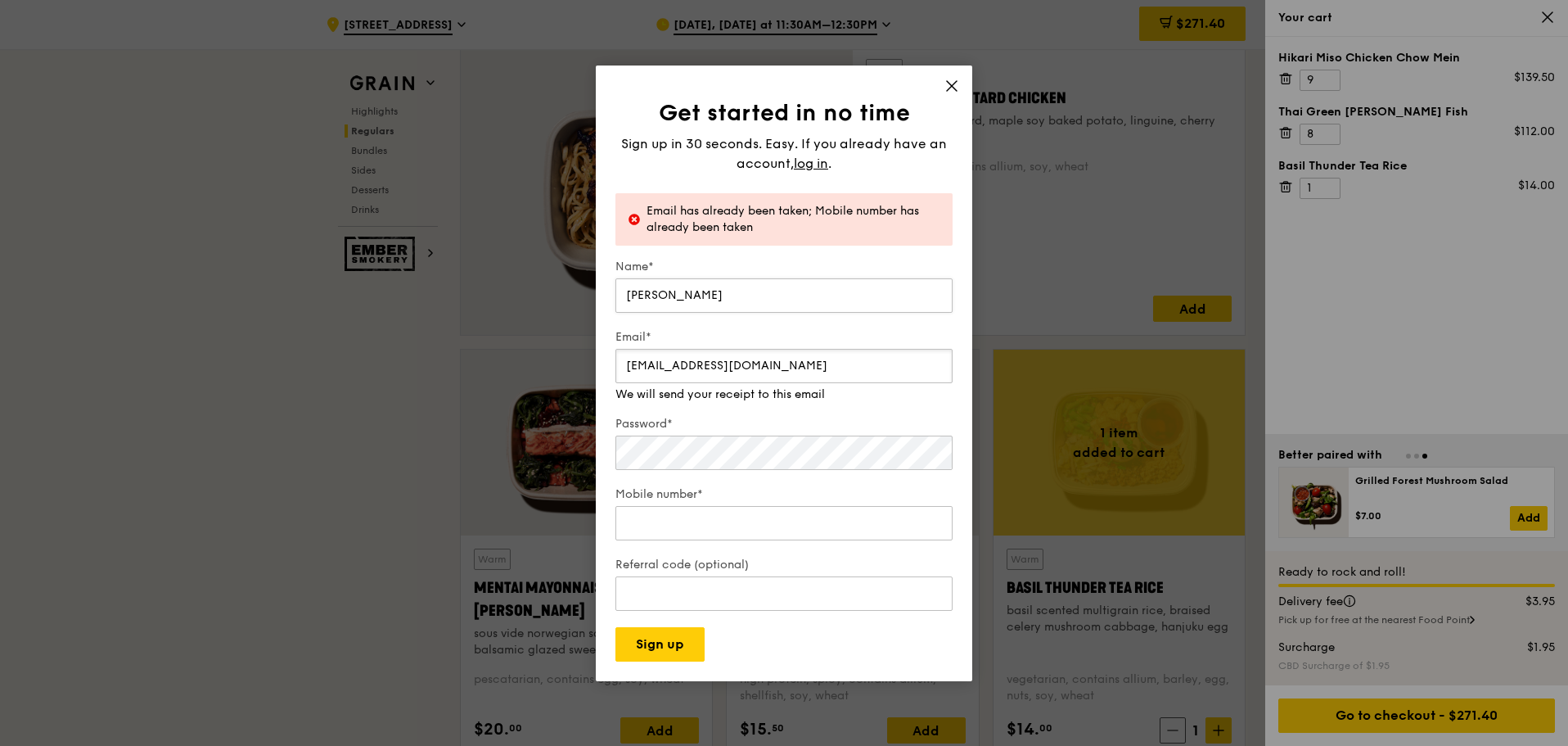
type input "jamiechuash@gmail.com"
type input "83827520"
click at [697, 516] on div "Referral code (optional)" at bounding box center [784, 585] width 337 height 57
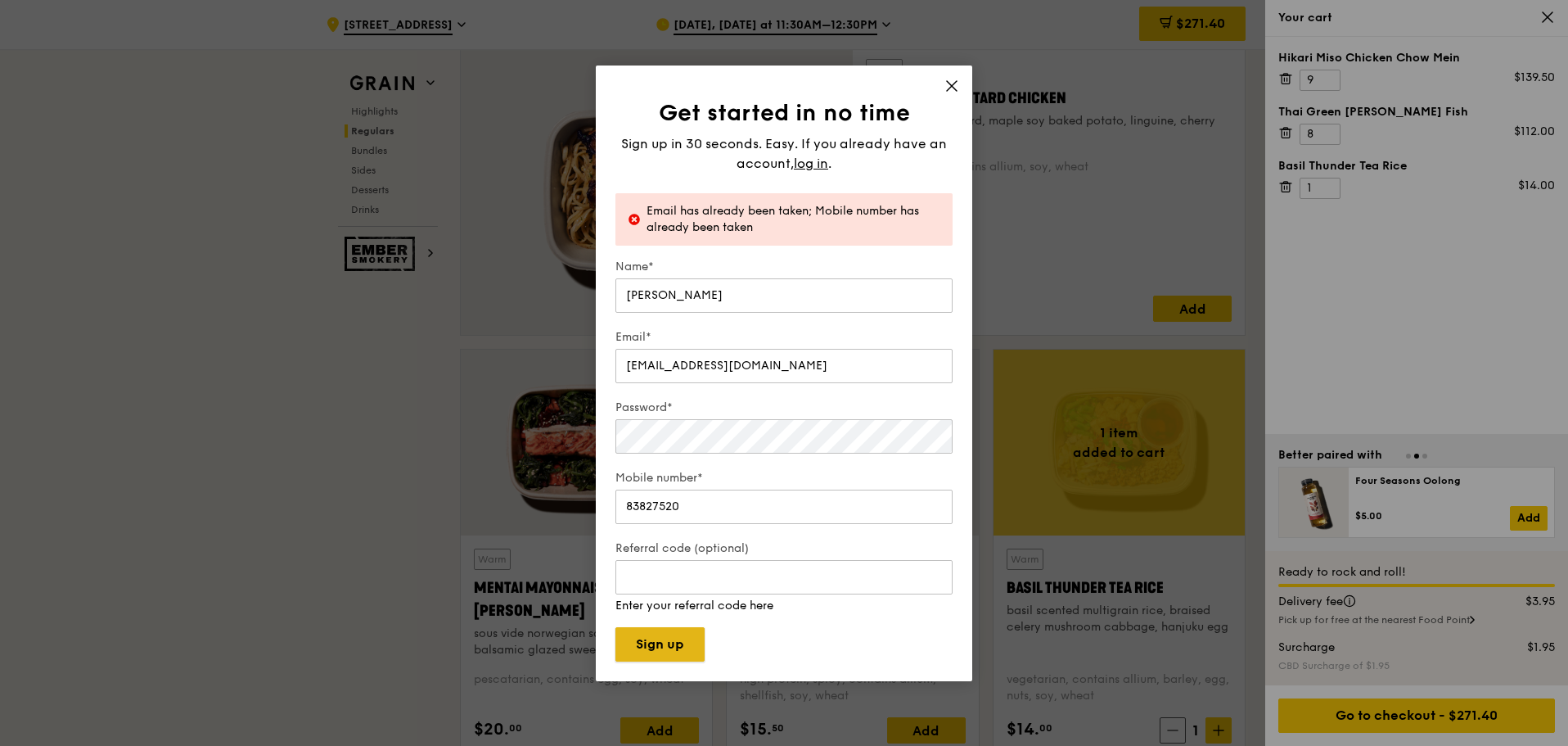
click at [670, 516] on button "Sign up" at bounding box center [660, 644] width 90 height 35
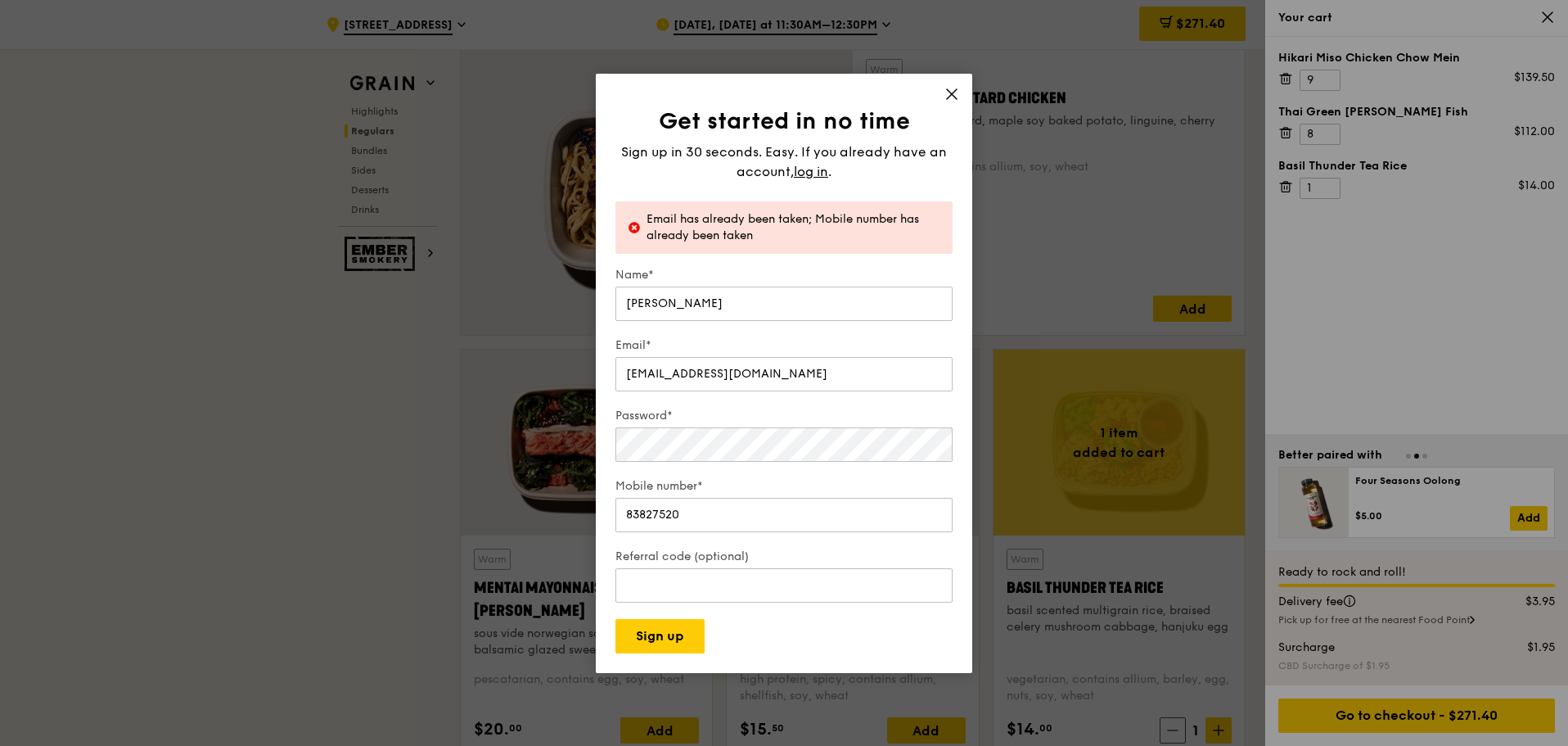
drag, startPoint x: 670, startPoint y: 651, endPoint x: 642, endPoint y: 171, distance: 480.8
click at [640, 175] on div "Sign up in 30 seconds. Easy. If you already have an account, log in ." at bounding box center [784, 162] width 337 height 40
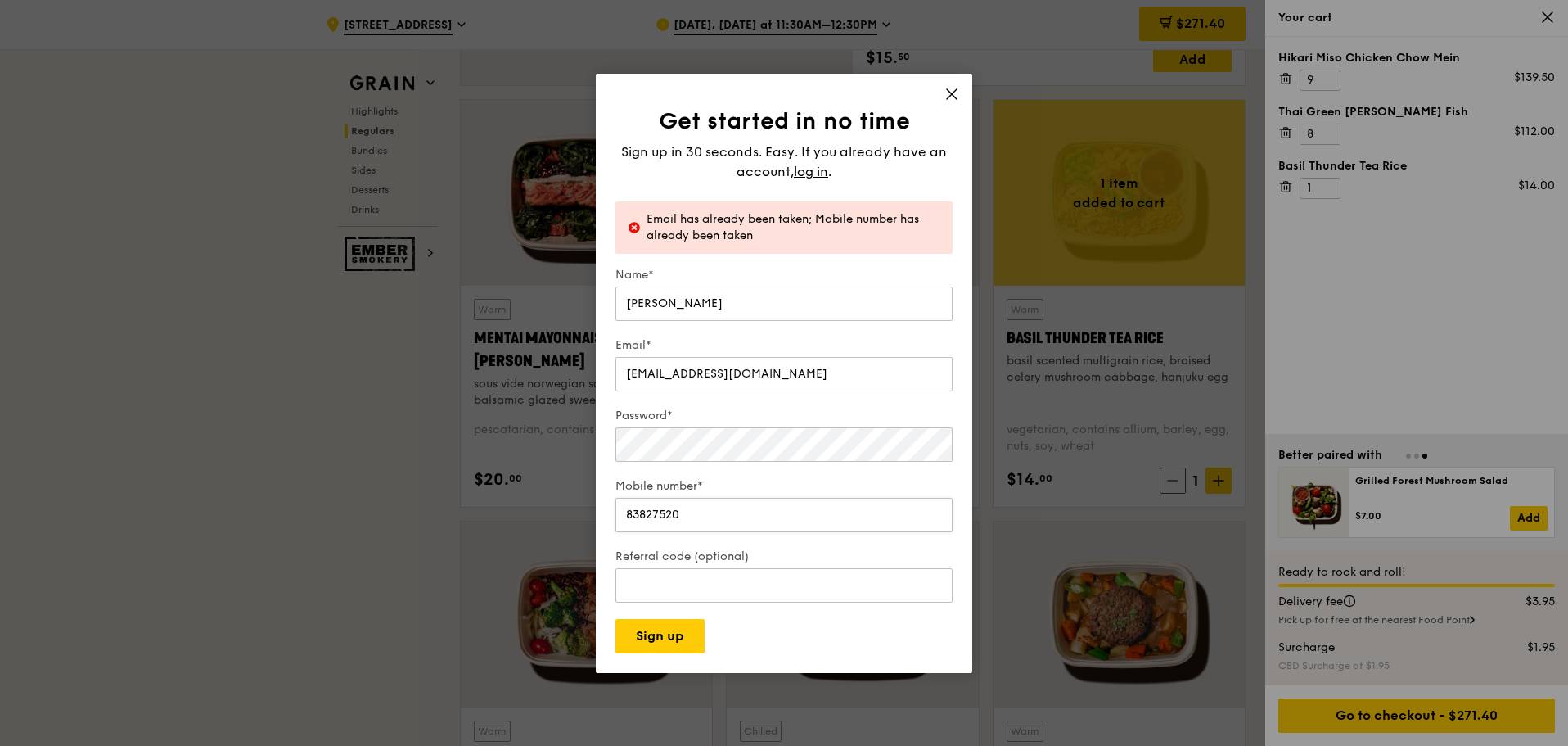
scroll to position [1395, 0]
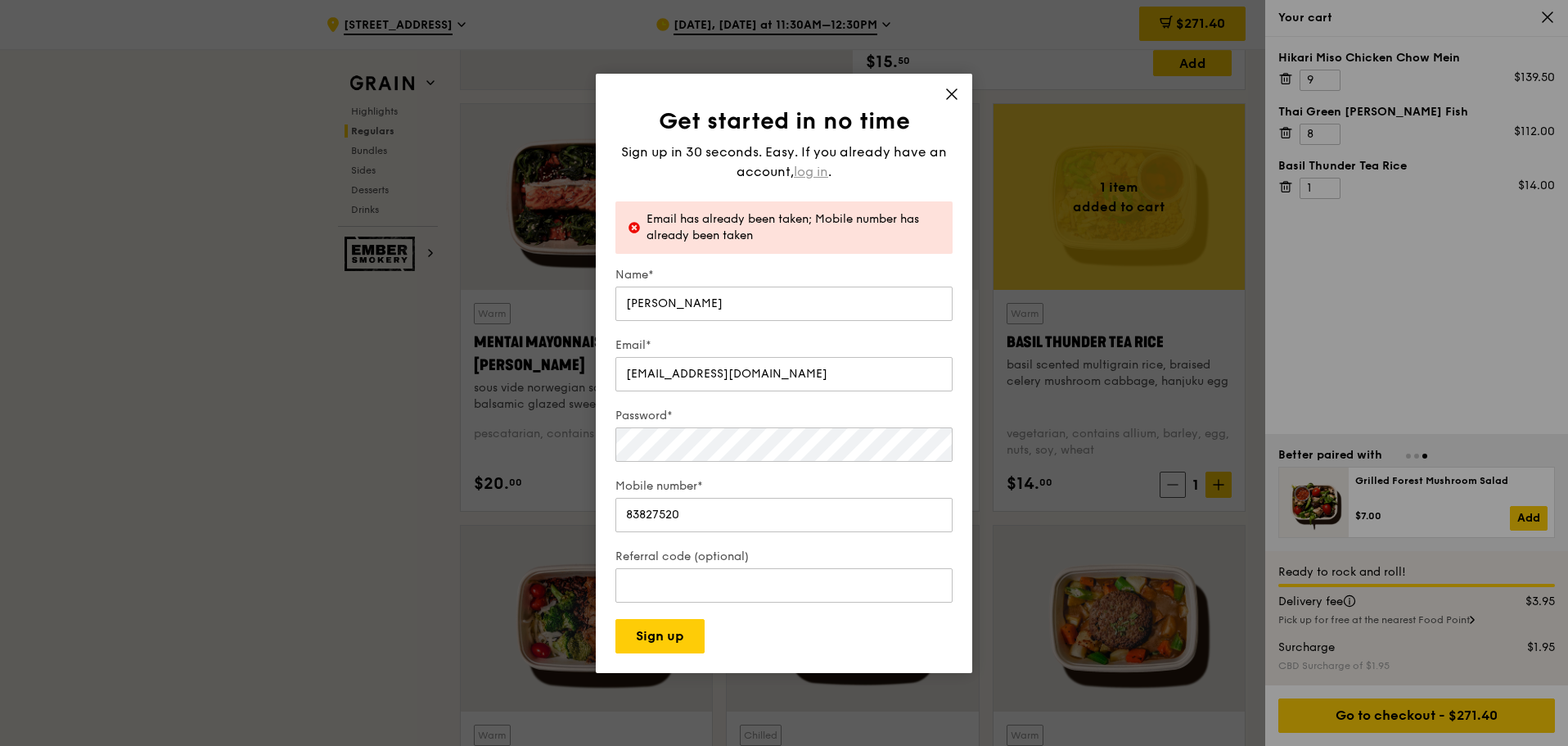
click at [808, 178] on span "log in" at bounding box center [811, 172] width 35 height 19
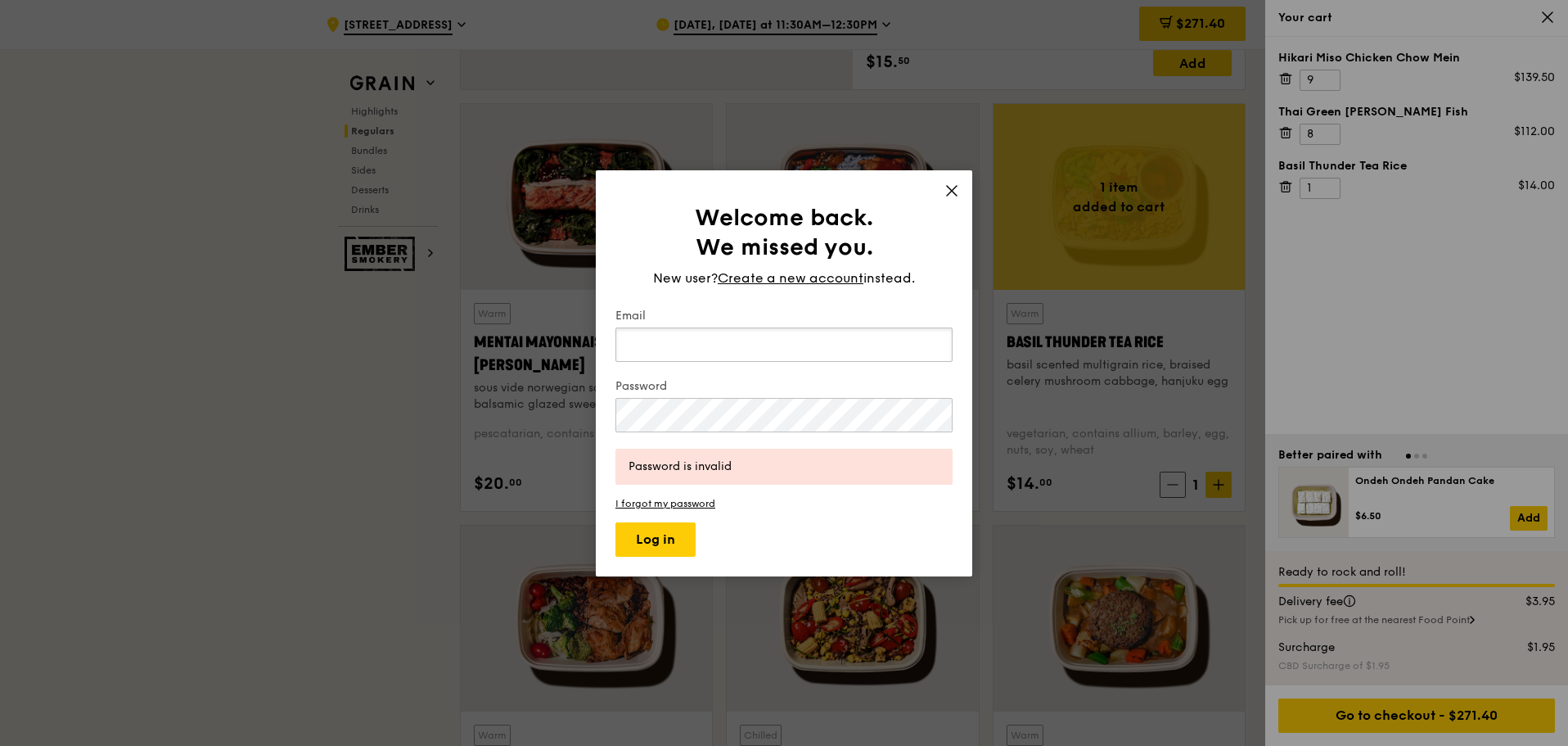
click at [806, 359] on input "Email" at bounding box center [784, 345] width 337 height 35
drag, startPoint x: 829, startPoint y: 346, endPoint x: 278, endPoint y: 327, distance: 551.3
click at [251, 329] on div "Welcome back. We missed you. New user? Create a new account instead. Email jami…" at bounding box center [784, 373] width 1568 height 746
click at [616, 516] on button "Log in" at bounding box center [655, 539] width 80 height 35
click at [438, 425] on div "Welcome back. We missed you. New user? Create a new account instead. Email jami…" at bounding box center [784, 373] width 1568 height 746
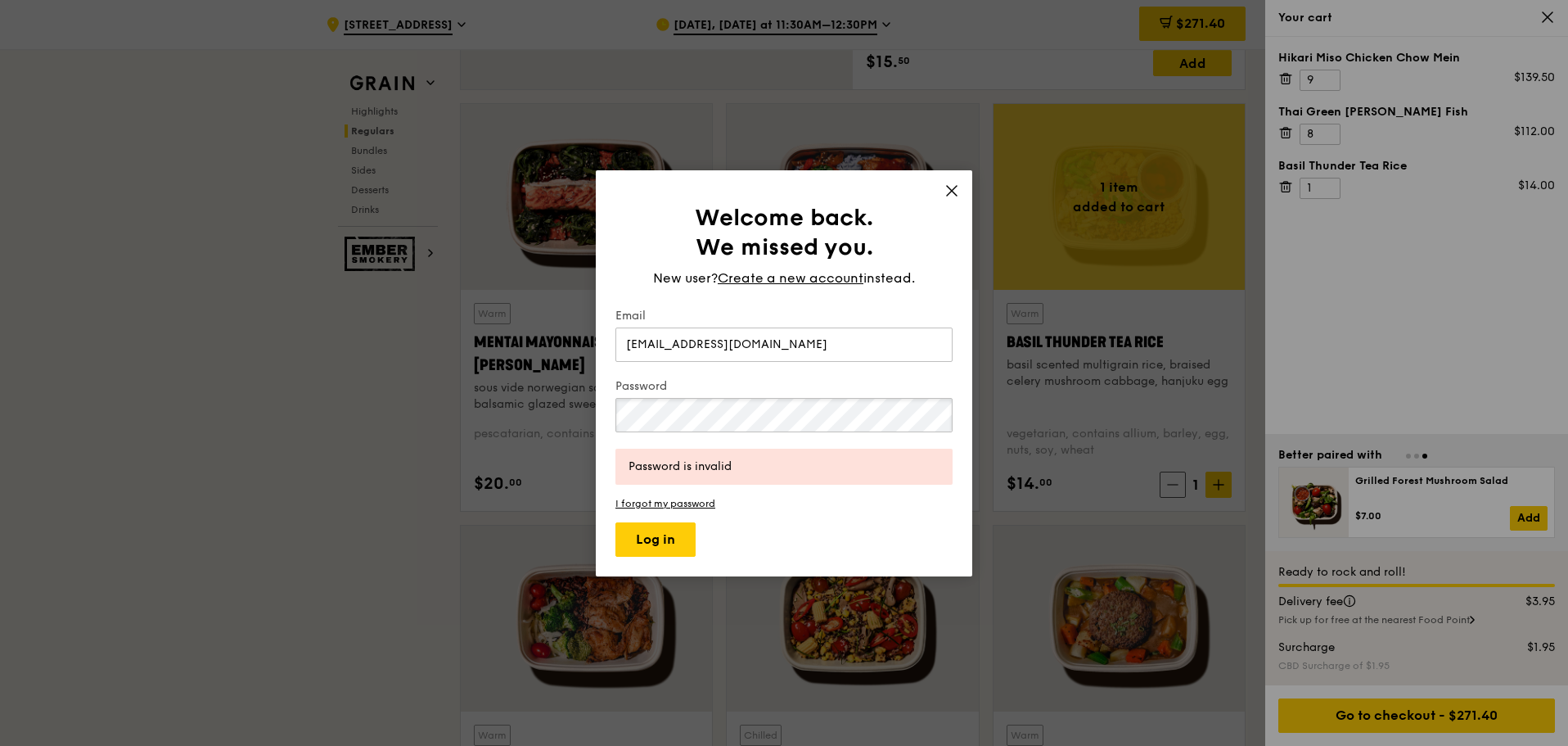
click at [616, 516] on button "Log in" at bounding box center [655, 539] width 80 height 35
click at [438, 418] on div "Welcome back. We missed you. New user? Create a new account instead. Email jami…" at bounding box center [784, 373] width 1568 height 746
click at [665, 337] on input "jamiechuash@gmail.com" at bounding box center [784, 345] width 337 height 35
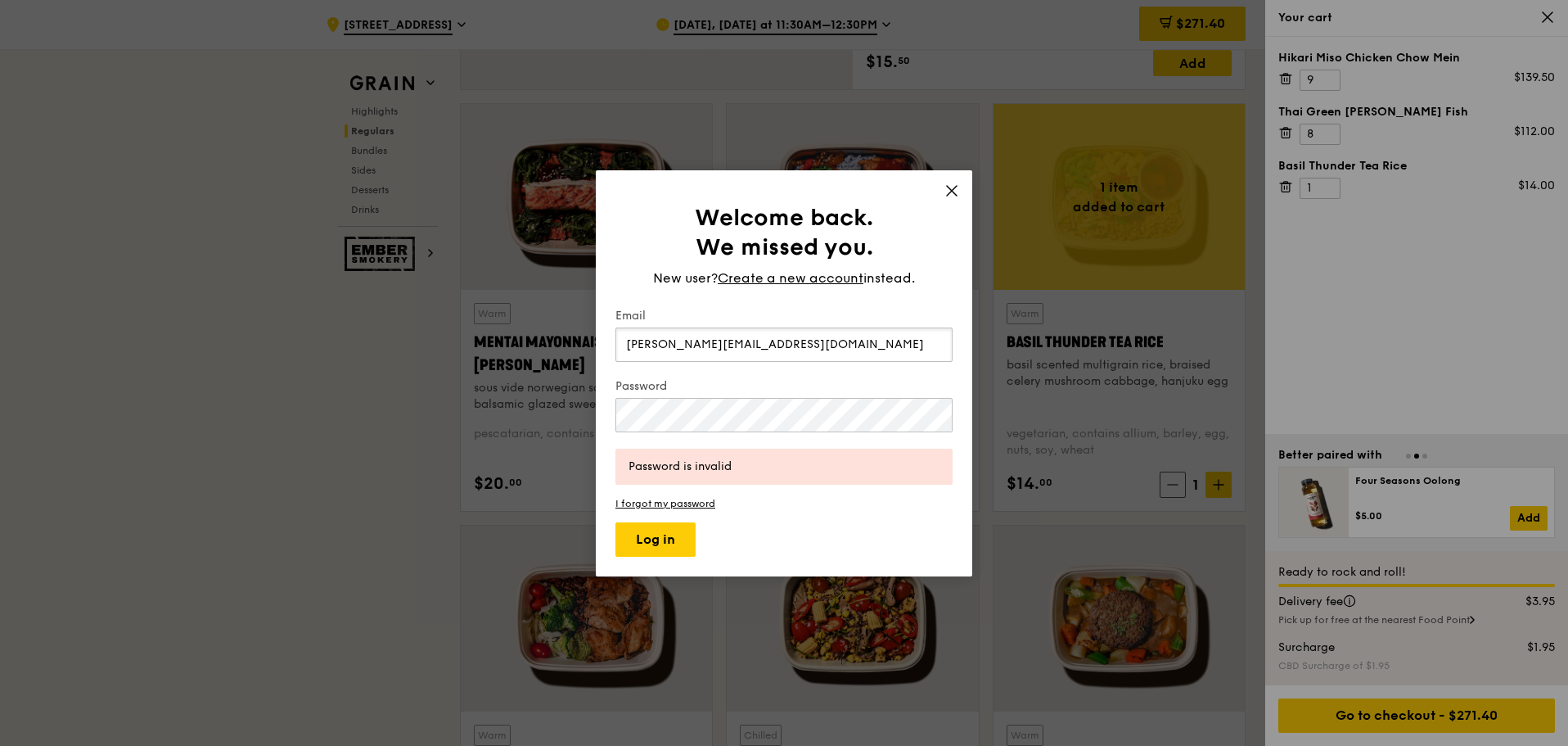
type input "jamie.chua@secretlab.sg"
click at [616, 516] on button "Log in" at bounding box center [655, 539] width 80 height 35
click at [649, 505] on link "I forgot my password" at bounding box center [784, 504] width 337 height 12
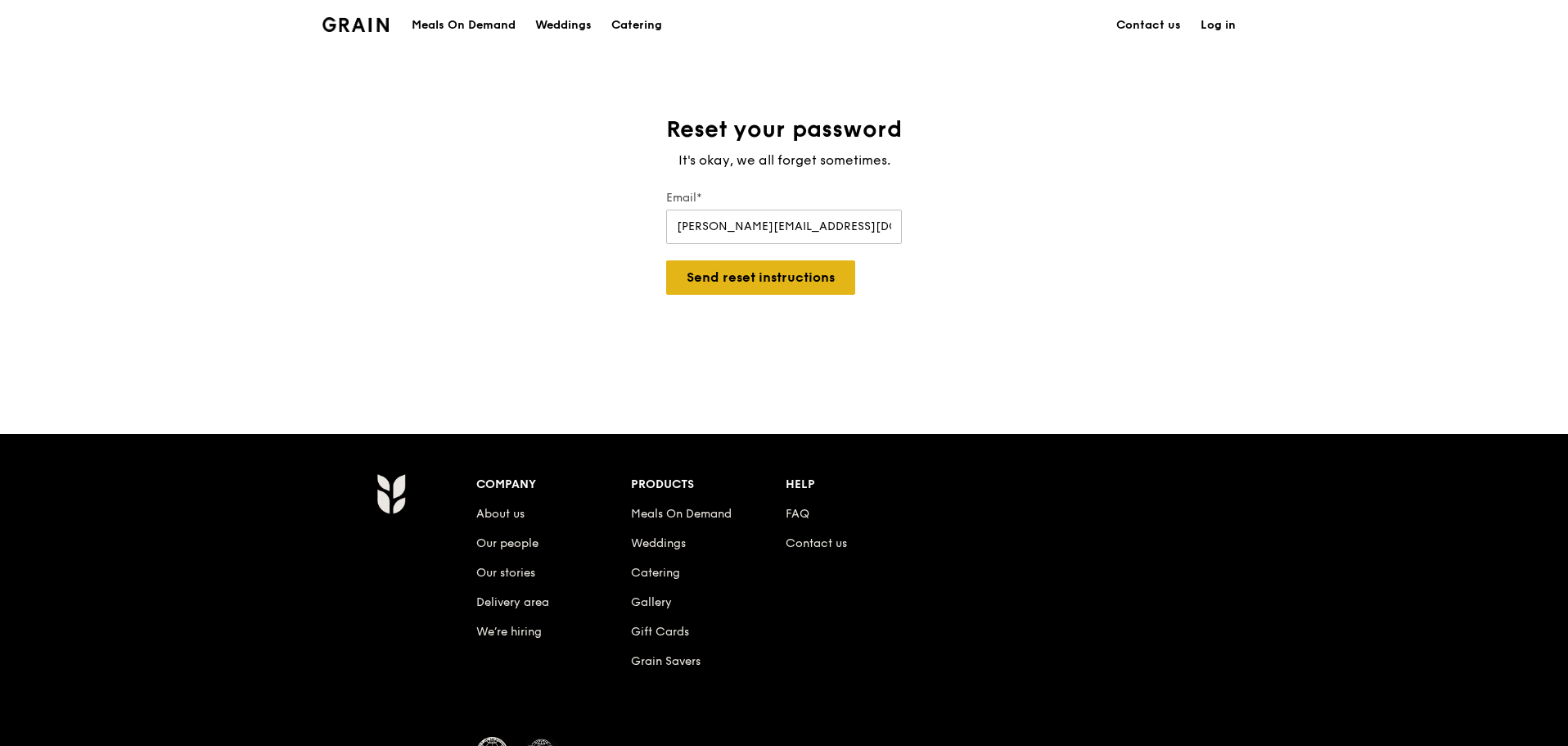
type input "jamie.chua@secretlab.sg"
click at [708, 285] on button "Send reset instructions" at bounding box center [761, 277] width 189 height 35
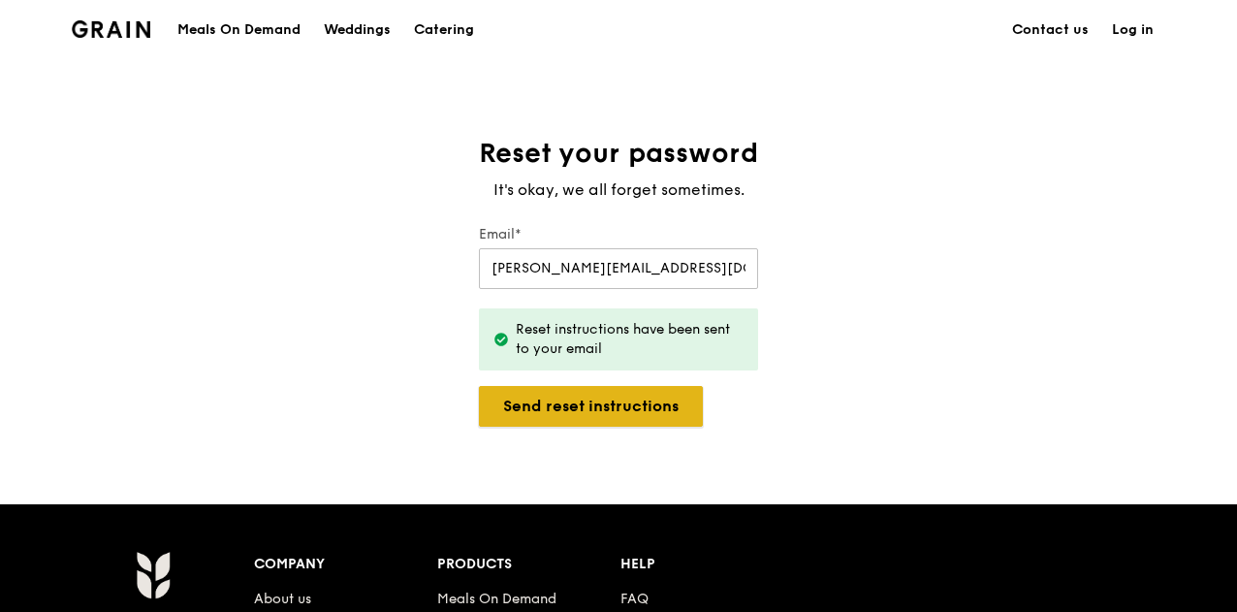
click at [607, 393] on button "Send reset instructions" at bounding box center [591, 406] width 224 height 41
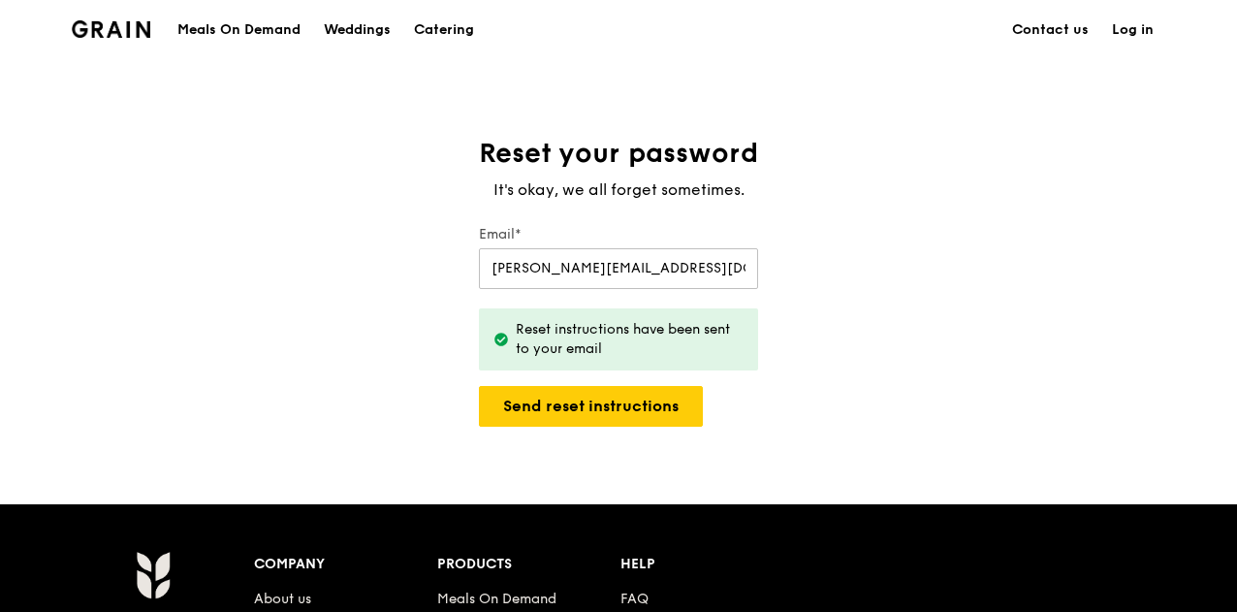
click at [1015, 154] on div "Reset your password It's okay, we all forget sometimes. Email* jamie.chua@secre…" at bounding box center [618, 281] width 1237 height 291
click at [116, 35] on img at bounding box center [111, 28] width 79 height 17
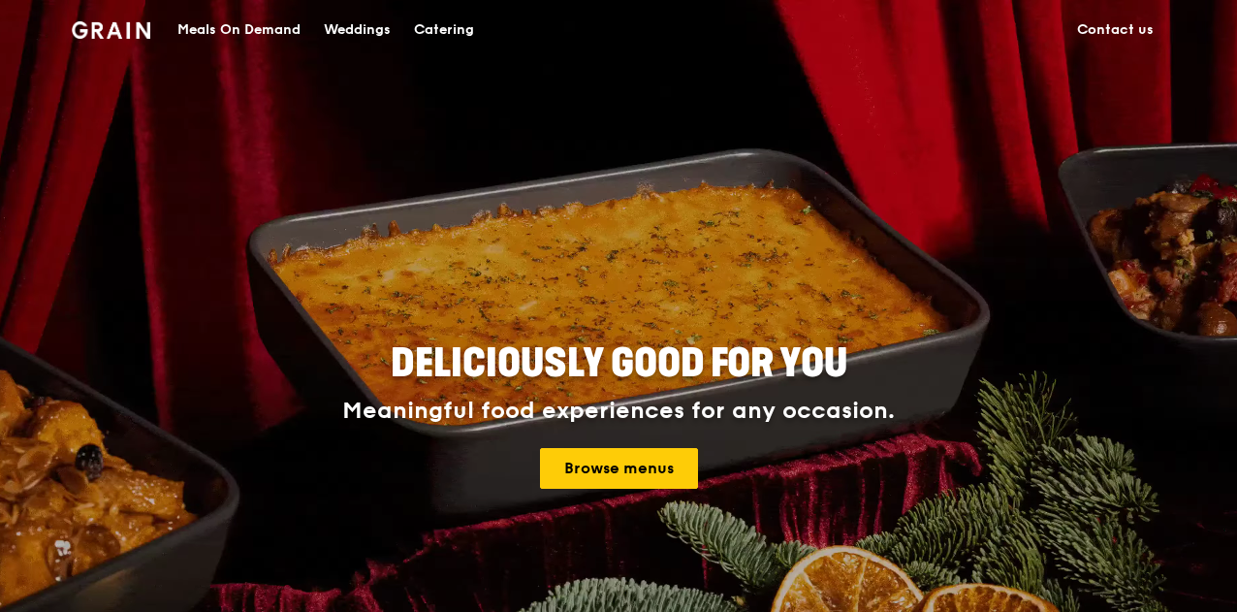
click at [246, 29] on div "Meals On Demand" at bounding box center [238, 30] width 123 height 58
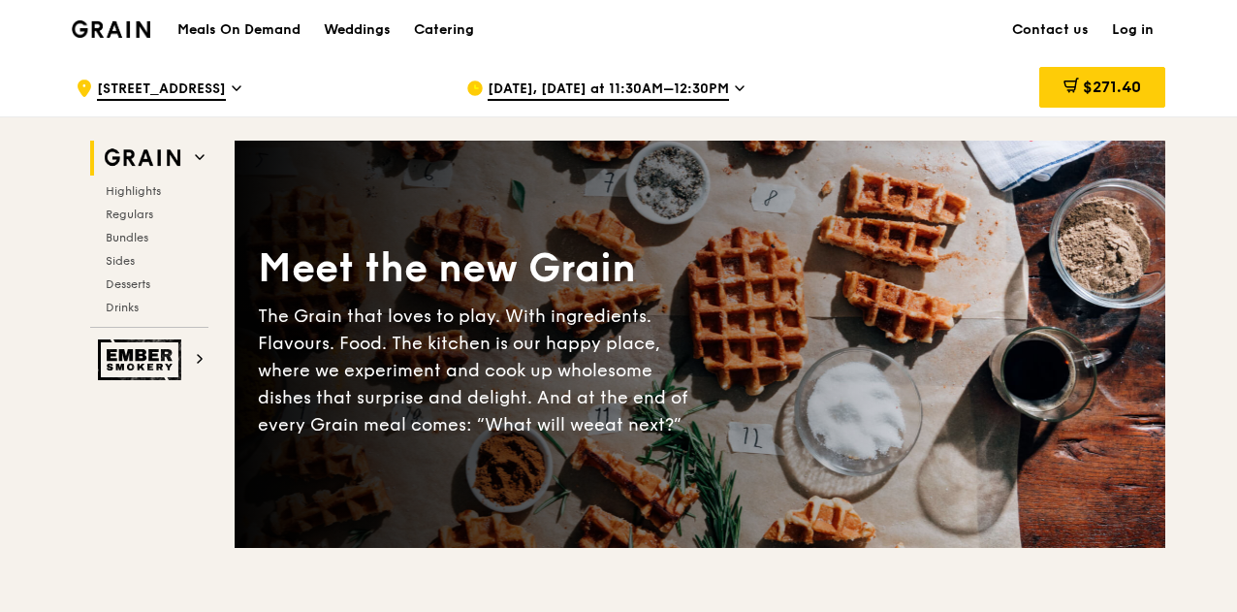
click at [706, 89] on span "[DATE], [DATE] at 11:30AM–12:30PM" at bounding box center [607, 89] width 241 height 21
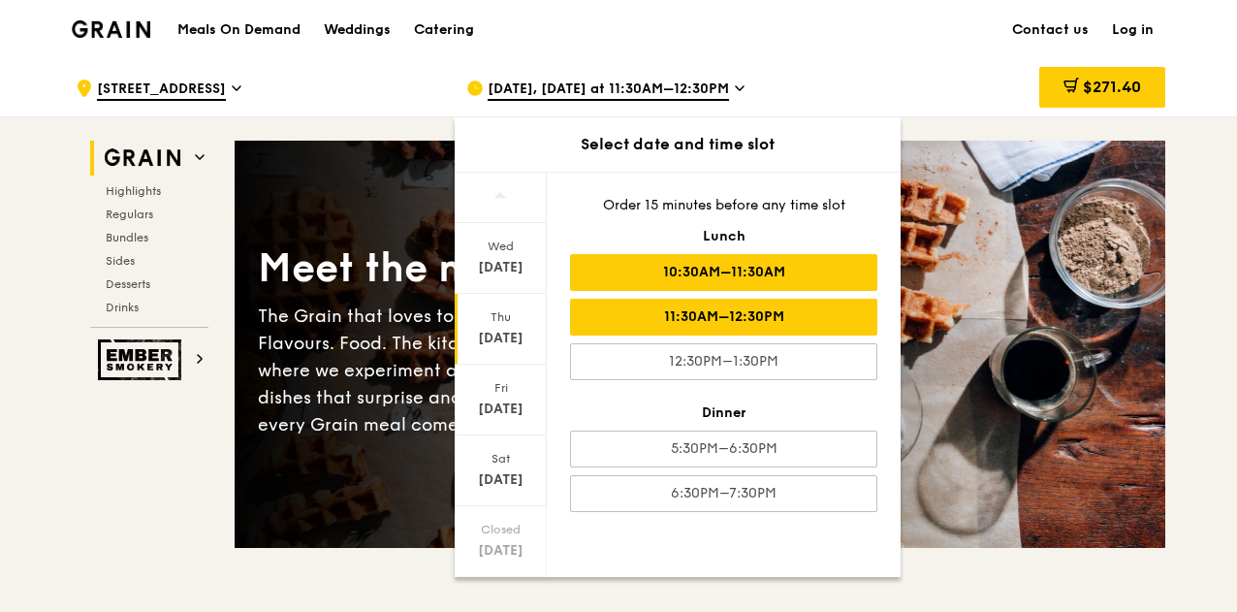
click at [722, 267] on div "10:30AM–11:30AM" at bounding box center [723, 272] width 307 height 37
click at [809, 301] on div "11:30AM–12:30PM" at bounding box center [723, 317] width 307 height 37
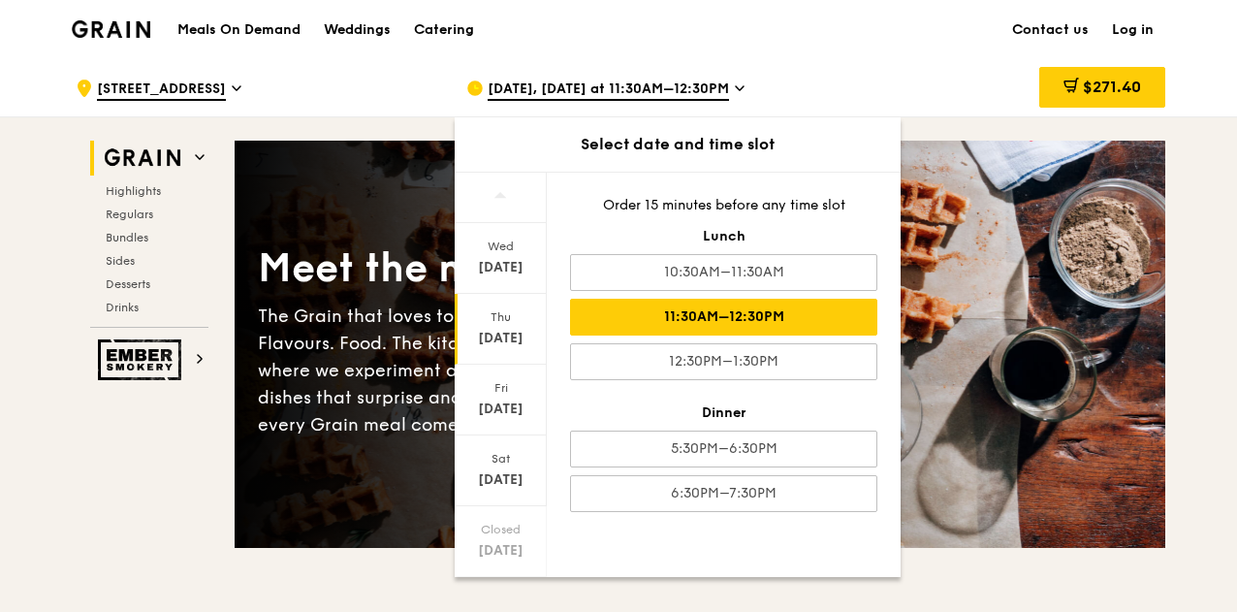
click at [843, 60] on div "$271.40 18" at bounding box center [1008, 88] width 335 height 58
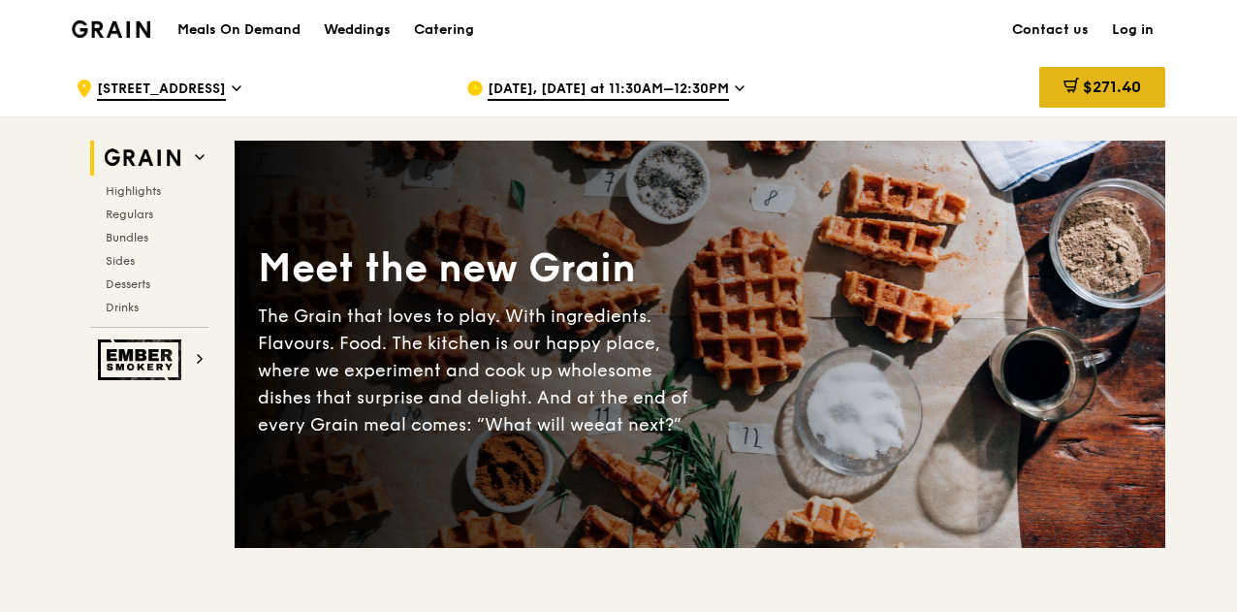
click at [1135, 88] on span "$271.40" at bounding box center [1112, 87] width 58 height 18
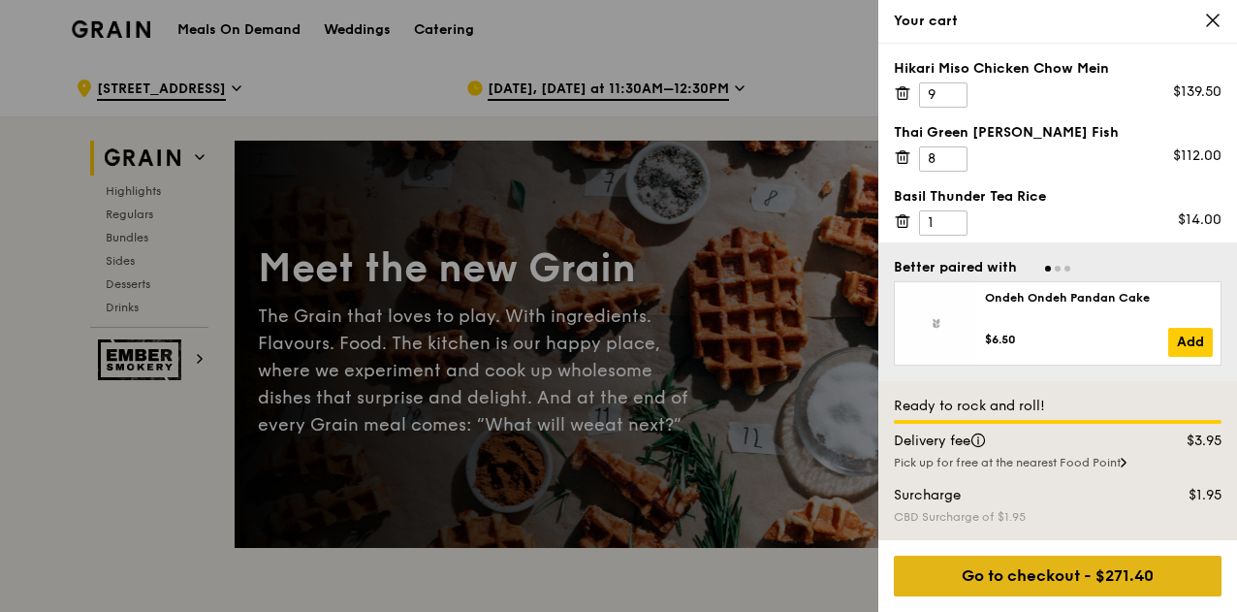
click at [1142, 590] on div "Go to checkout - $271.40" at bounding box center [1058, 575] width 328 height 41
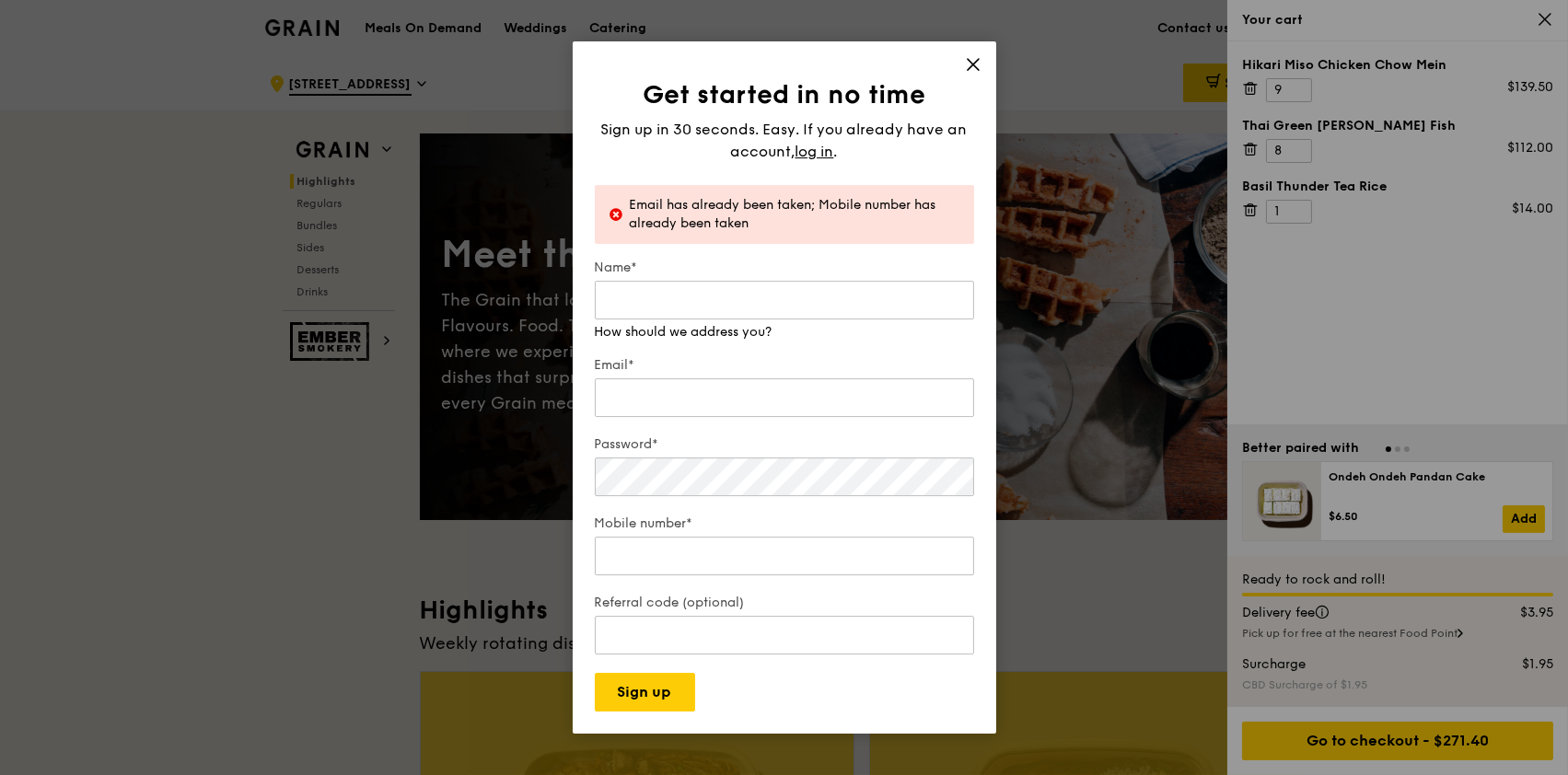
drag, startPoint x: 1157, startPoint y: 1, endPoint x: 916, endPoint y: 173, distance: 296.1
click at [916, 173] on div "Get started in no time Sign up in 30 seconds. Easy. If you already have an acco…" at bounding box center [784, 394] width 379 height 633
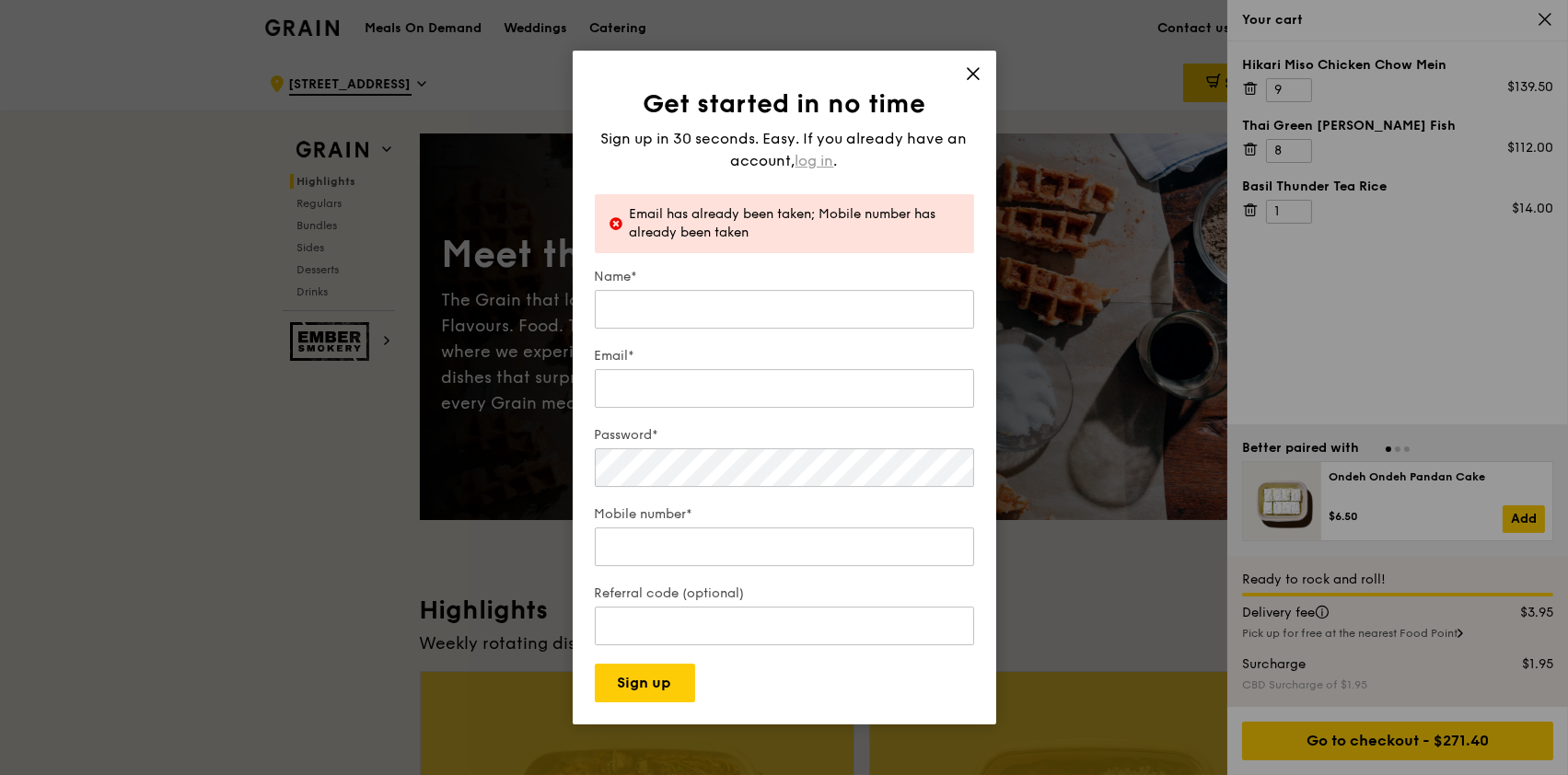
click at [825, 166] on span "log in" at bounding box center [814, 161] width 39 height 22
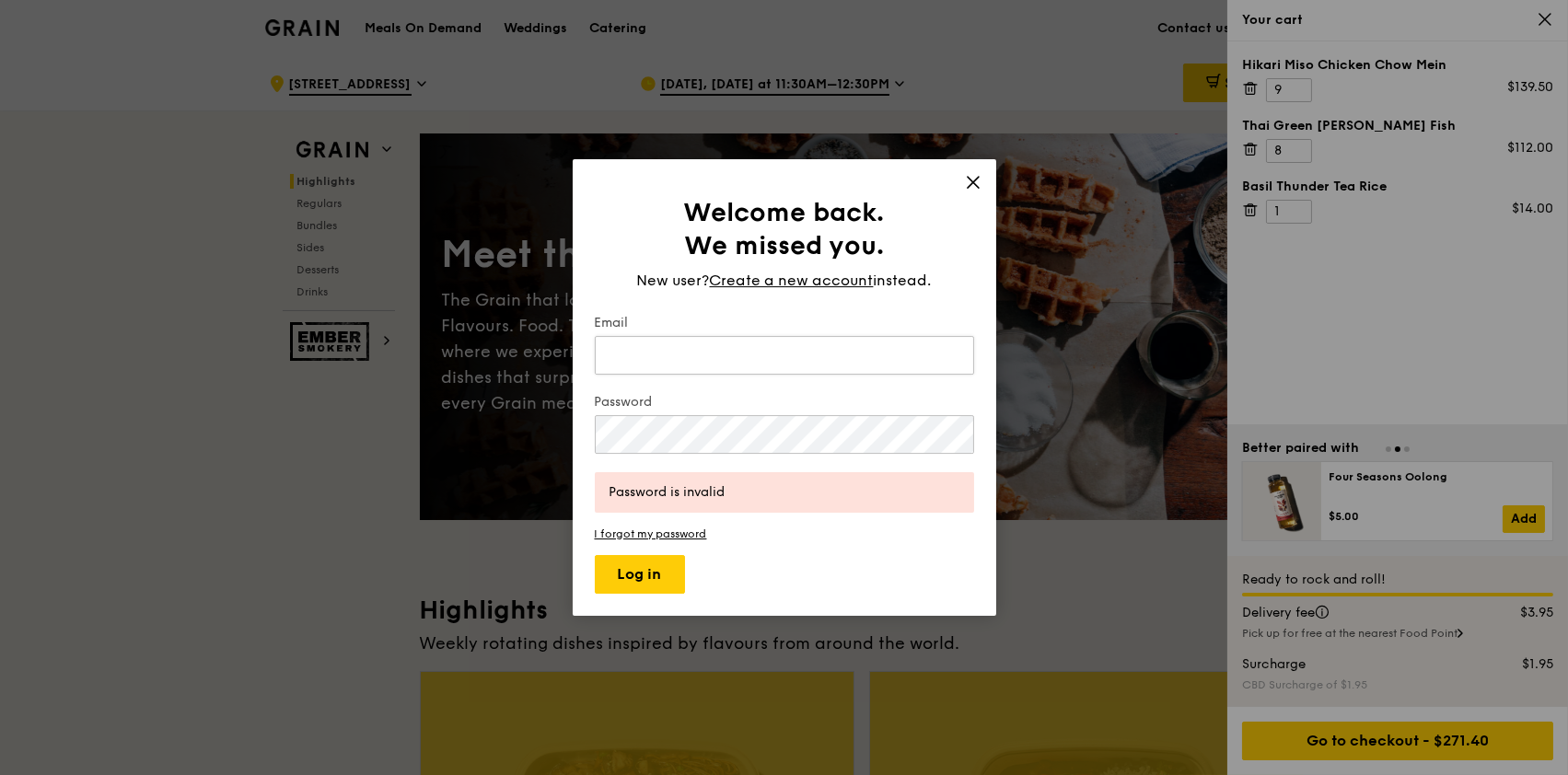
click at [691, 344] on input "Email" at bounding box center [784, 355] width 379 height 39
type input "jamie.chua@secretlab.sg"
click at [595, 555] on button "Log in" at bounding box center [639, 574] width 90 height 39
click at [159, 388] on div "Welcome back. We missed you. New user? Create a new account instead. Email jami…" at bounding box center [784, 388] width 1568 height 775
click at [595, 555] on button "Log in" at bounding box center [639, 574] width 90 height 39
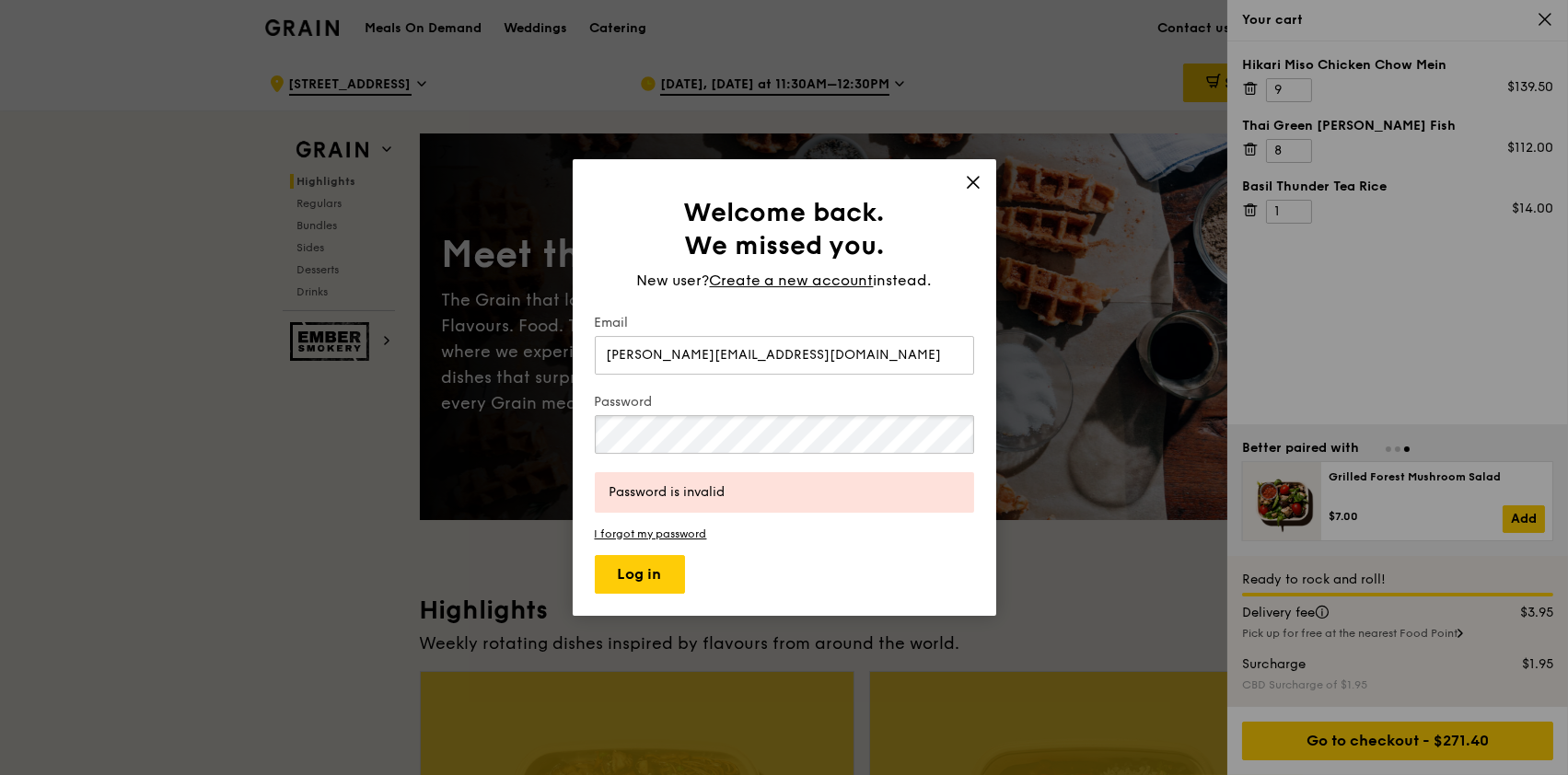
click at [451, 441] on div "Welcome back. We missed you. New user? Create a new account instead. Email jami…" at bounding box center [784, 388] width 1568 height 775
click at [595, 555] on button "Log in" at bounding box center [639, 574] width 90 height 39
click at [822, 277] on span "Create a new account" at bounding box center [791, 280] width 164 height 22
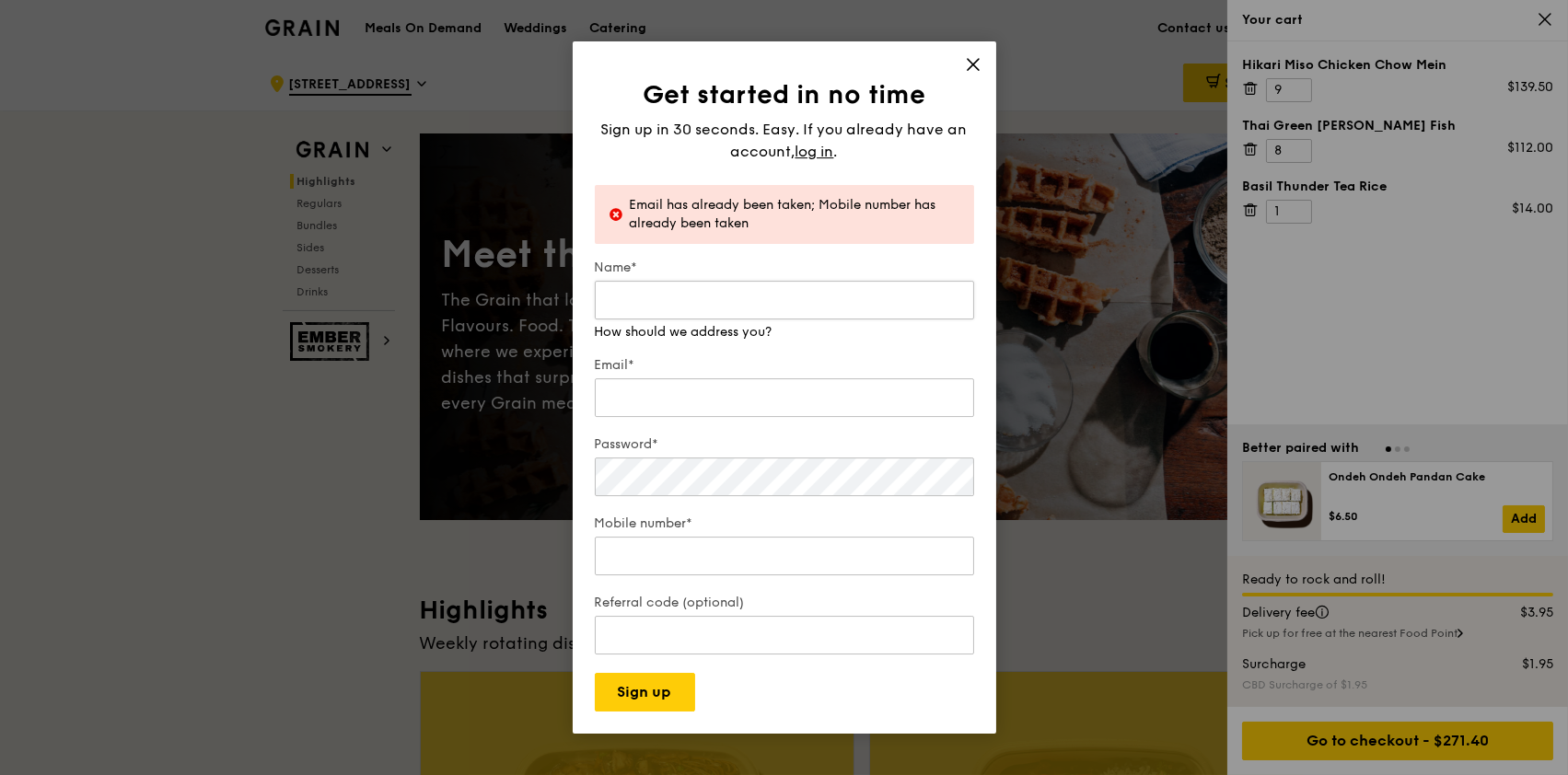
click at [729, 302] on input "Name*" at bounding box center [784, 300] width 379 height 39
type input "Jamie chua"
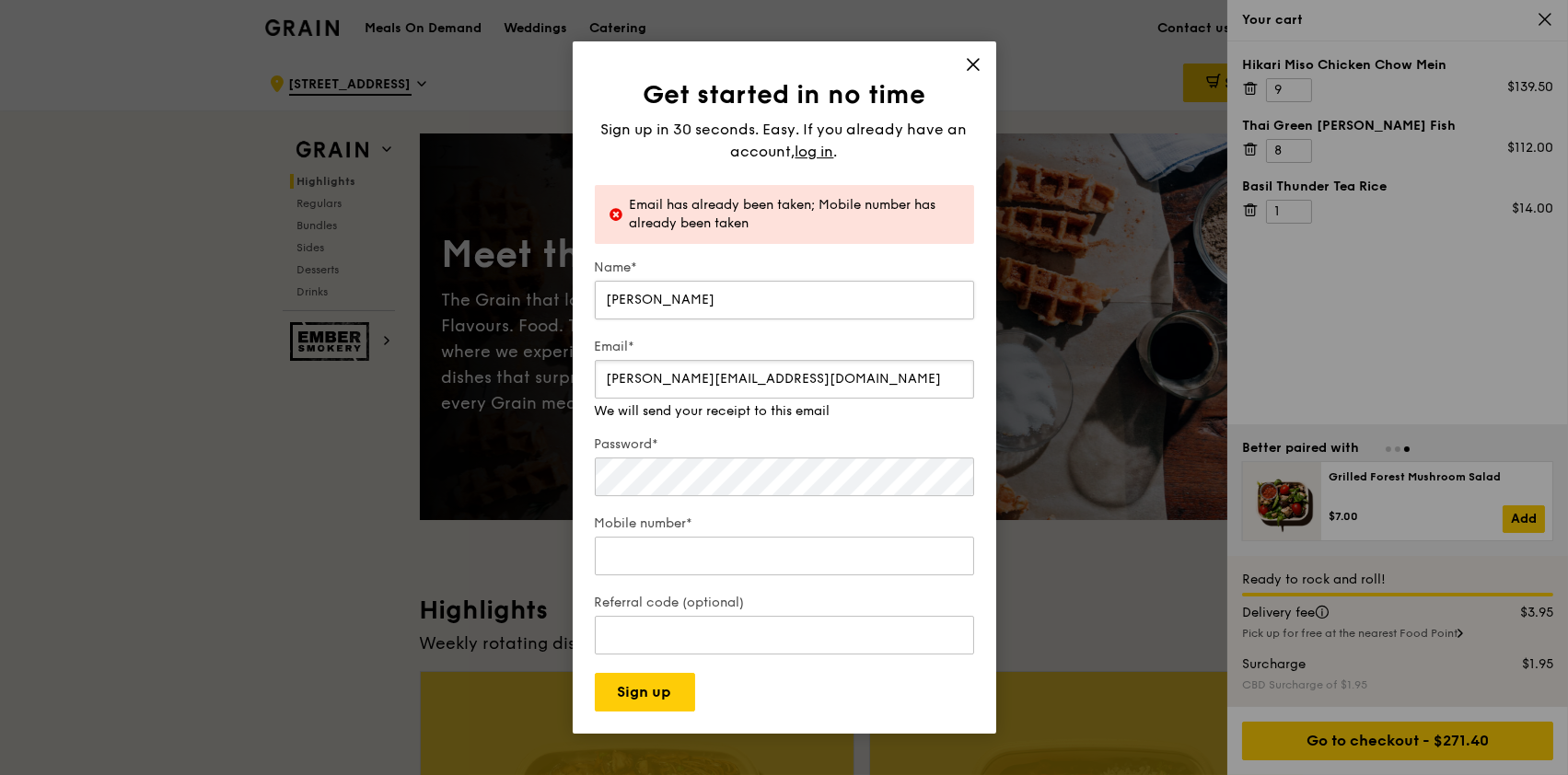
type input "jamie.chuash@outlook.com"
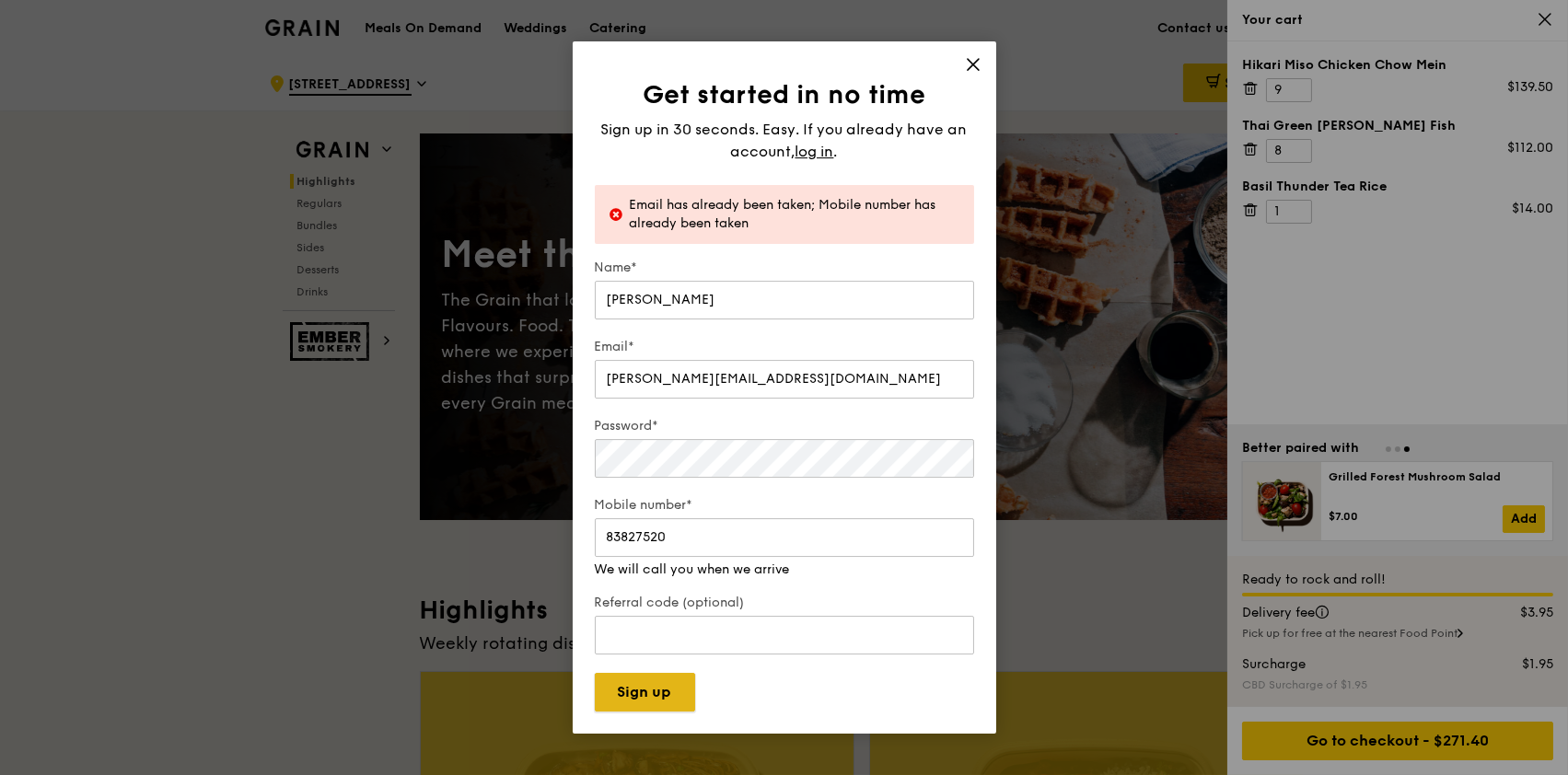
click at [655, 580] on button "Sign up" at bounding box center [645, 691] width 101 height 39
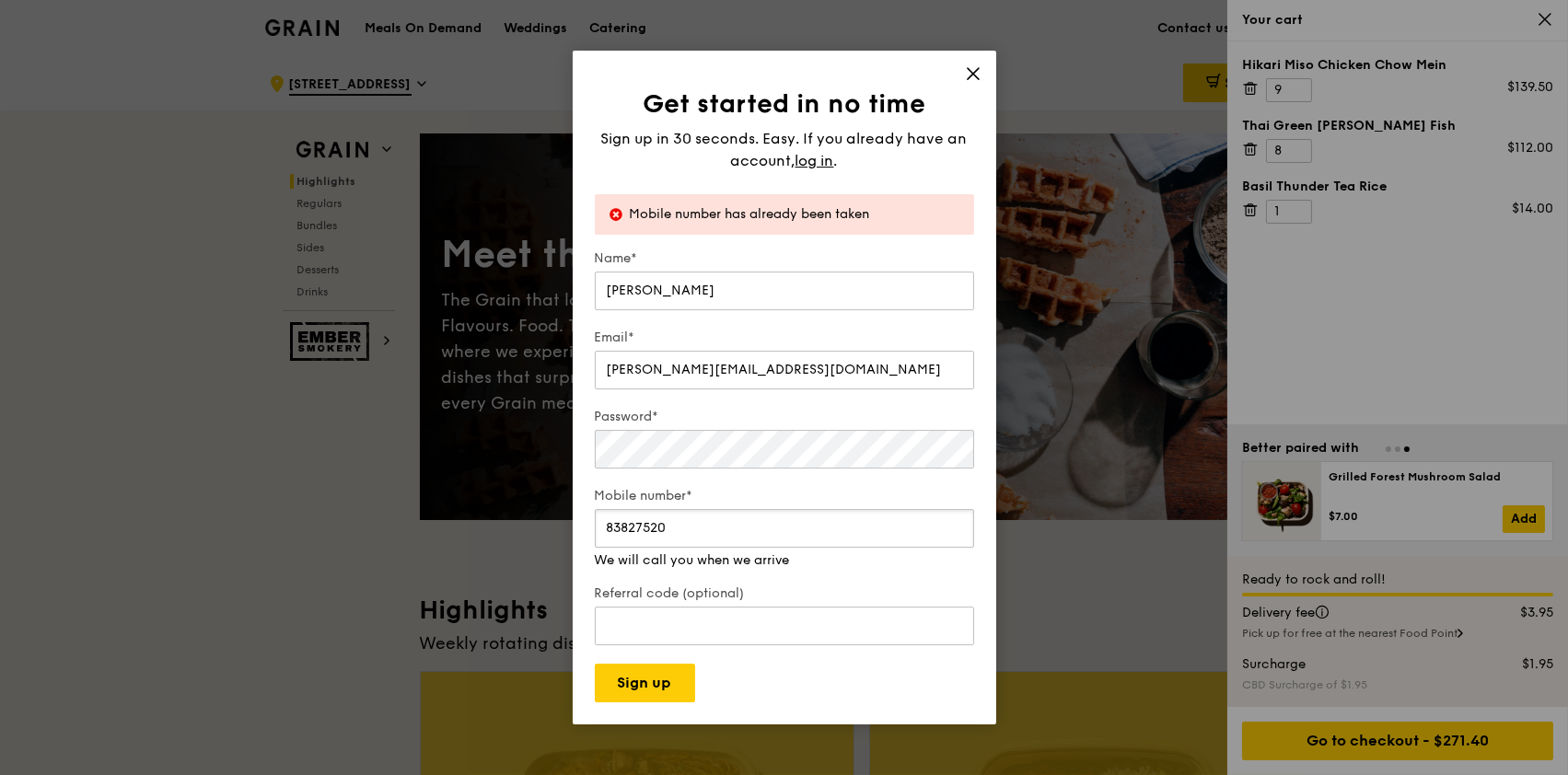
drag, startPoint x: 694, startPoint y: 544, endPoint x: 447, endPoint y: 544, distance: 247.0
click at [447, 544] on div "Get started in no time Sign up in 30 seconds. Easy. If you already have an acco…" at bounding box center [784, 388] width 1568 height 775
type input "9"
type input "98221055"
click at [658, 580] on div "Get started in no time Sign up in 30 seconds. Easy. If you already have an acco…" at bounding box center [784, 387] width 424 height 673
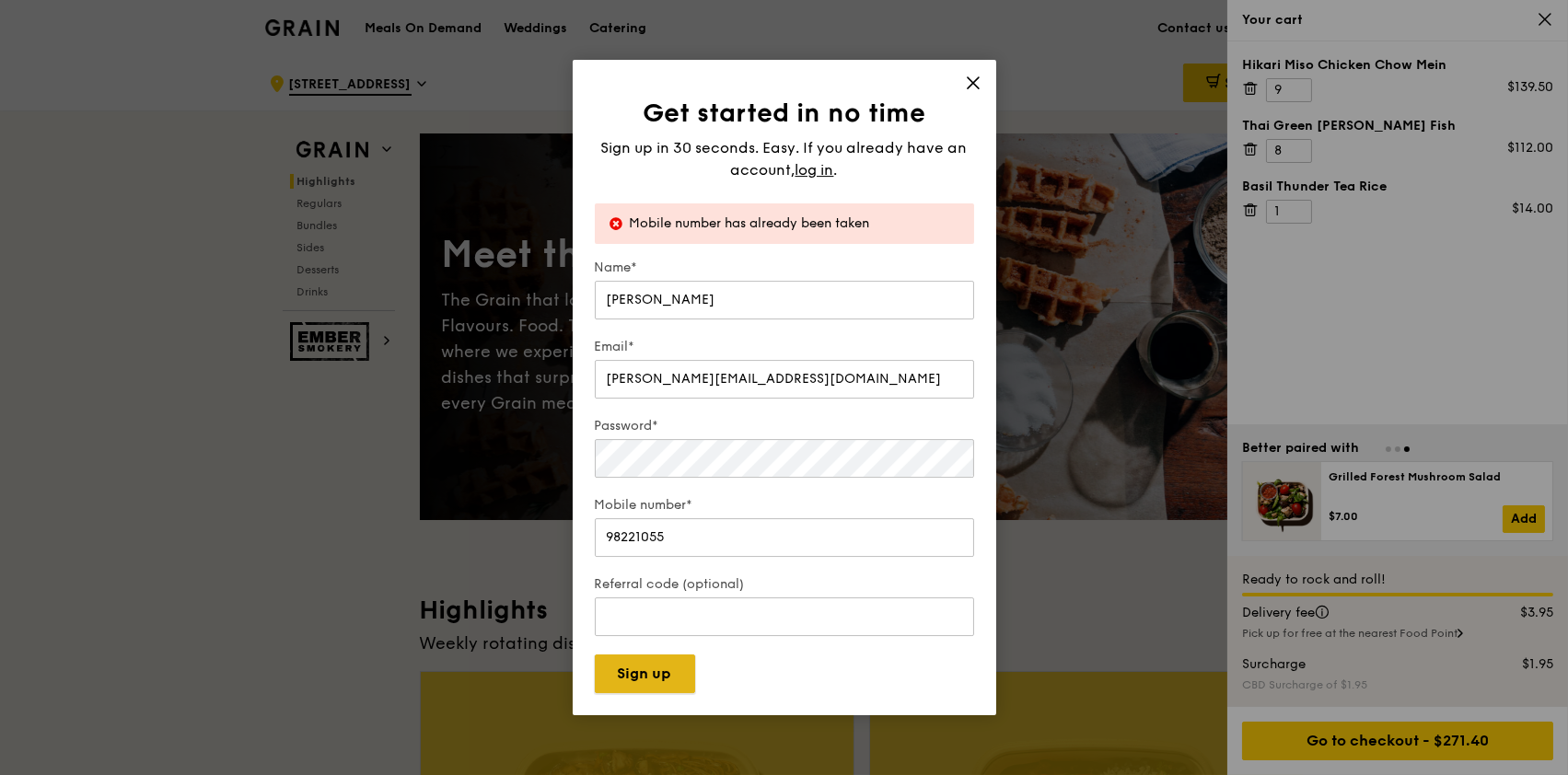
click at [665, 580] on button "Sign up" at bounding box center [645, 673] width 101 height 39
click at [765, 501] on label "Mobile number*" at bounding box center [784, 504] width 379 height 18
click at [765, 519] on input "98221055" at bounding box center [784, 538] width 379 height 39
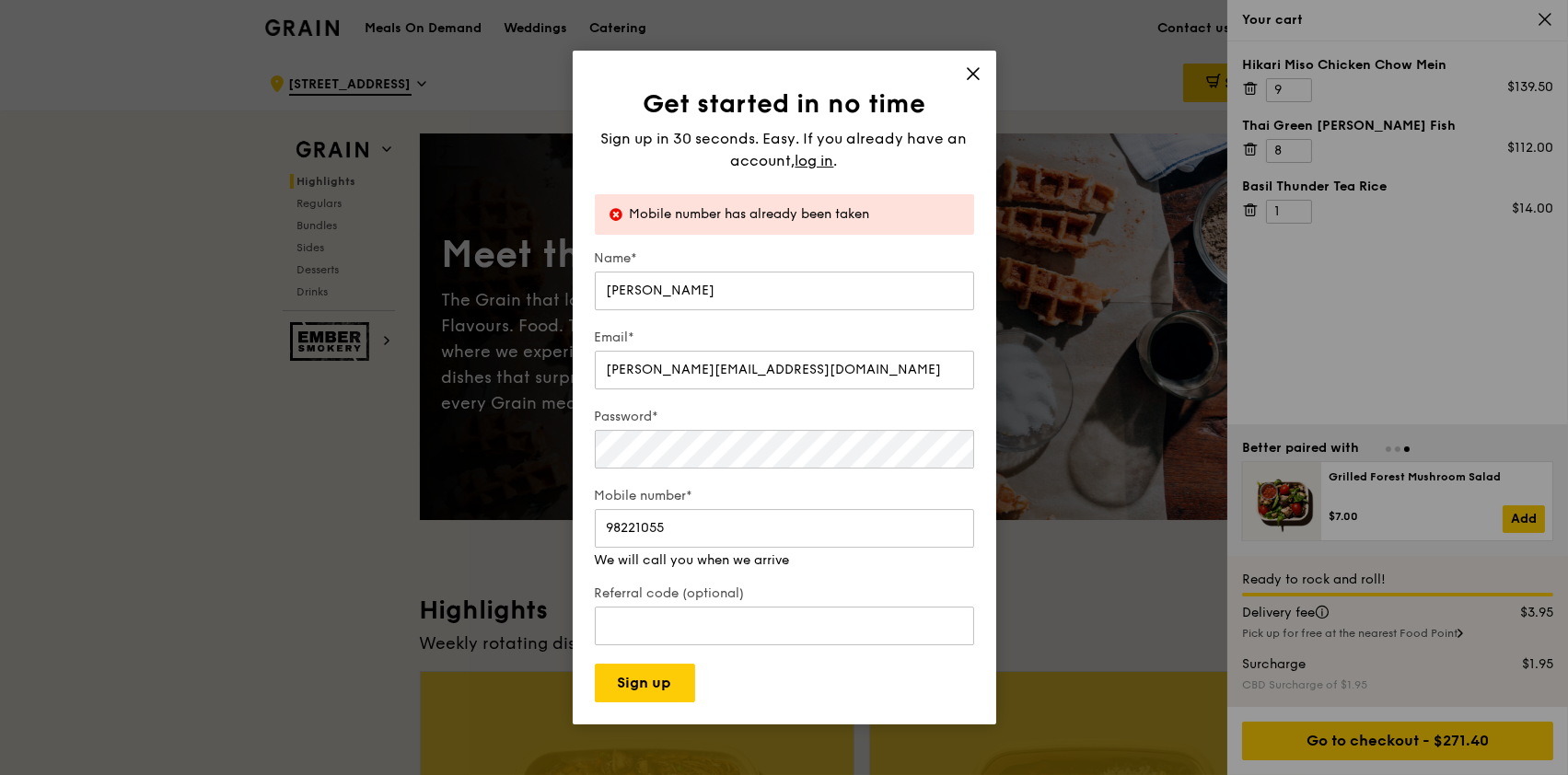
click at [975, 71] on div "Get started in no time Sign up in 30 seconds. Easy. If you already have an acco…" at bounding box center [784, 387] width 424 height 673
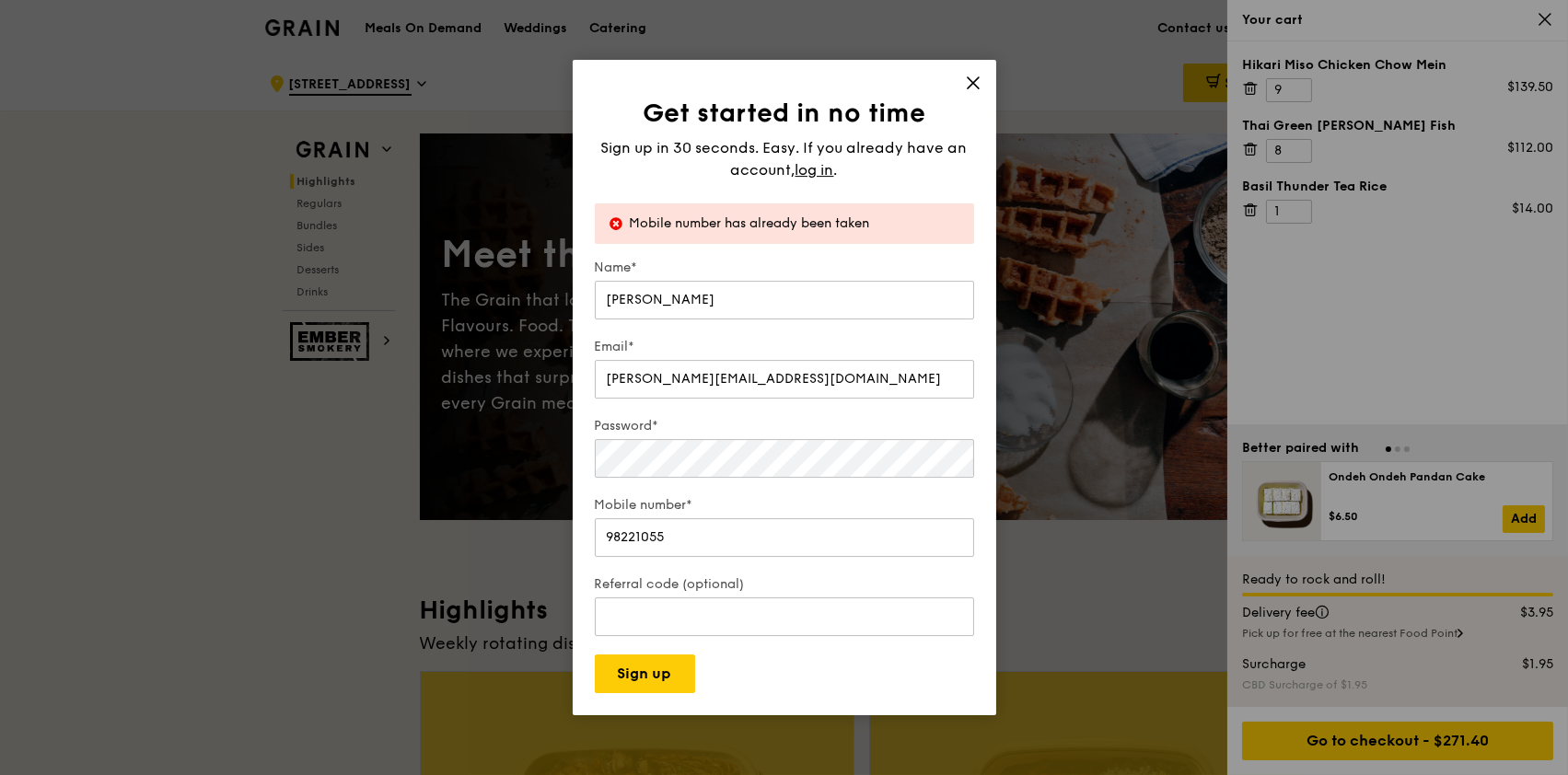
click at [971, 85] on icon at bounding box center [973, 83] width 16 height 16
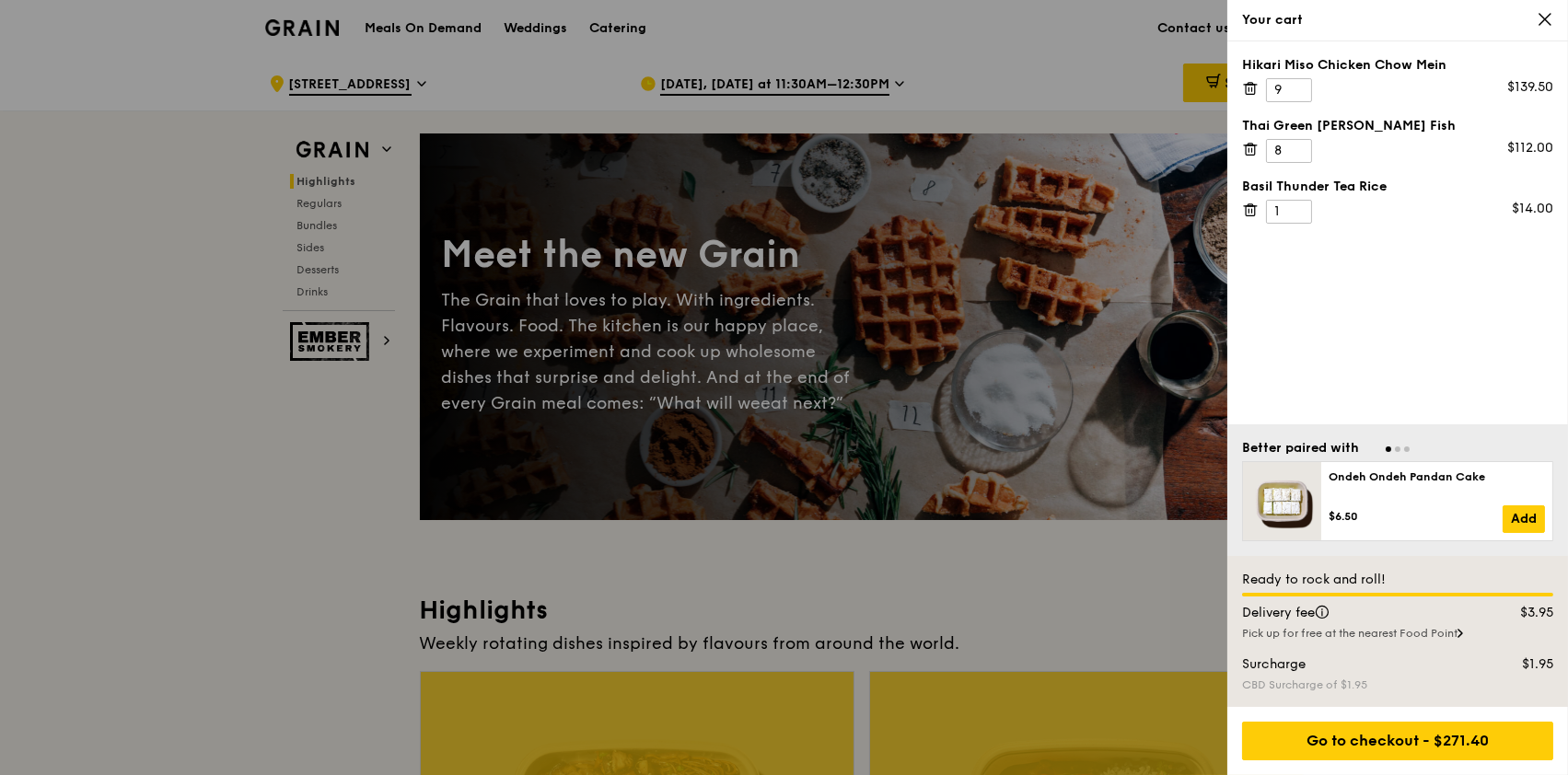
click at [1061, 41] on div at bounding box center [784, 388] width 1568 height 775
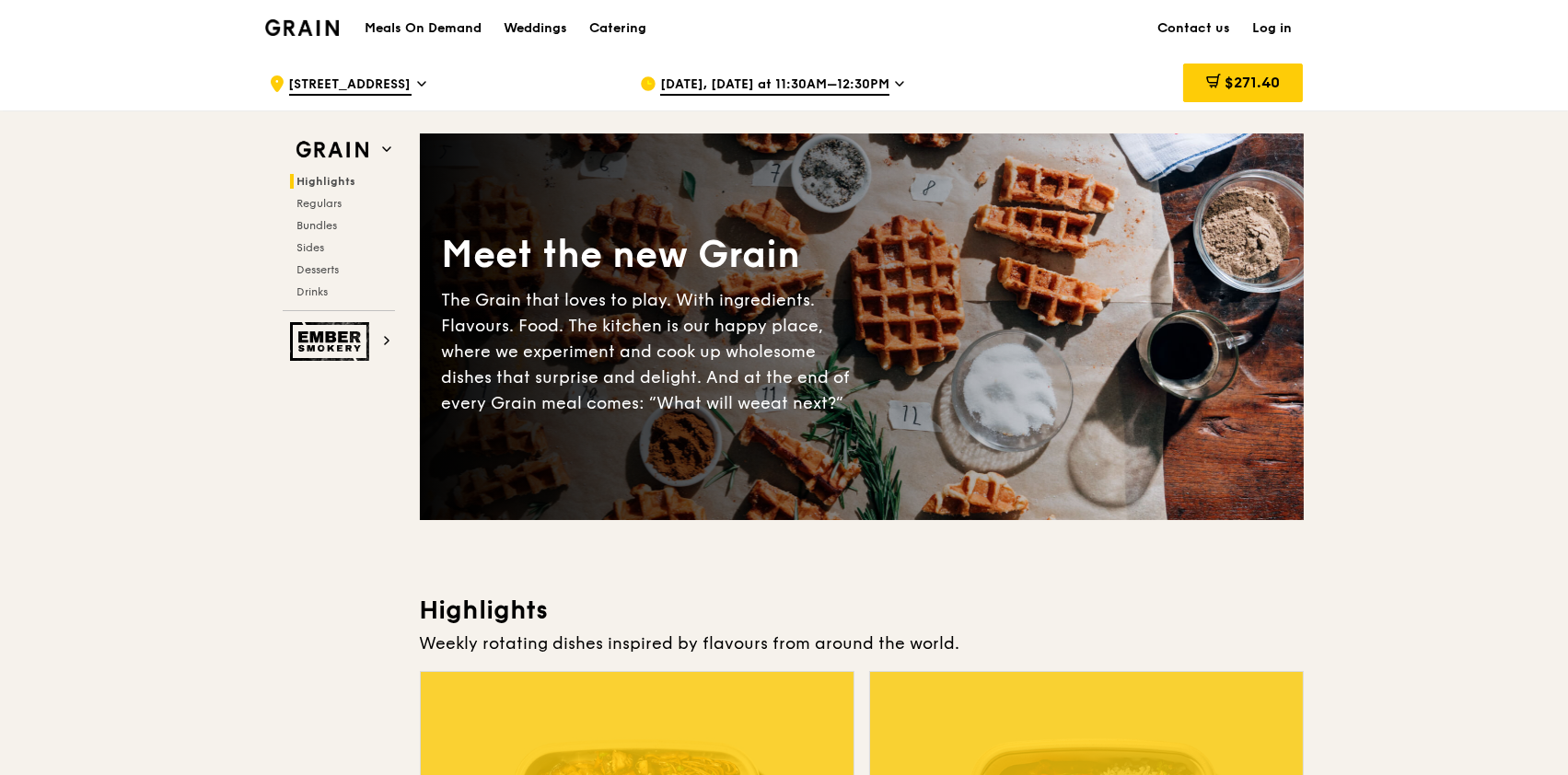
click at [1174, 85] on span "$271.40" at bounding box center [1252, 83] width 55 height 17
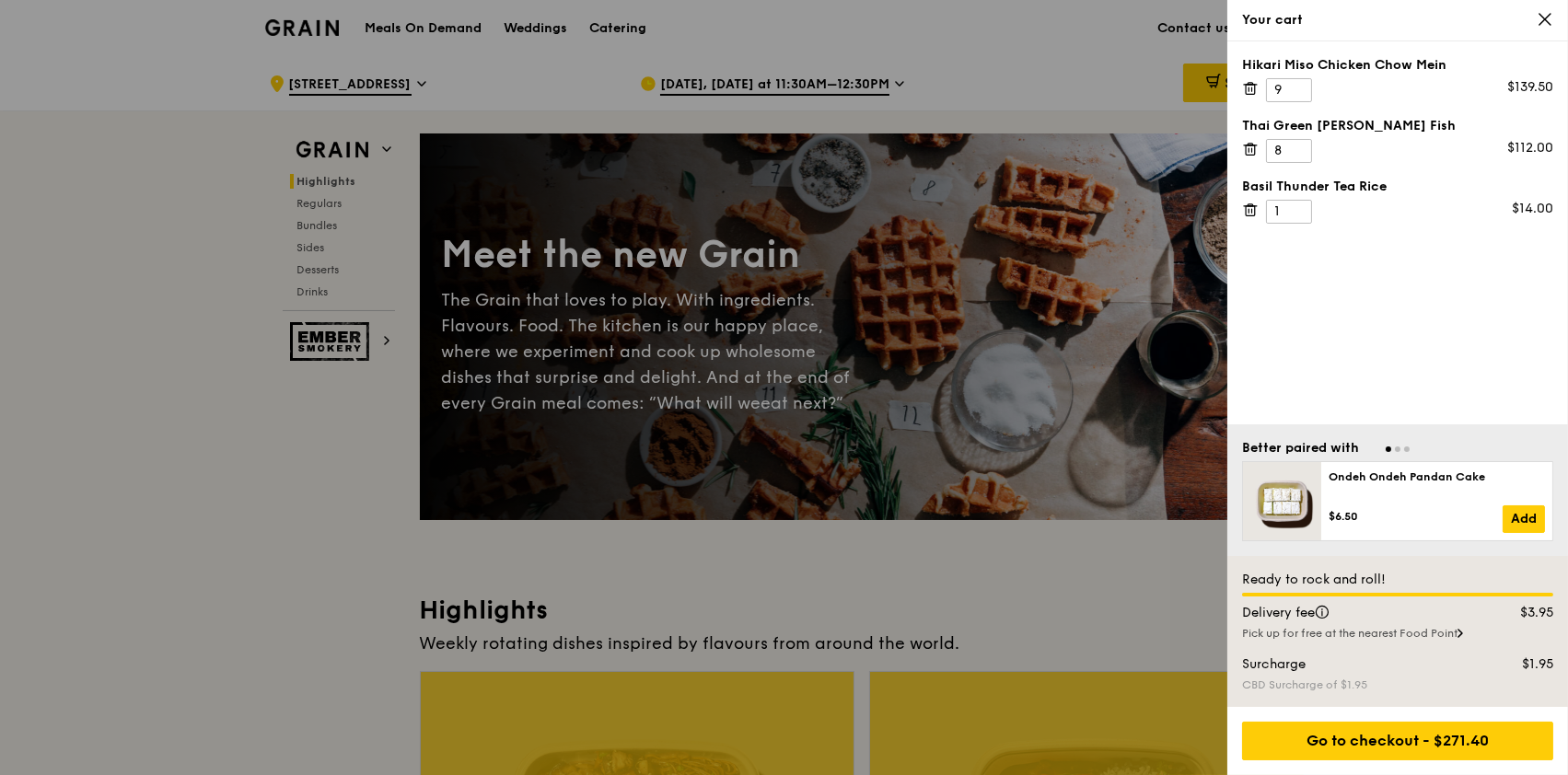
click at [835, 85] on div at bounding box center [784, 388] width 1568 height 775
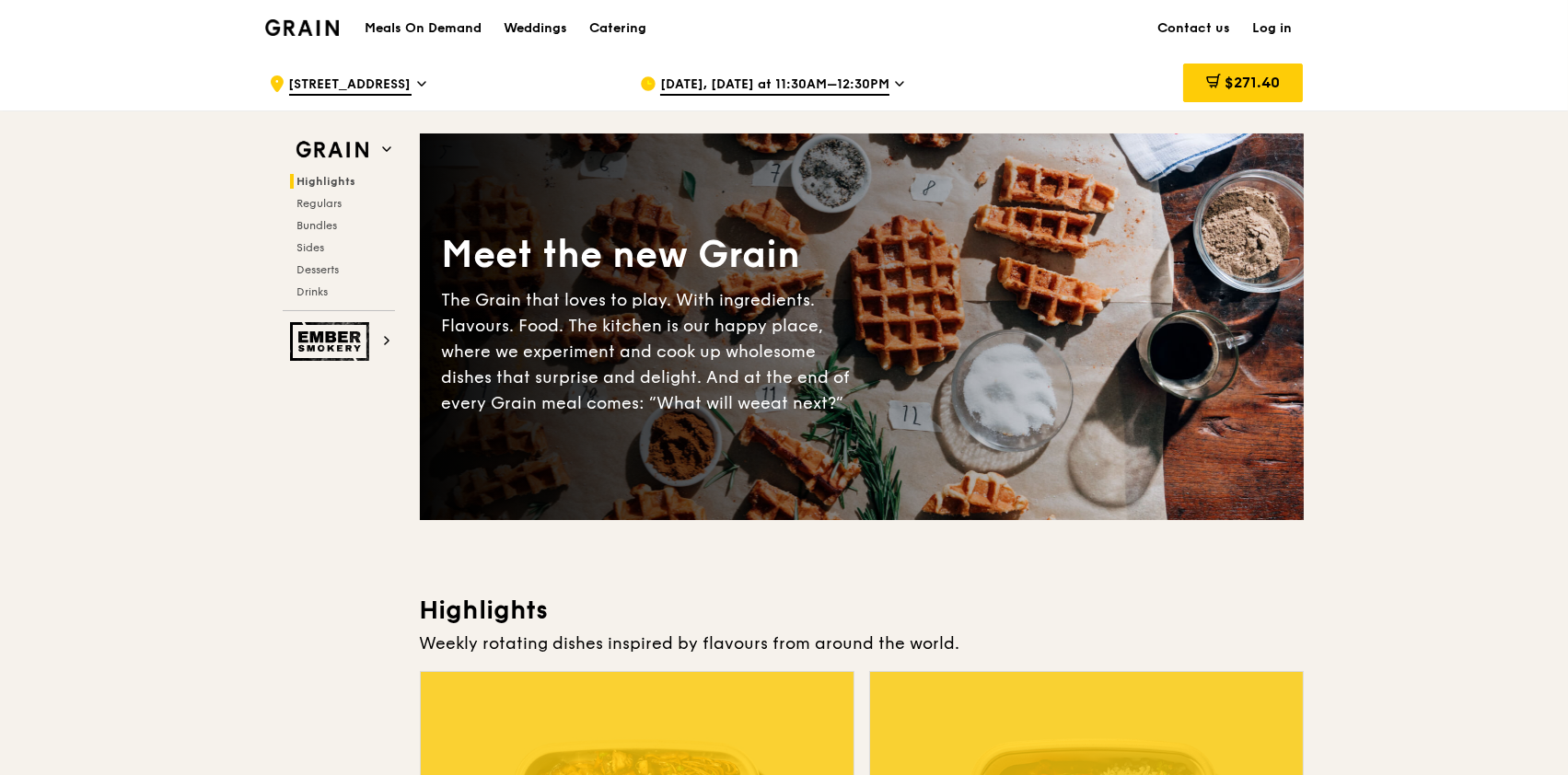
click at [862, 75] on span "[DATE], [DATE] at 11:30AM–12:30PM" at bounding box center [774, 85] width 229 height 20
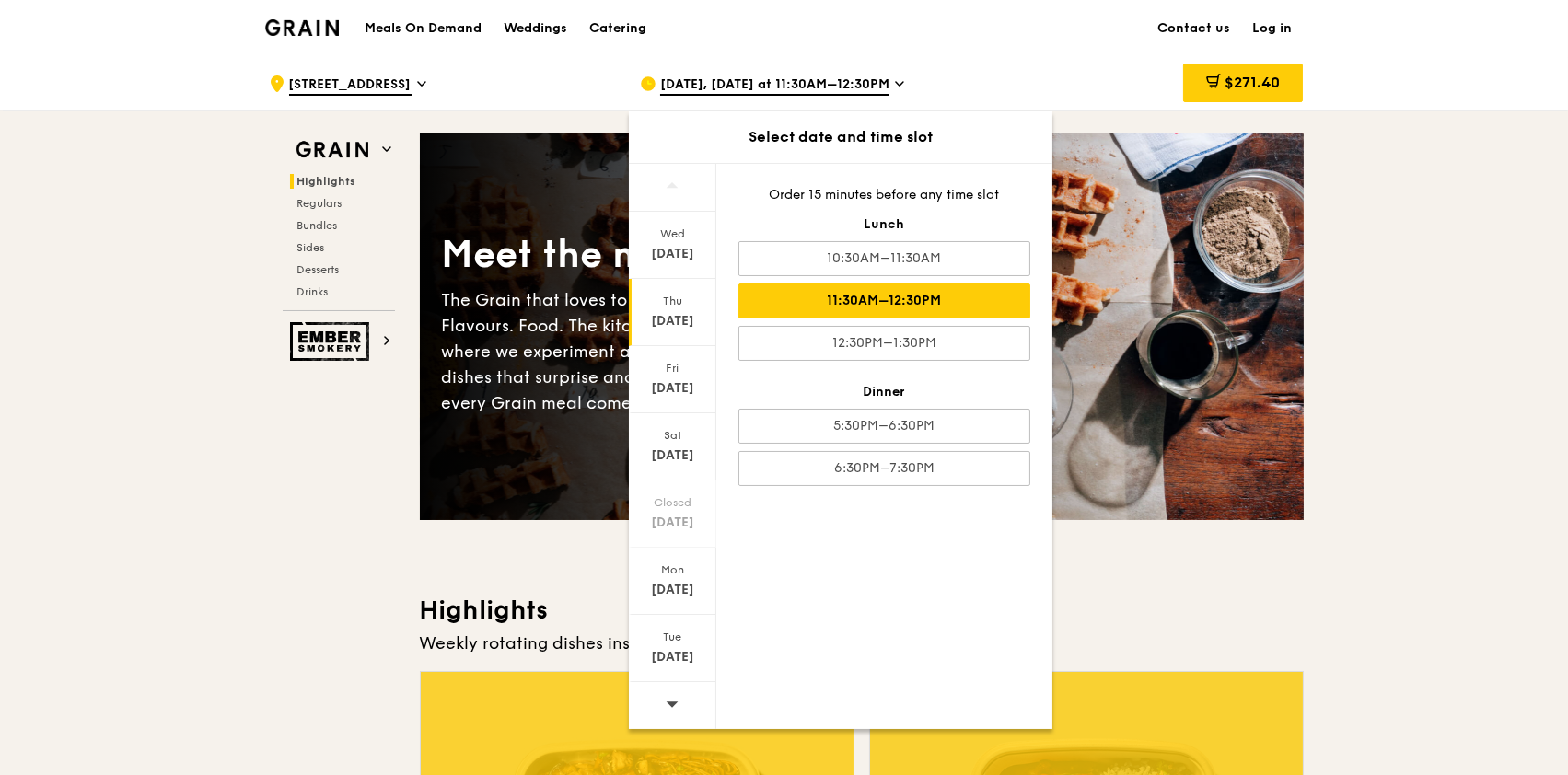
click at [863, 75] on span "[DATE], [DATE] at 11:30AM–12:30PM" at bounding box center [774, 85] width 229 height 20
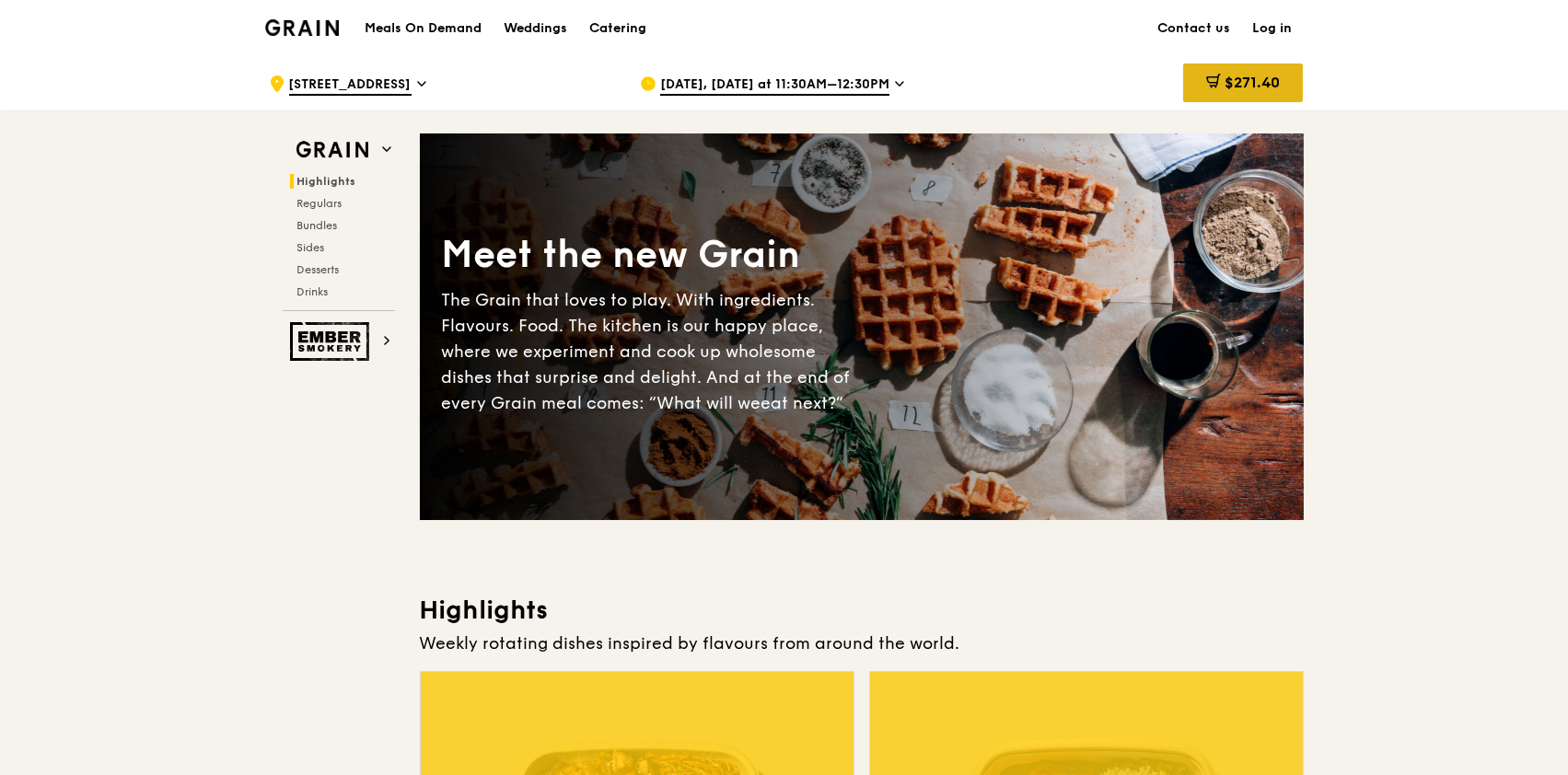
click at [1174, 85] on span "$271.40" at bounding box center [1252, 83] width 55 height 17
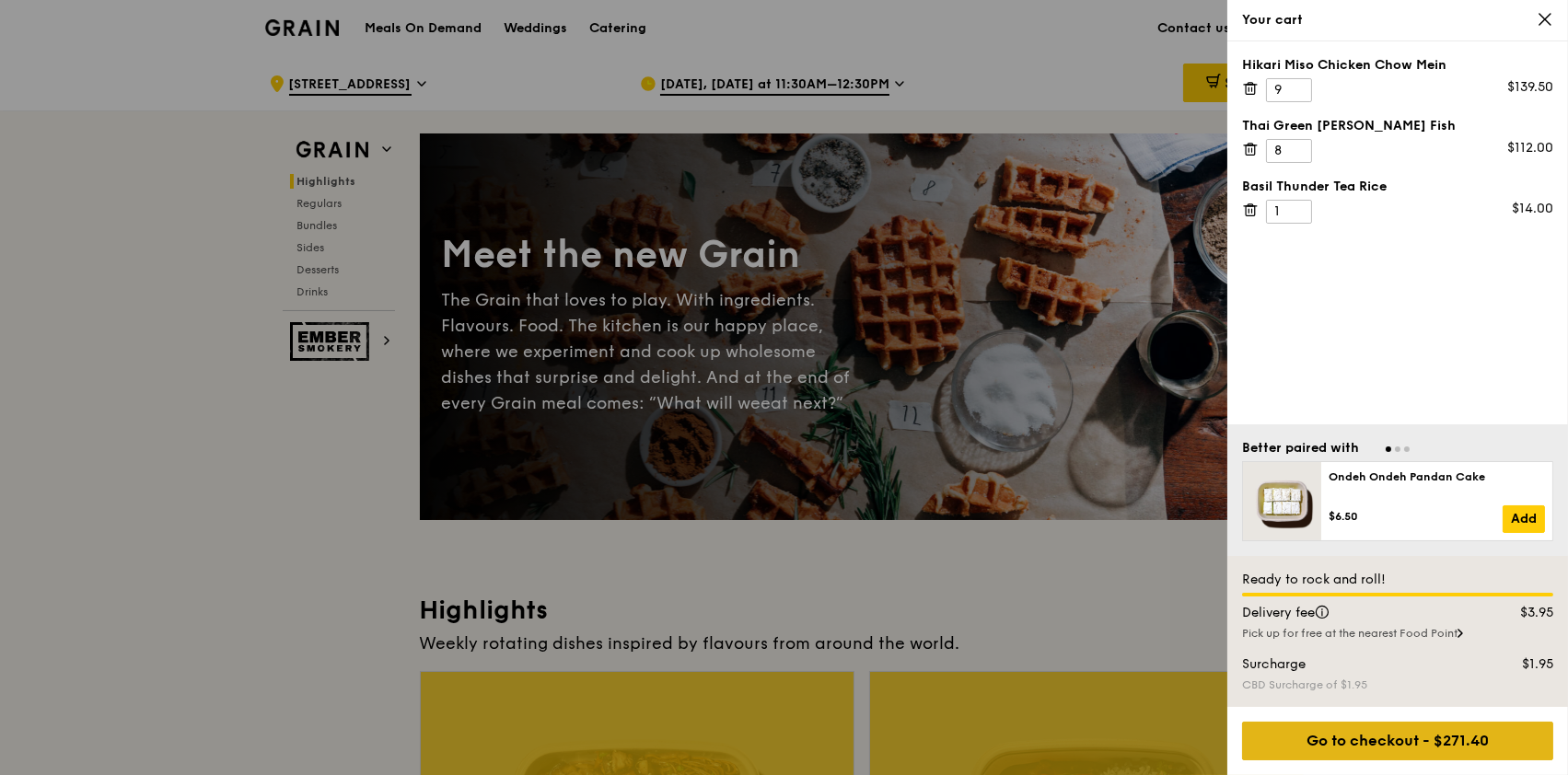
click at [1174, 580] on div "Go to checkout - $271.40" at bounding box center [1397, 741] width 312 height 39
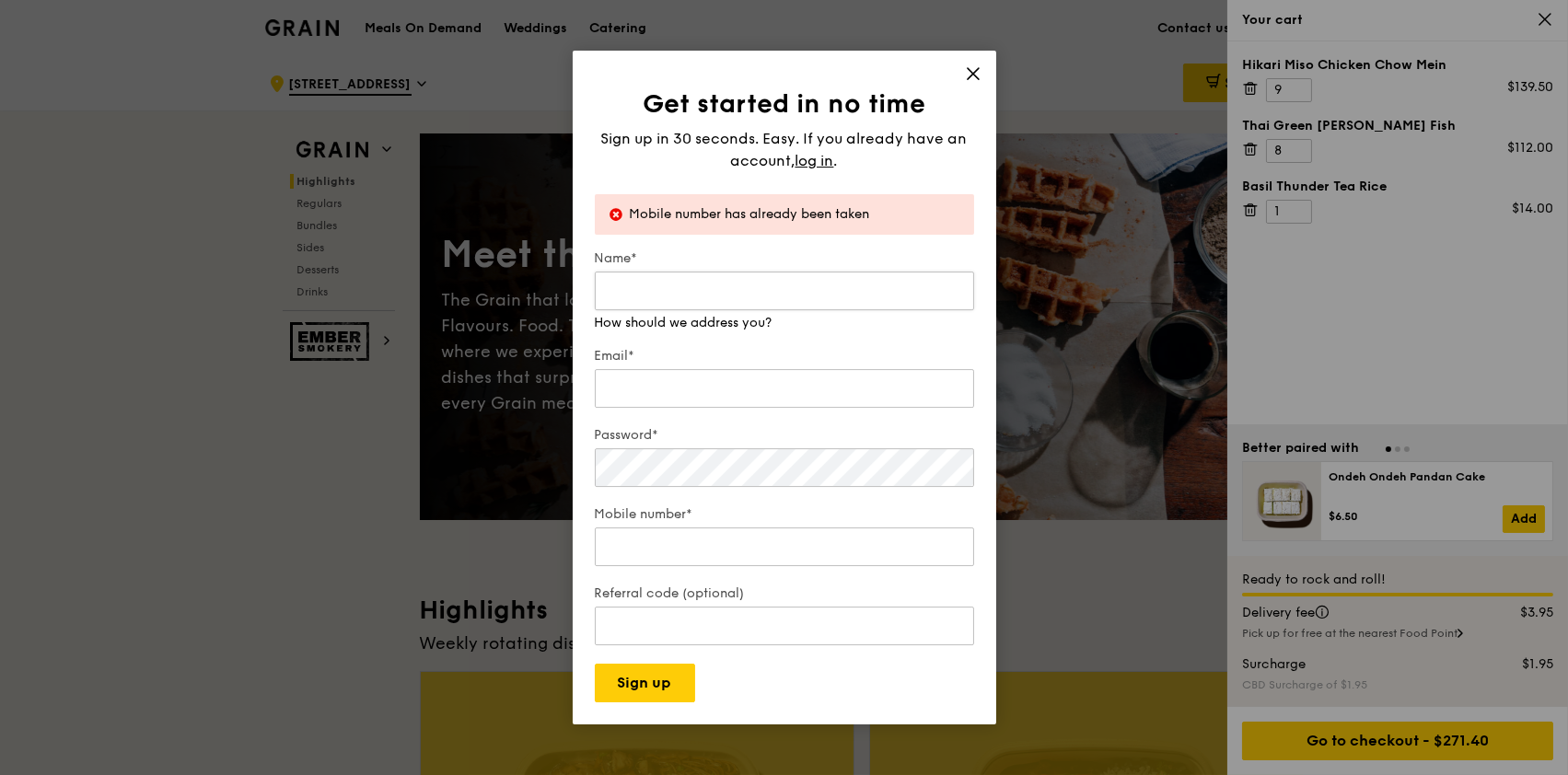
click at [749, 299] on input "Name*" at bounding box center [784, 291] width 379 height 39
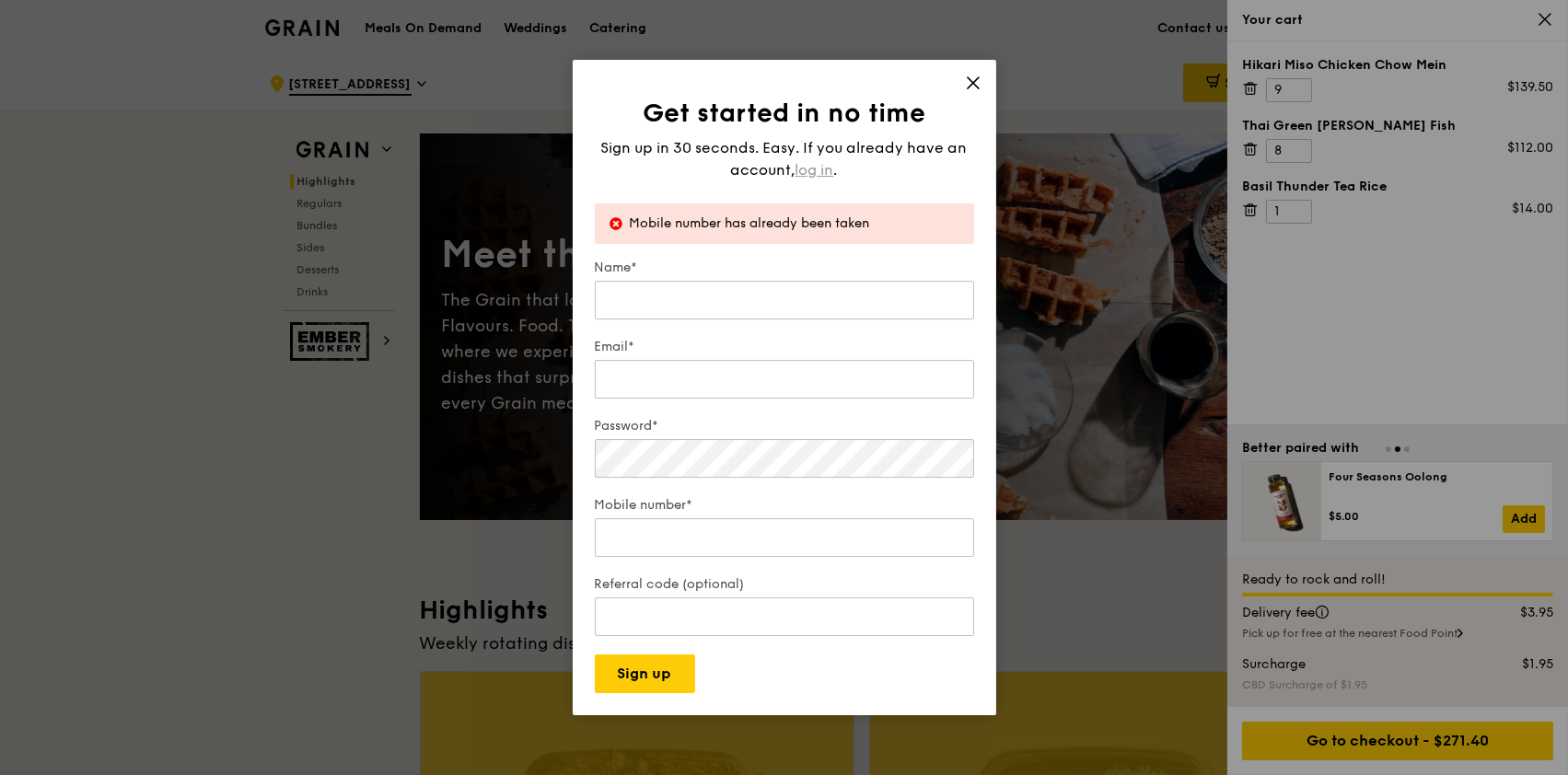
click at [811, 161] on span "log in" at bounding box center [814, 170] width 39 height 22
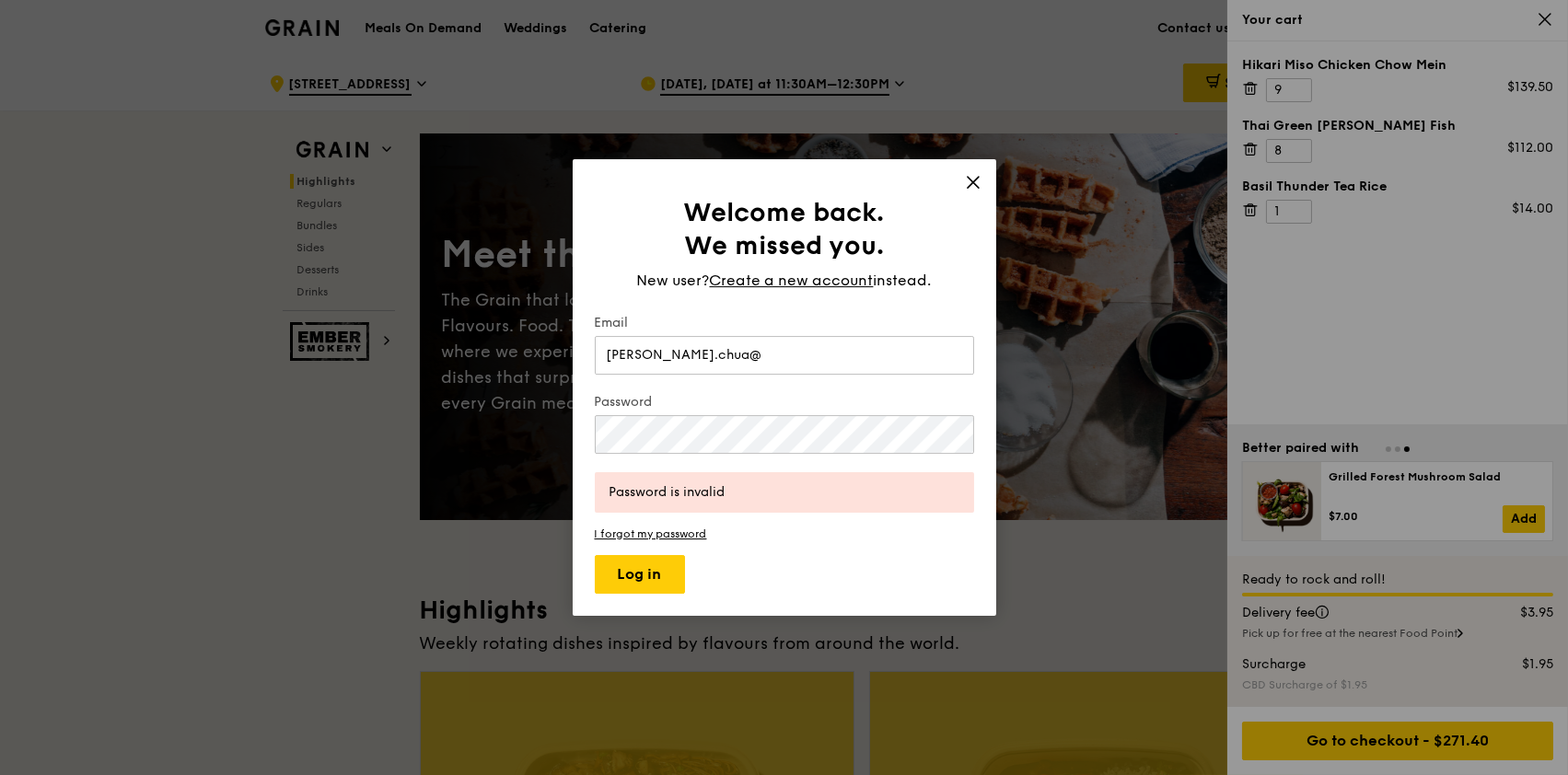
type input "jamie.chua@secretlab.sg"
click at [659, 561] on button "Log in" at bounding box center [639, 574] width 90 height 39
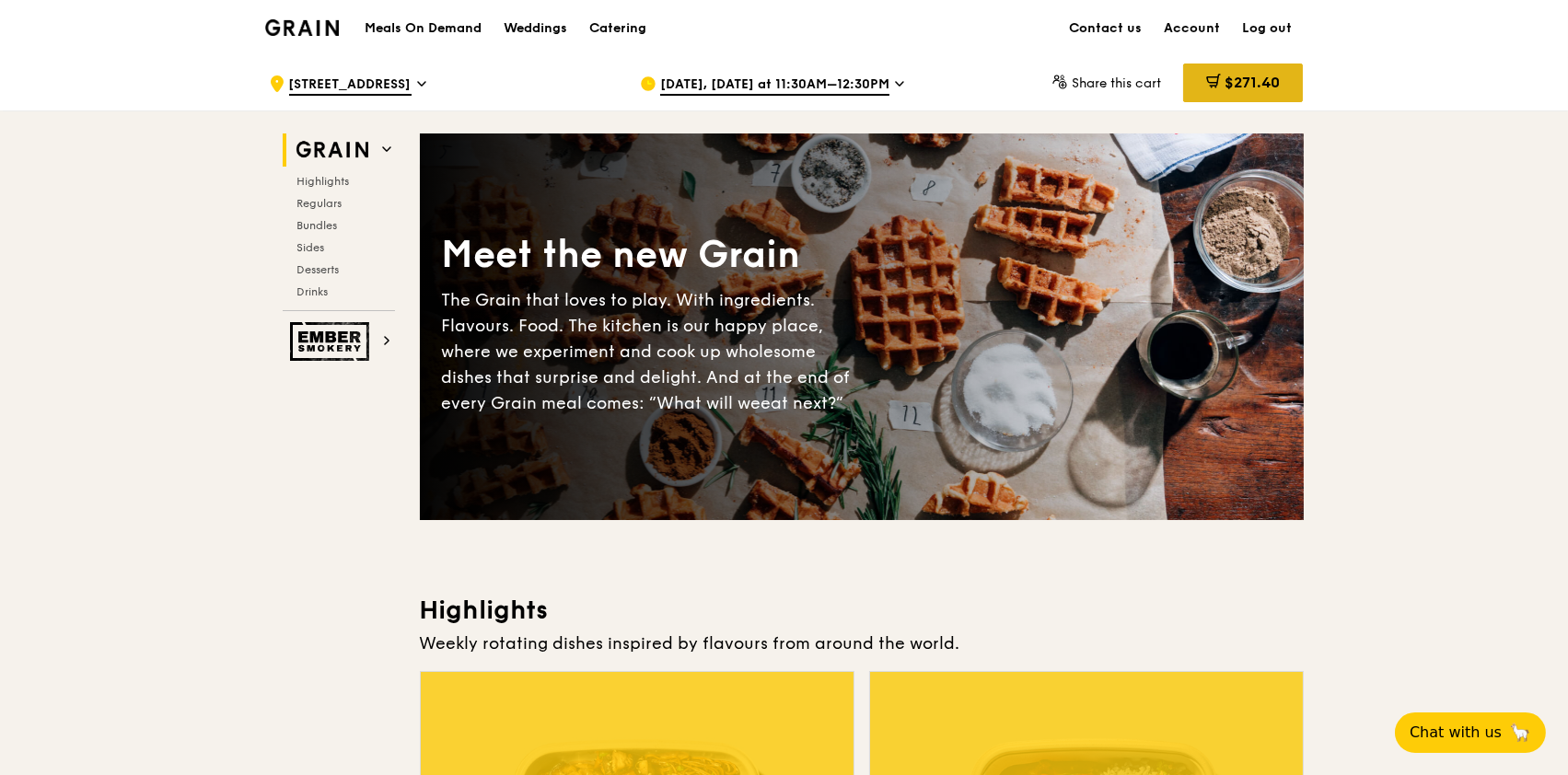
click at [1249, 86] on span "$271.40" at bounding box center [1252, 83] width 55 height 17
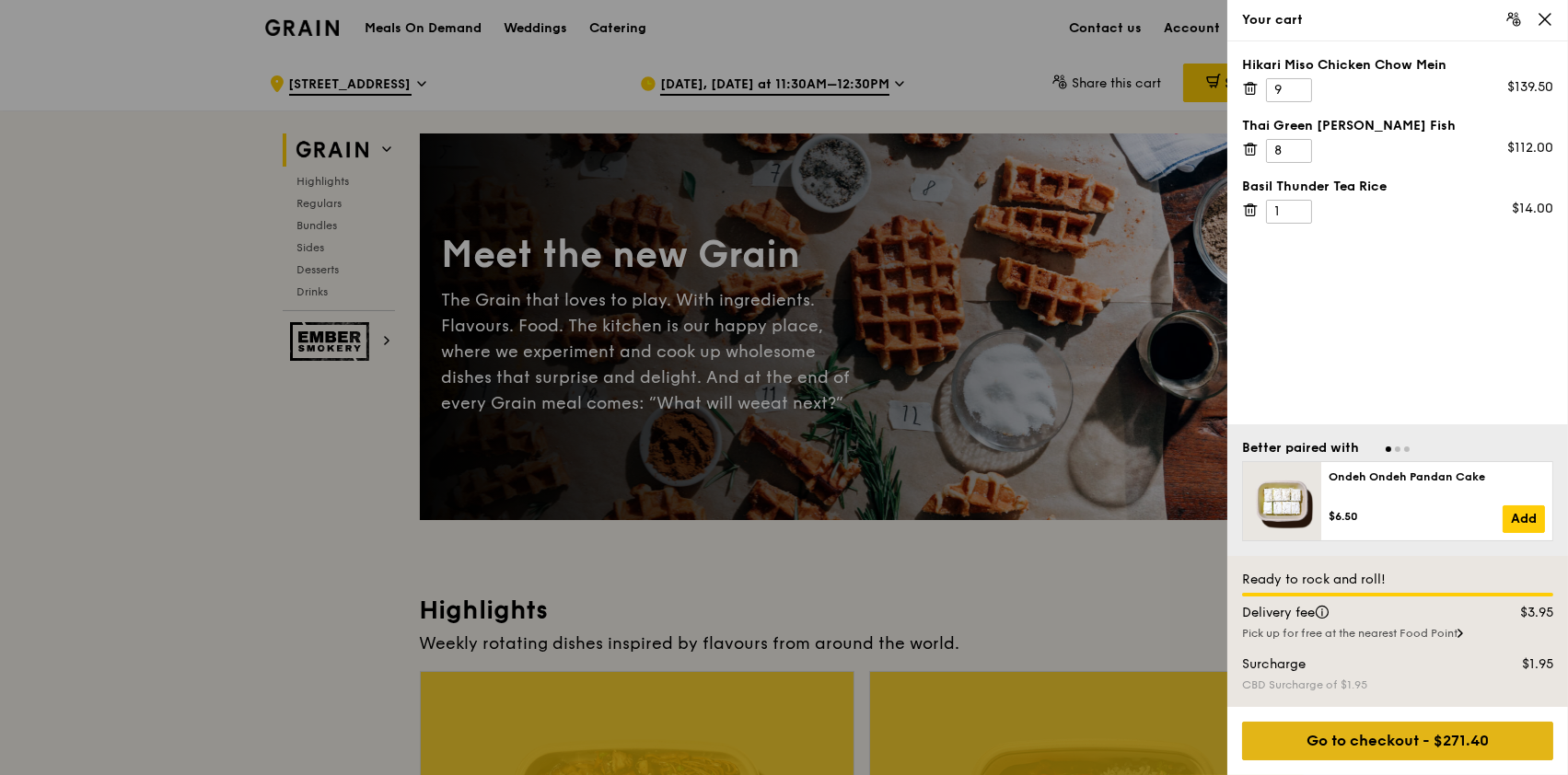
click at [1399, 728] on div "Go to checkout - $271.40" at bounding box center [1397, 741] width 312 height 39
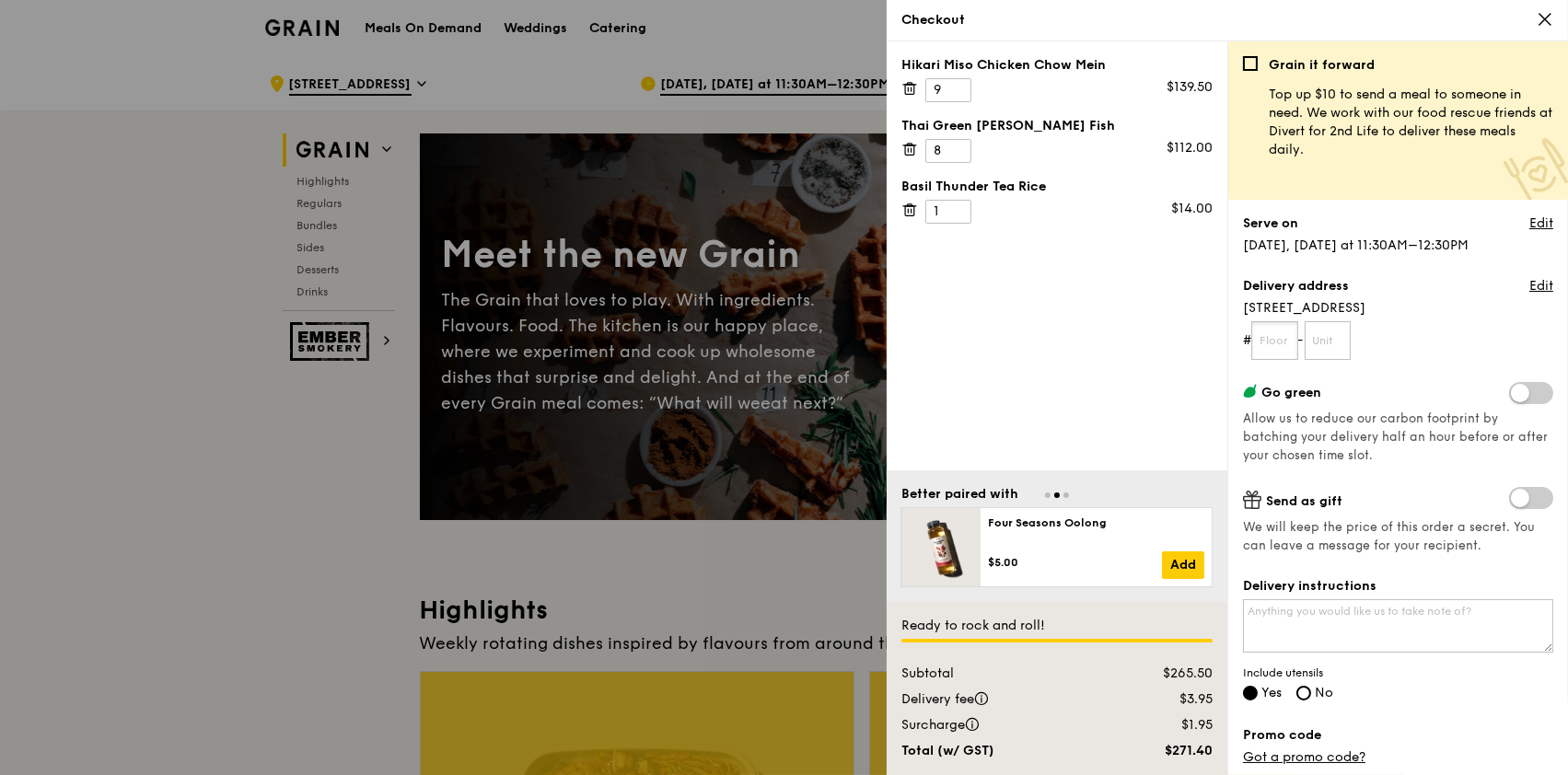
click at [1276, 345] on input "text" at bounding box center [1274, 340] width 47 height 39
click at [1287, 336] on input "text" at bounding box center [1274, 340] width 47 height 39
type input "47"
click at [1350, 340] on input "text" at bounding box center [1327, 340] width 47 height 39
type input "01"
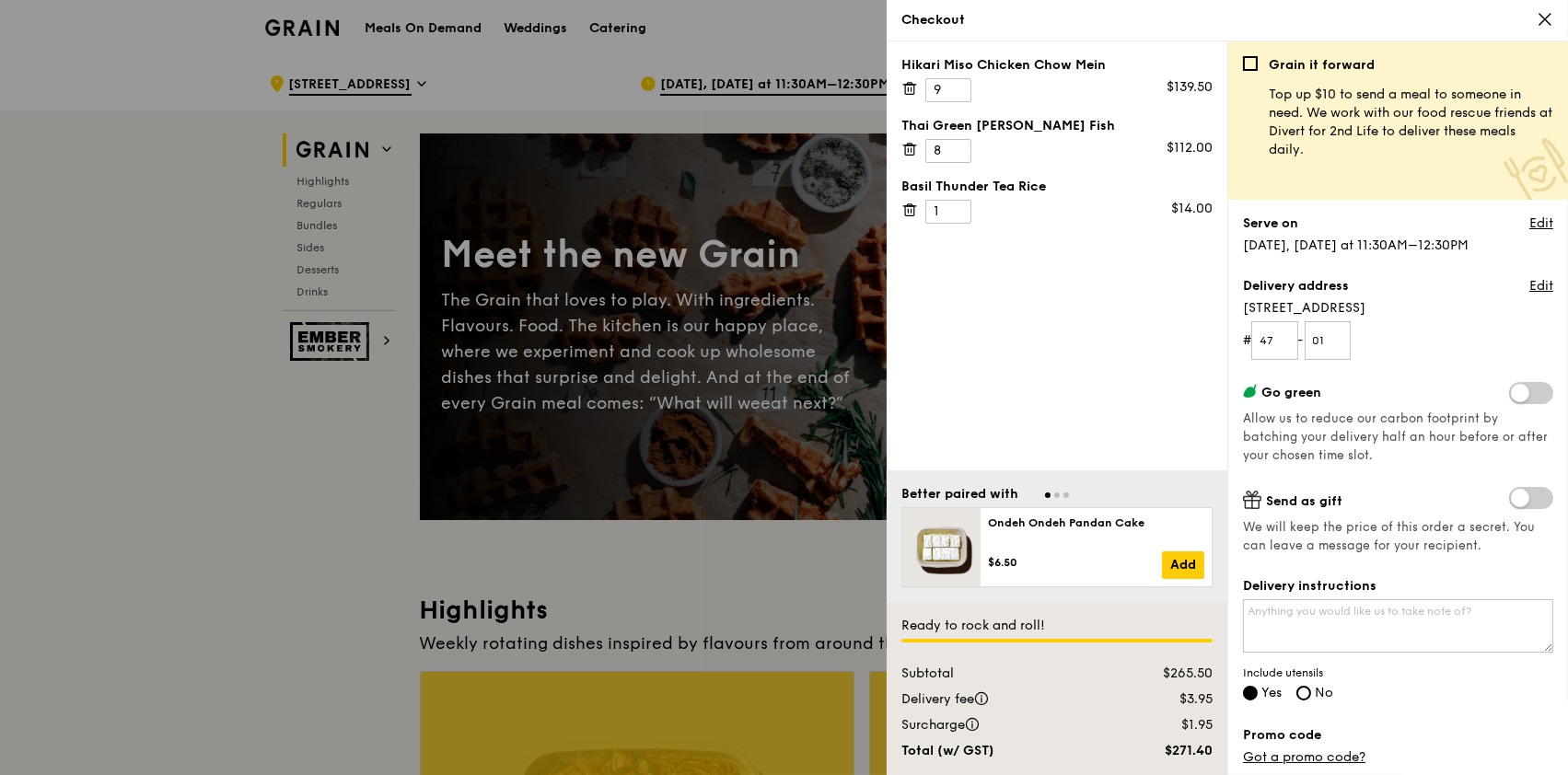
click at [1371, 340] on form "# 47 - 01" at bounding box center [1397, 340] width 311 height 39
click at [1463, 631] on textarea "Delivery instructions" at bounding box center [1397, 626] width 311 height 53
click at [1310, 623] on textarea "Delivery instructions" at bounding box center [1397, 626] width 311 height 53
type textarea "T"
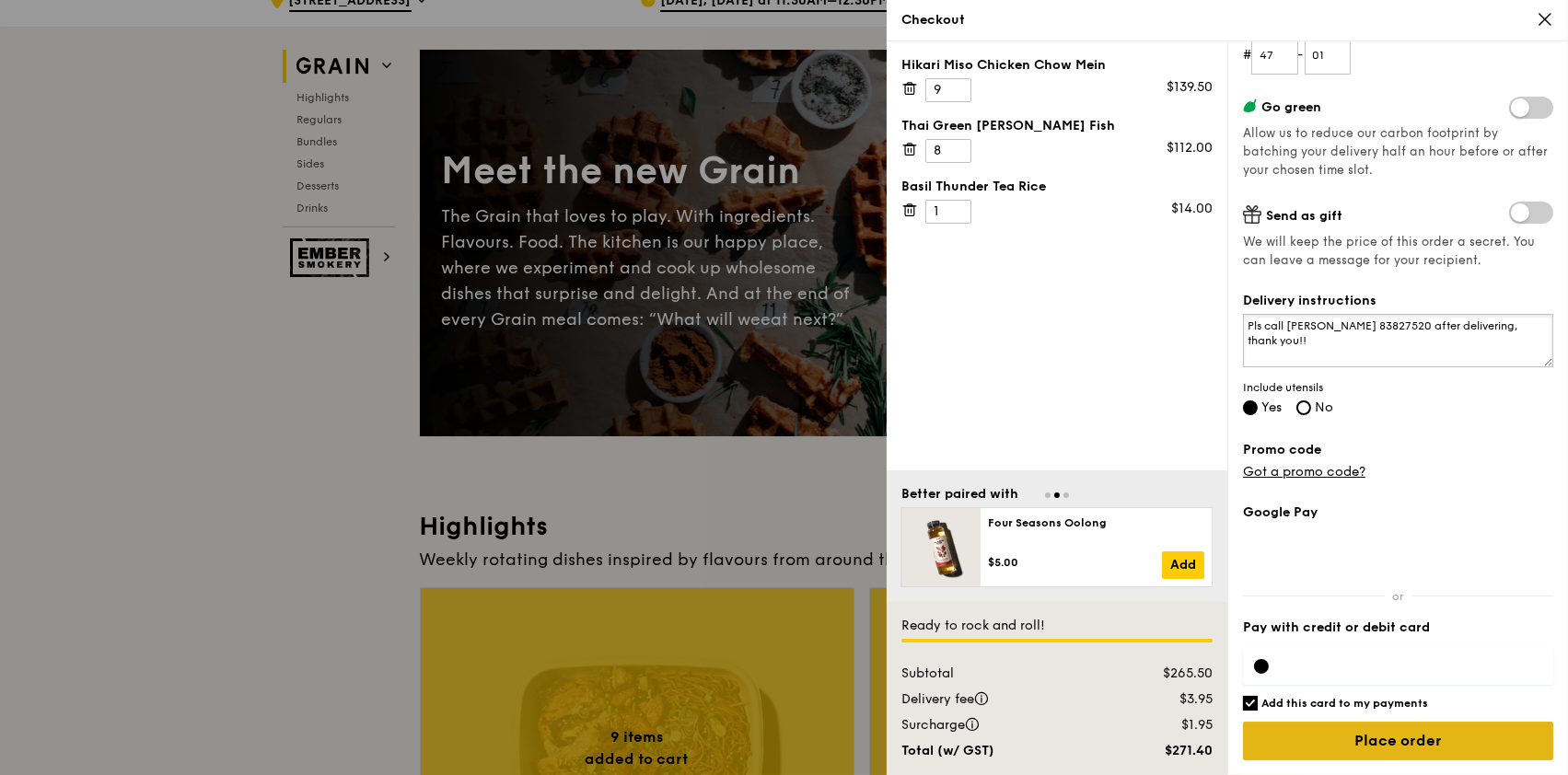
scroll to position [123, 0]
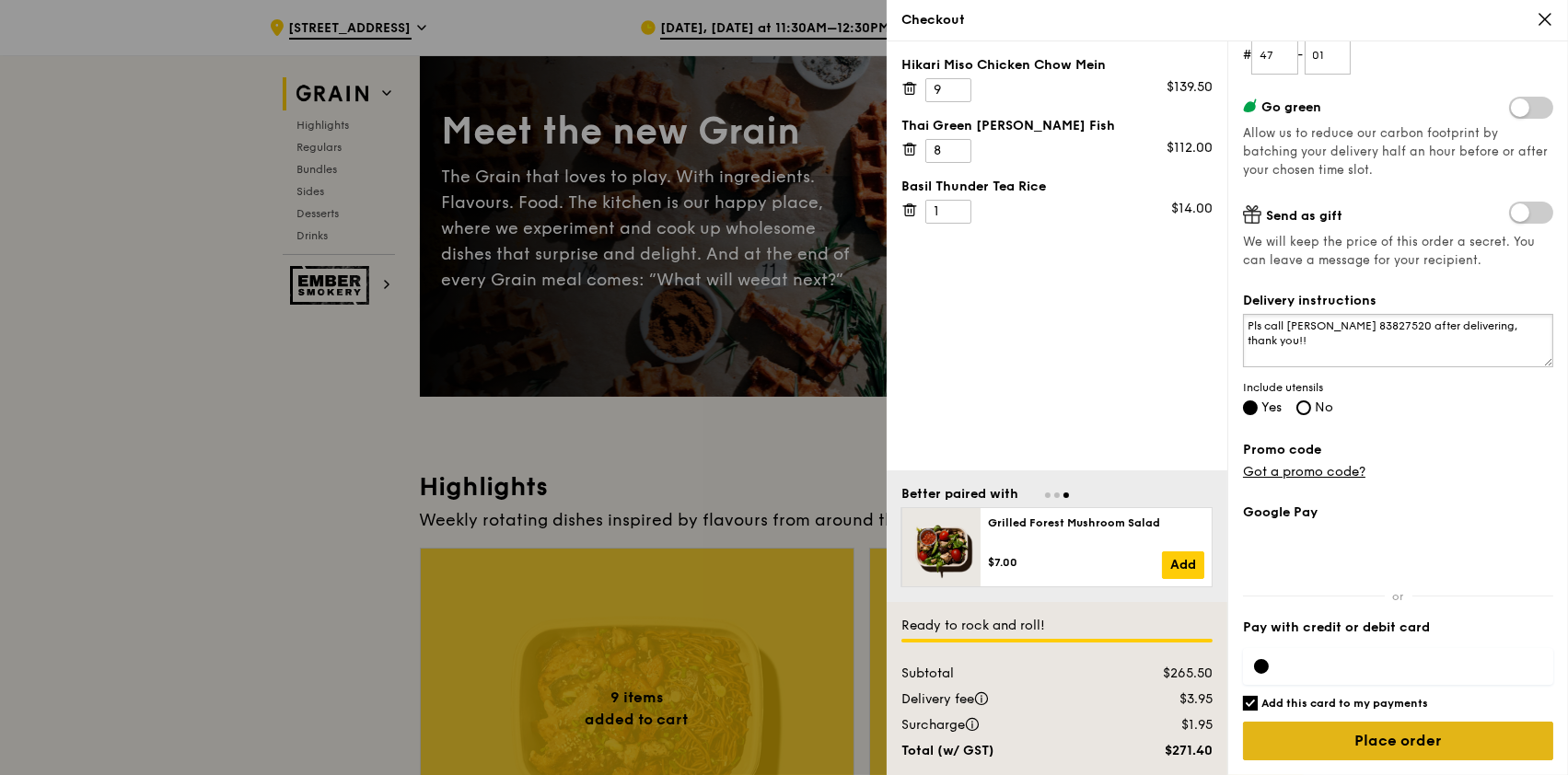
type textarea "Pls call [PERSON_NAME] 83827520 after delivering, thank you!!"
click at [1394, 741] on input "Place order" at bounding box center [1397, 741] width 311 height 39
click at [1399, 747] on input "Place order" at bounding box center [1397, 741] width 311 height 39
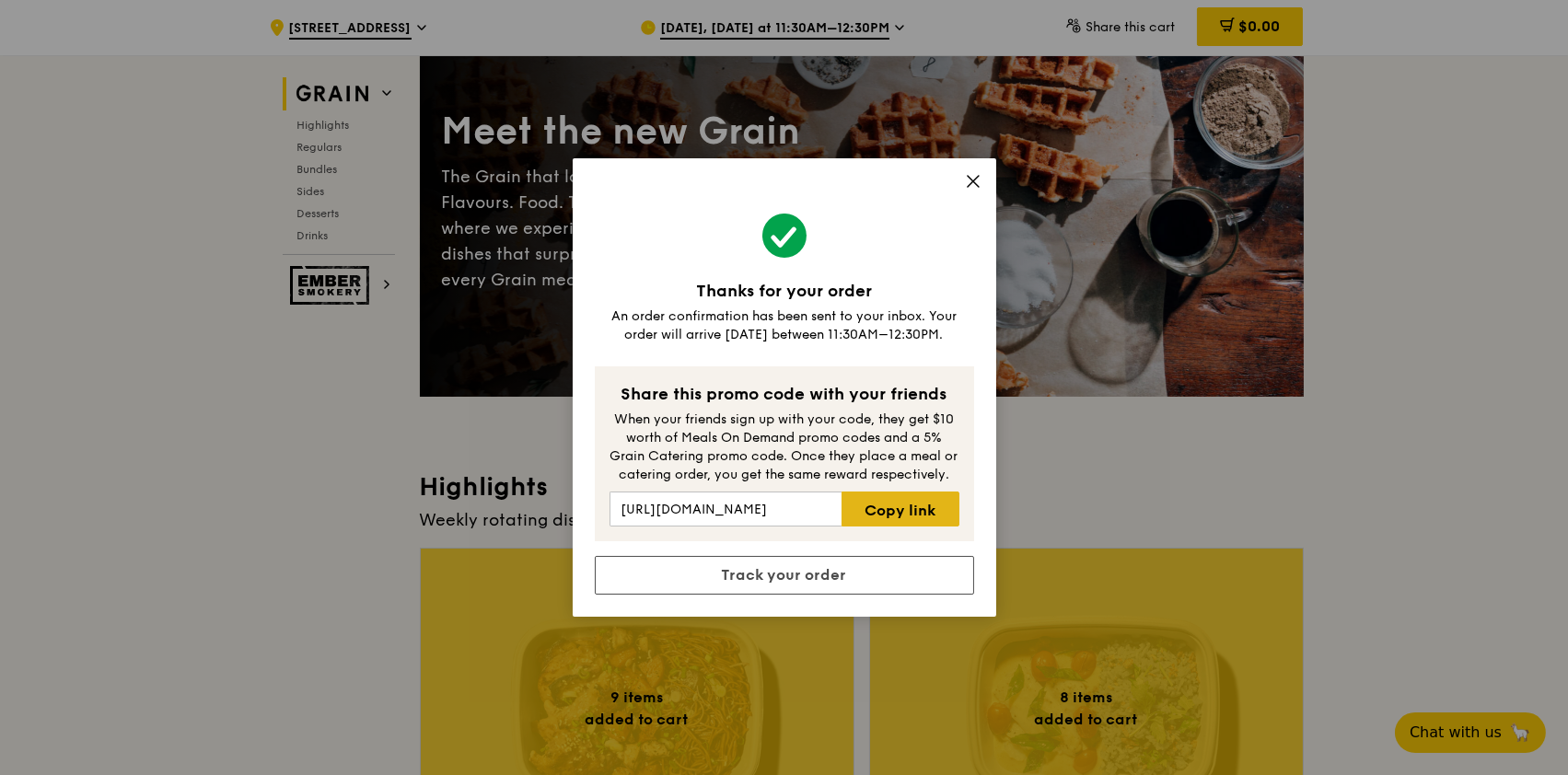
click at [896, 504] on link "Copy link" at bounding box center [899, 509] width 117 height 35
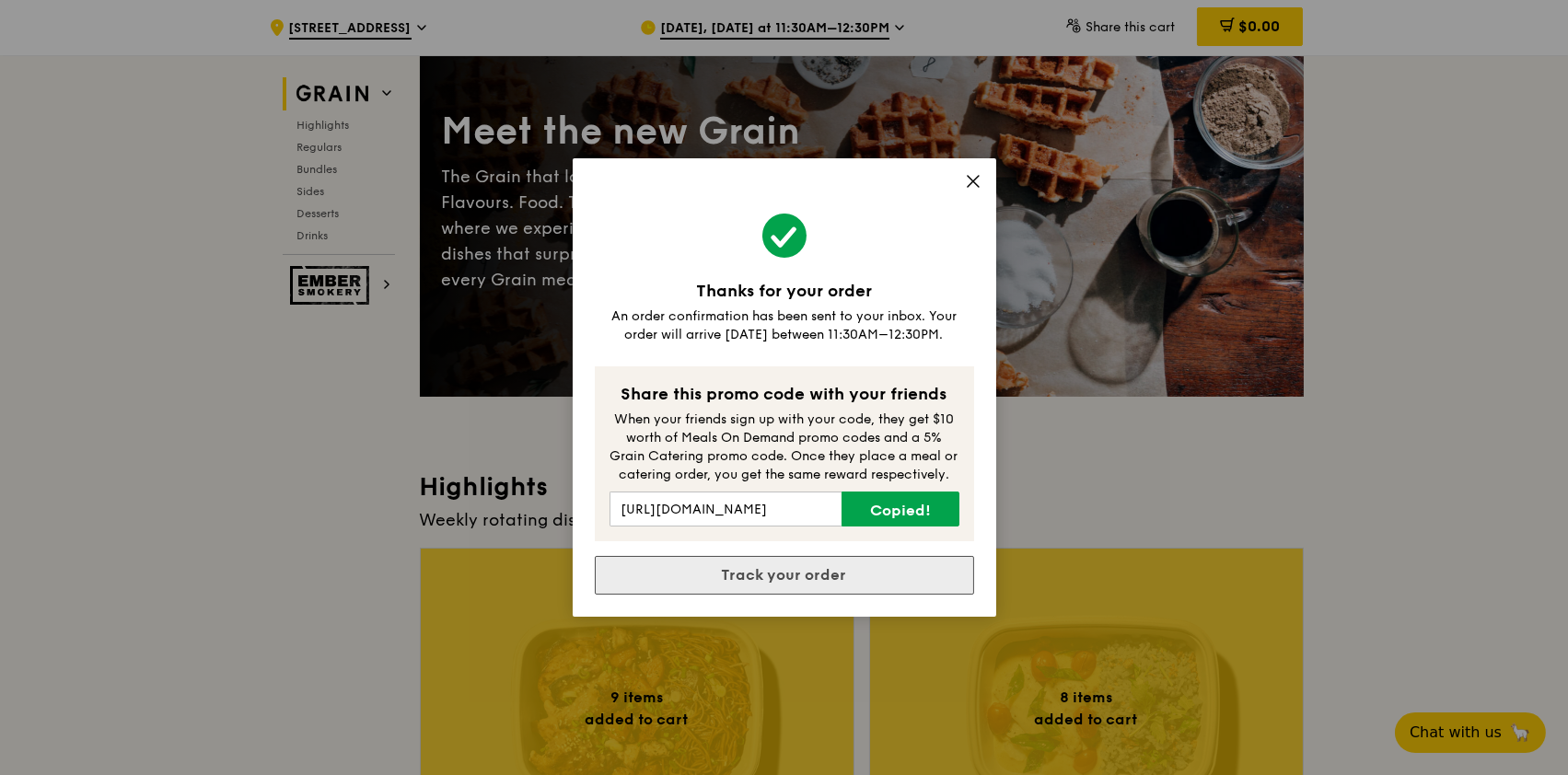
click at [811, 570] on link "Track your order" at bounding box center [784, 575] width 379 height 39
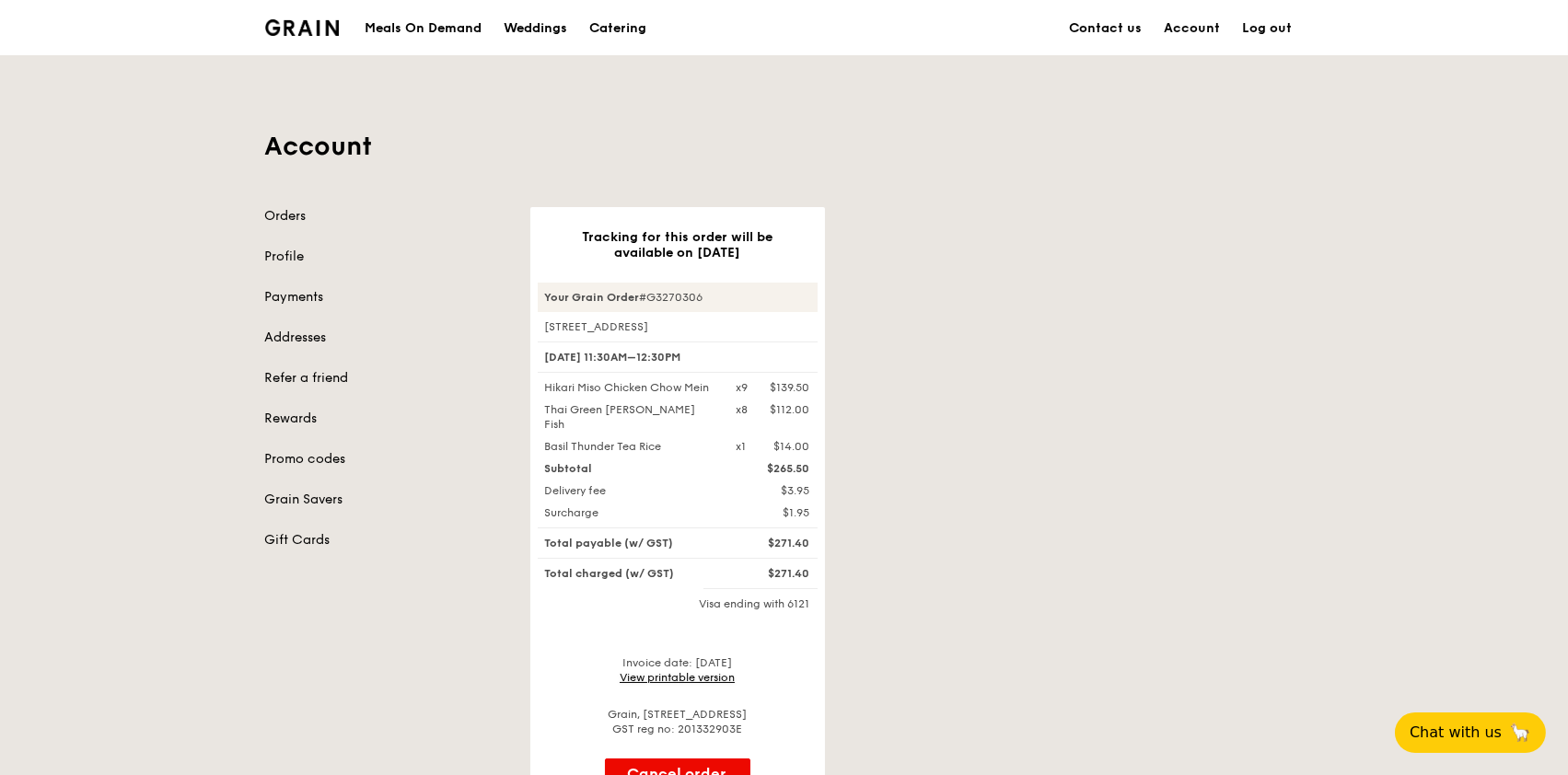
click at [692, 671] on link "View printable version" at bounding box center [676, 678] width 115 height 13
